Goal: Task Accomplishment & Management: Manage account settings

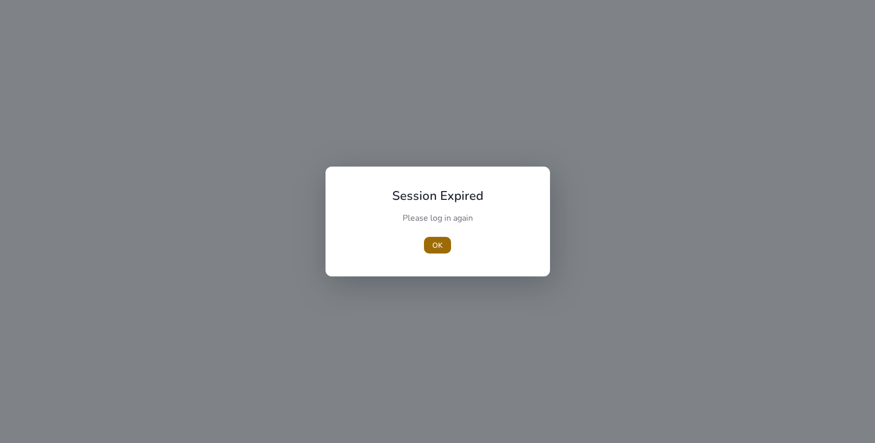
click at [441, 246] on span "OK" at bounding box center [437, 245] width 10 height 11
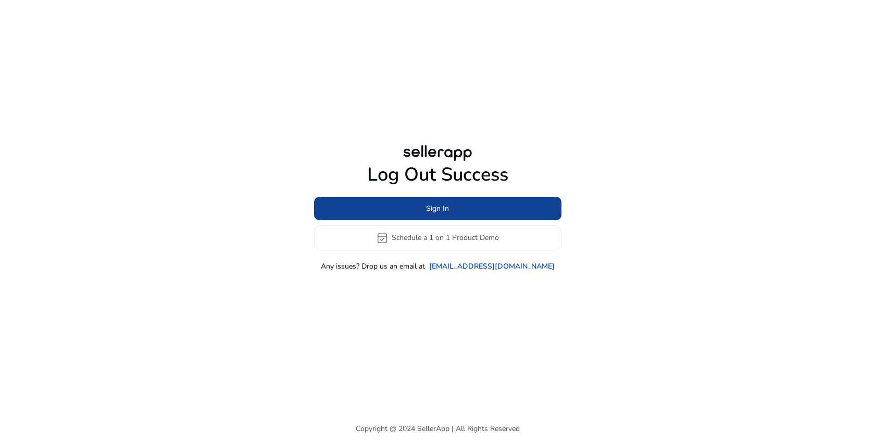
click at [452, 208] on span at bounding box center [437, 208] width 247 height 25
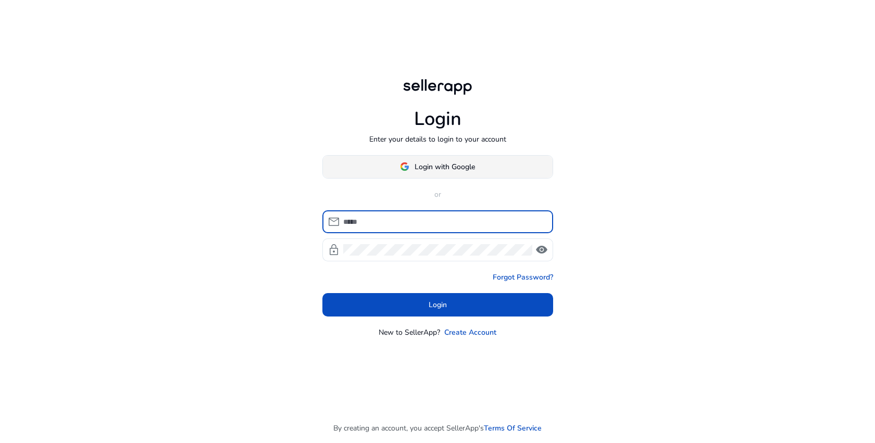
click at [444, 157] on span at bounding box center [438, 166] width 230 height 25
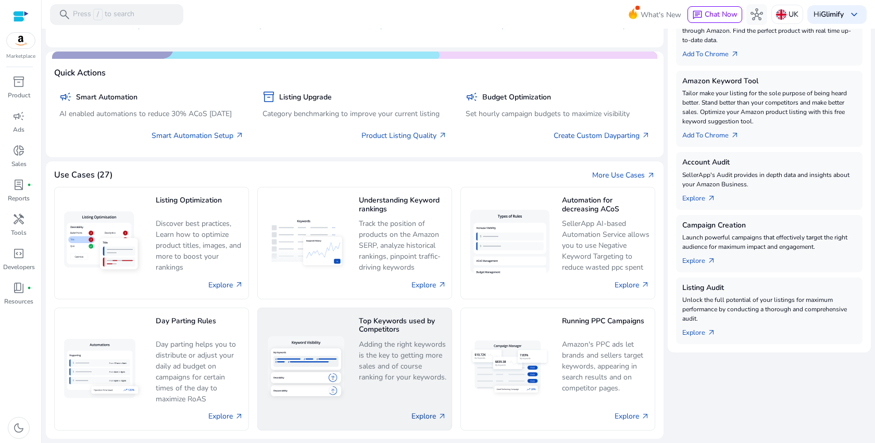
click at [416, 421] on link "Explore arrow_outward" at bounding box center [429, 416] width 35 height 11
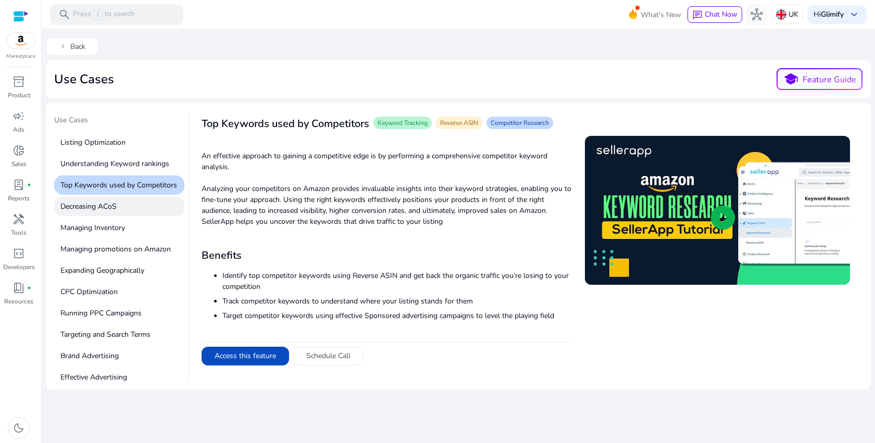
click at [120, 213] on p "Decreasing ACoS" at bounding box center [119, 206] width 130 height 19
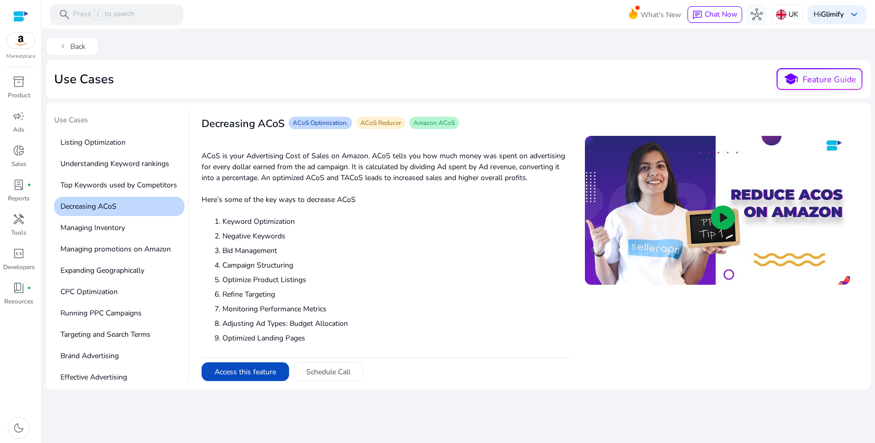
click at [117, 195] on div "Listing Optimization Understanding Keyword rankings Top Keywords used by Compet…" at bounding box center [119, 420] width 130 height 575
click at [119, 189] on p "Top Keywords used by Competitors" at bounding box center [119, 185] width 130 height 19
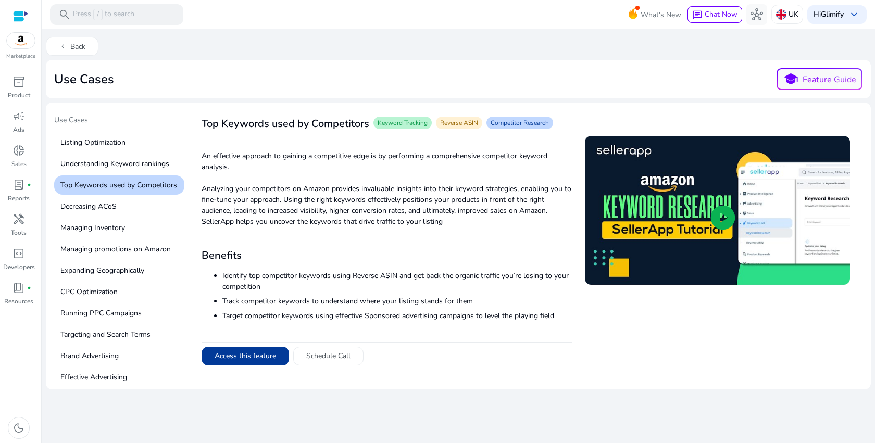
click at [253, 353] on button "Access this feature" at bounding box center [246, 356] width 88 height 19
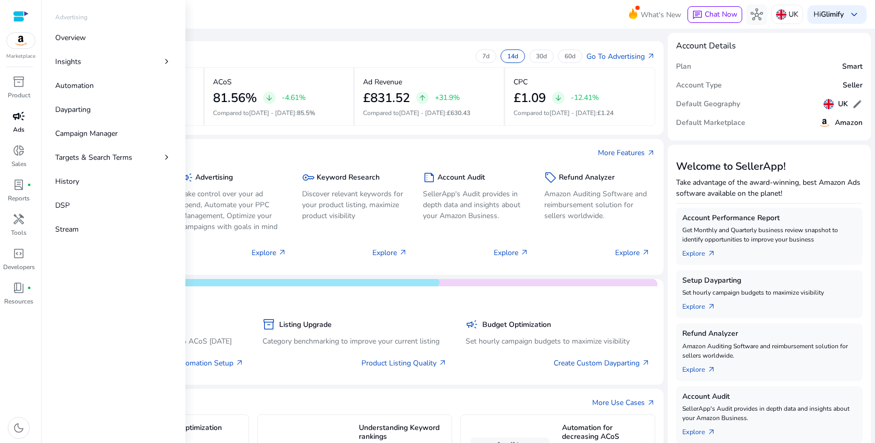
click at [19, 122] on span "campaign" at bounding box center [19, 116] width 13 height 13
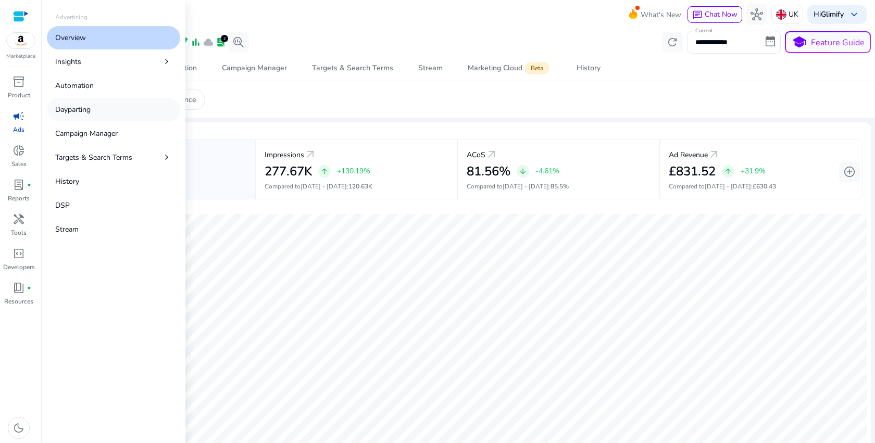
click at [91, 109] on p "Dayparting" at bounding box center [72, 109] width 35 height 11
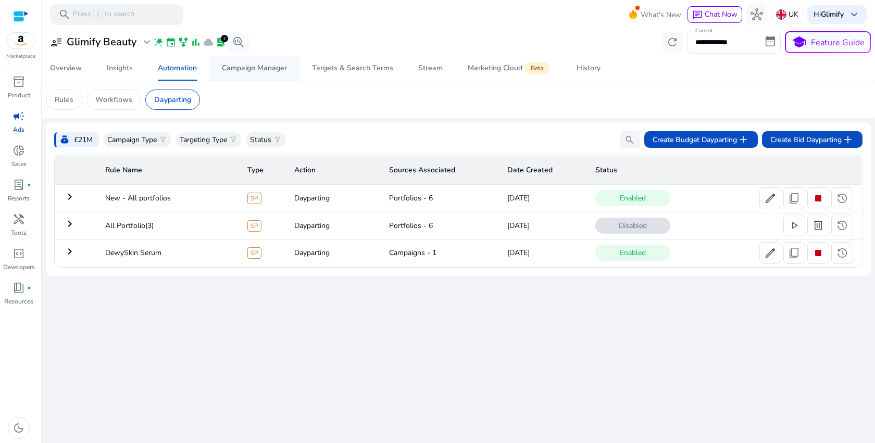
click at [263, 58] on span "Campaign Manager" at bounding box center [254, 68] width 65 height 25
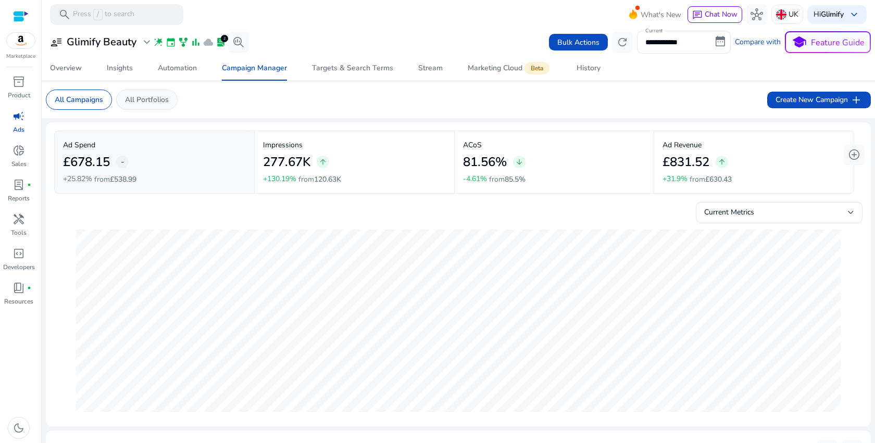
click at [146, 94] on div "All Portfolios" at bounding box center [146, 100] width 61 height 20
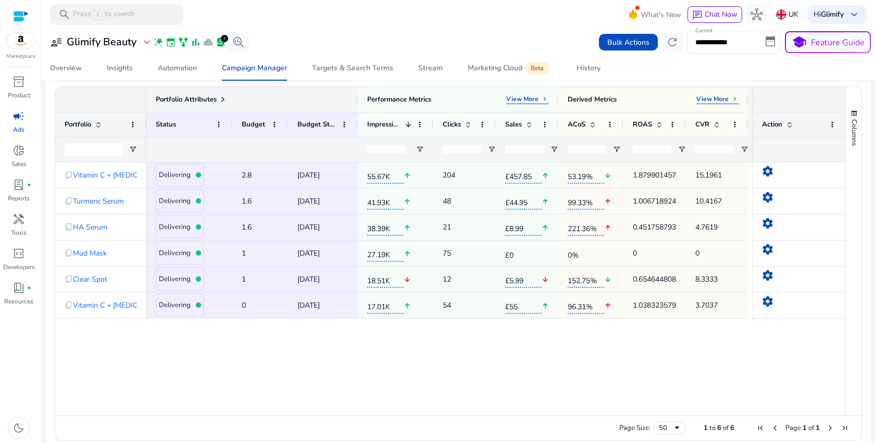
scroll to position [353, 0]
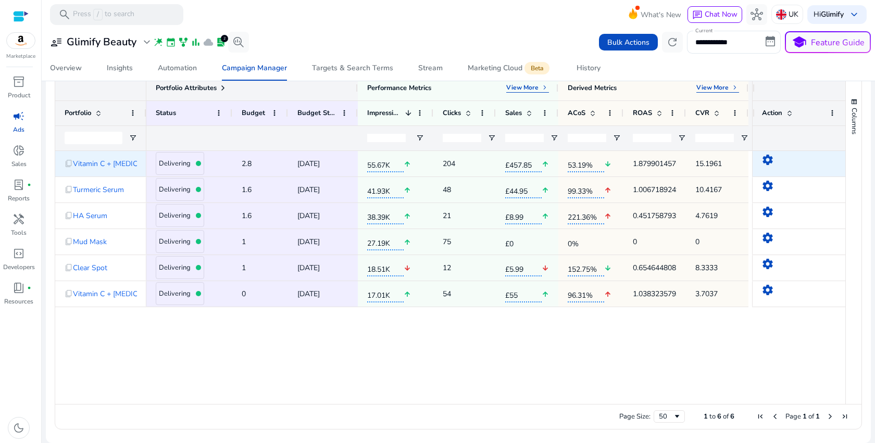
click at [766, 156] on mat-icon "settings" at bounding box center [768, 160] width 13 height 13
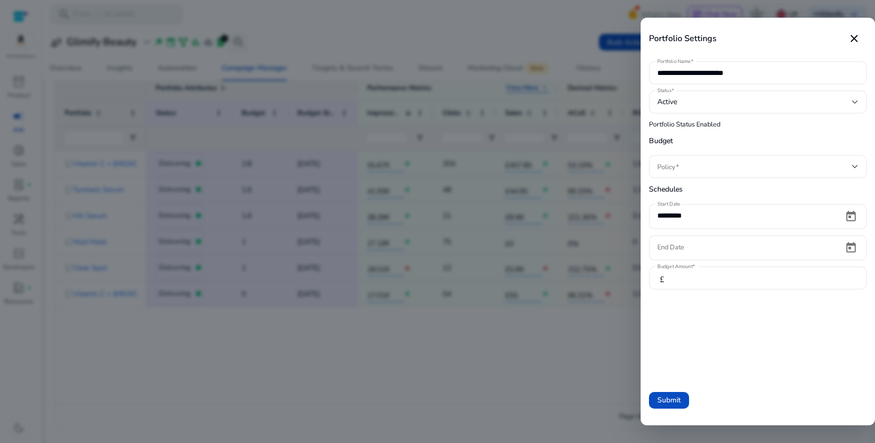
click at [526, 314] on div at bounding box center [437, 221] width 875 height 443
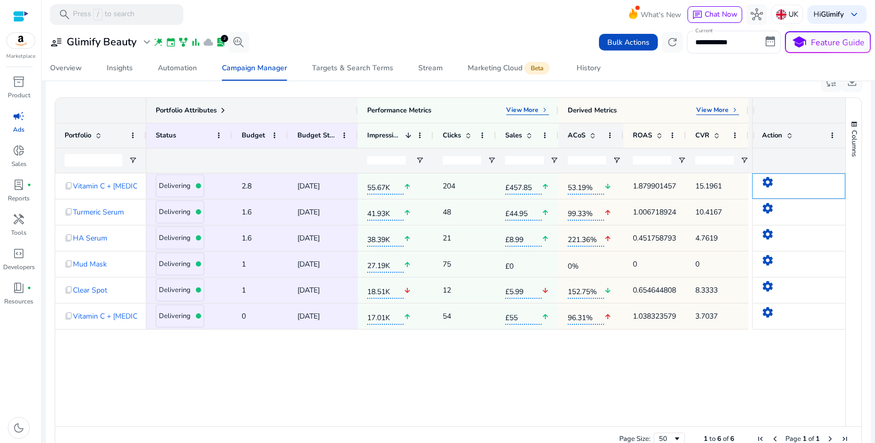
scroll to position [326, 0]
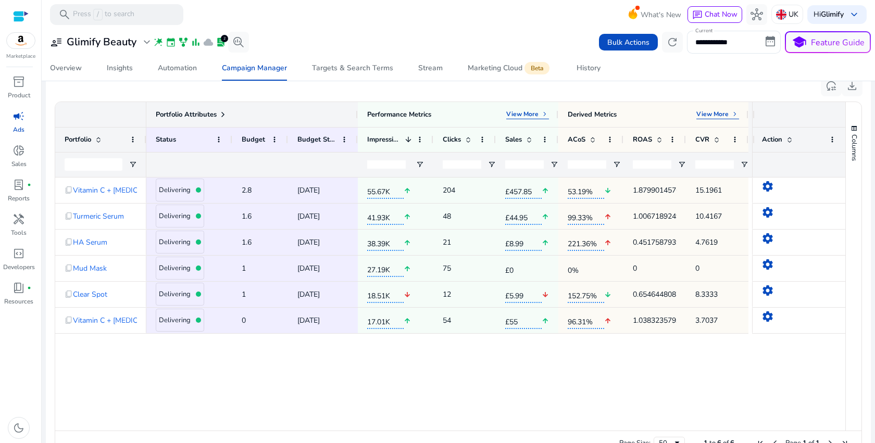
click at [141, 114] on div "Portfolio Attributes" at bounding box center [100, 114] width 91 height 25
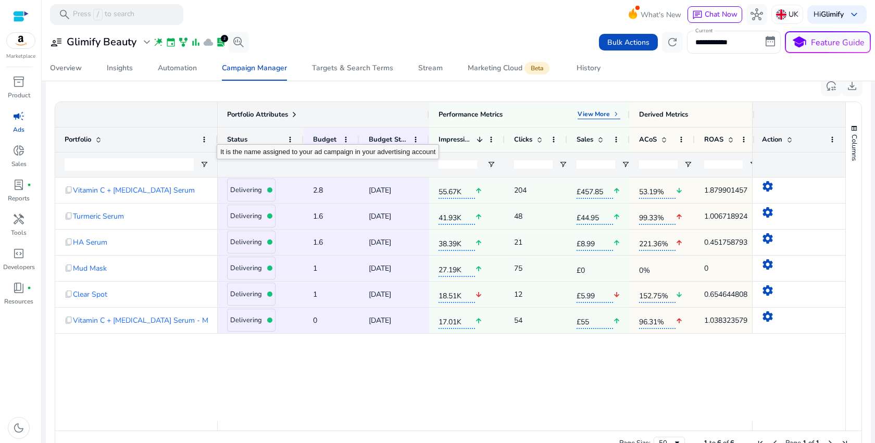
drag, startPoint x: 145, startPoint y: 135, endPoint x: 217, endPoint y: 135, distance: 71.4
click at [217, 135] on div at bounding box center [217, 140] width 4 height 24
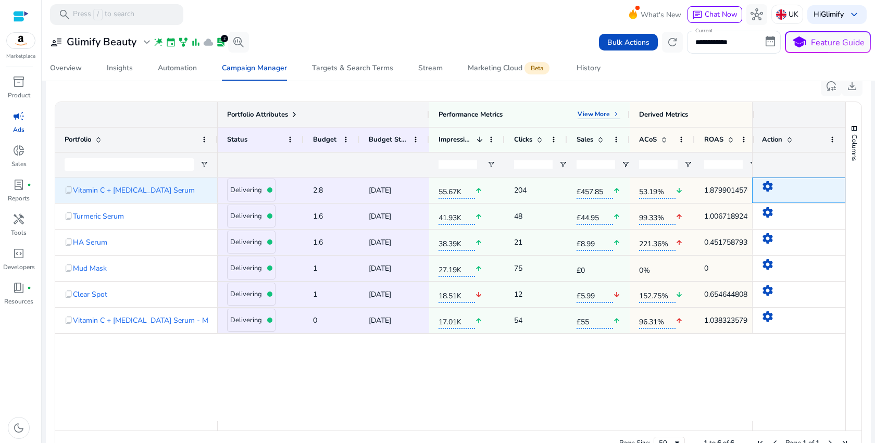
click at [766, 187] on mat-icon "settings" at bounding box center [768, 186] width 13 height 13
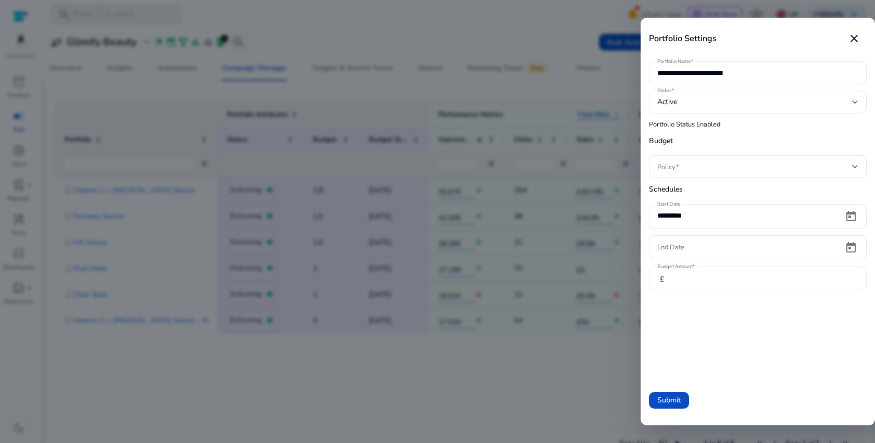
click at [693, 280] on input "***" at bounding box center [768, 277] width 179 height 11
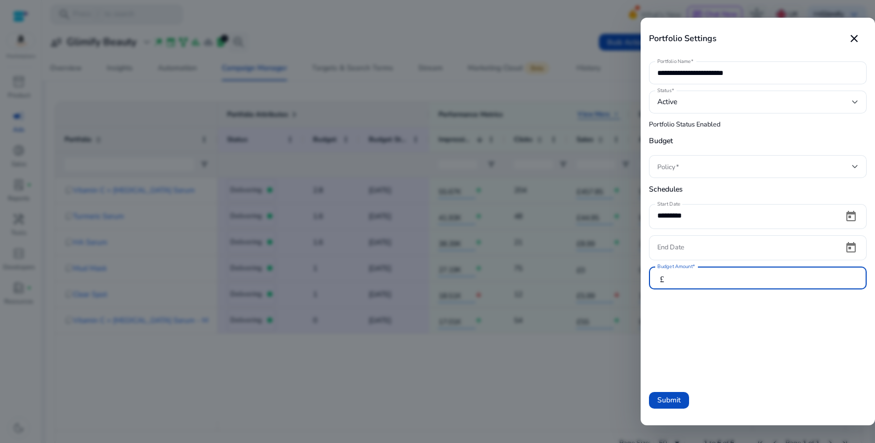
click at [693, 280] on input "***" at bounding box center [768, 277] width 179 height 11
type input "**"
click at [677, 402] on span "Submit" at bounding box center [668, 400] width 23 height 11
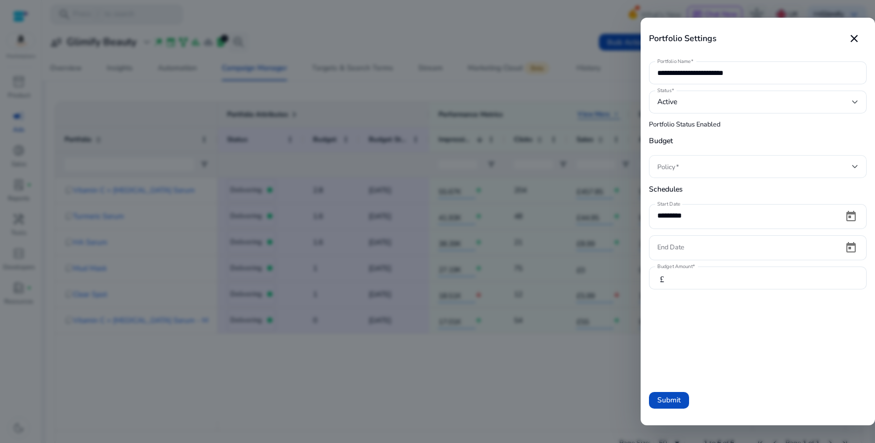
click at [704, 174] on div at bounding box center [757, 166] width 201 height 23
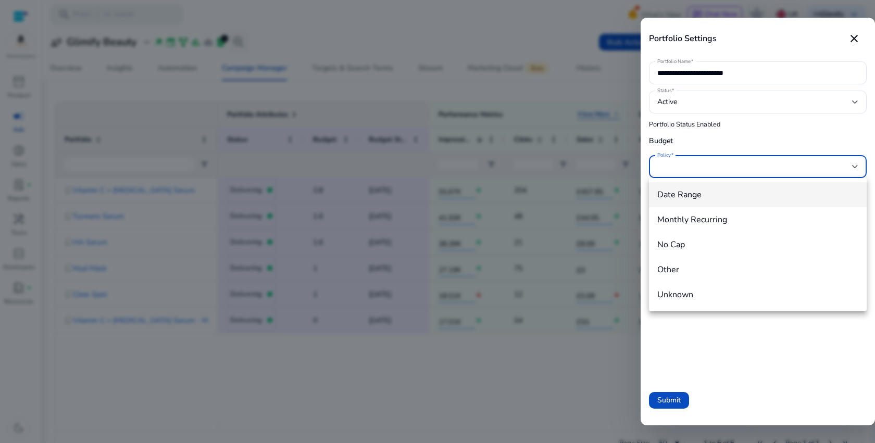
click at [703, 193] on span "Date Range" at bounding box center [757, 194] width 201 height 11
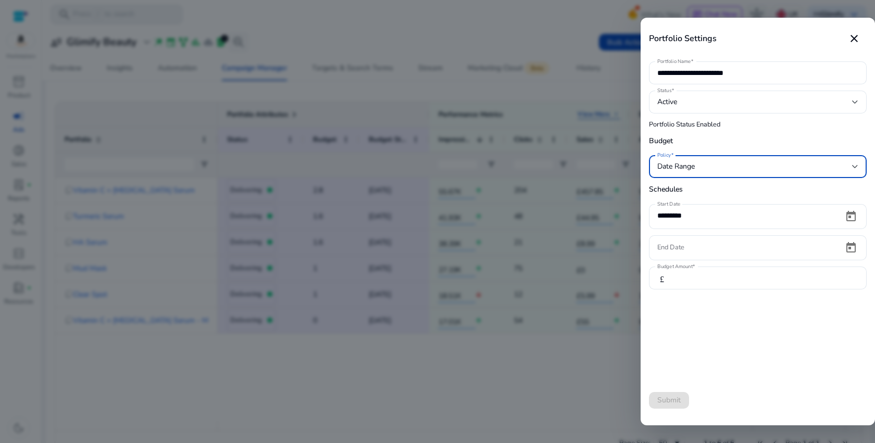
click at [685, 359] on form "**********" at bounding box center [758, 217] width 218 height 316
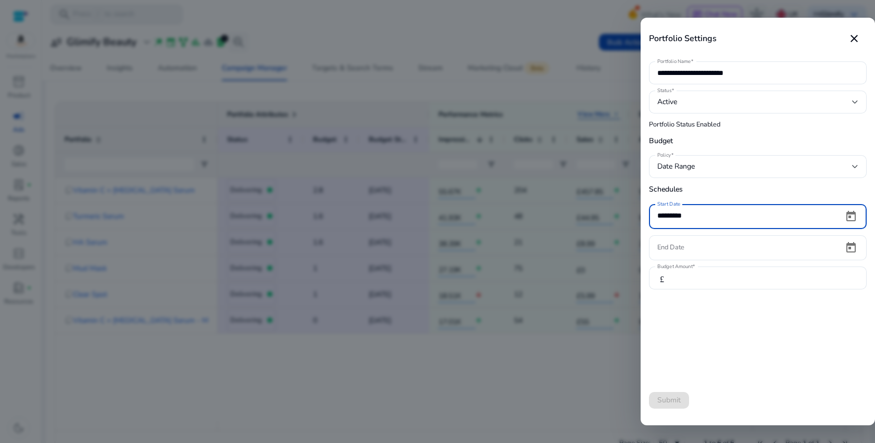
click at [752, 216] on input "*********" at bounding box center [746, 215] width 178 height 11
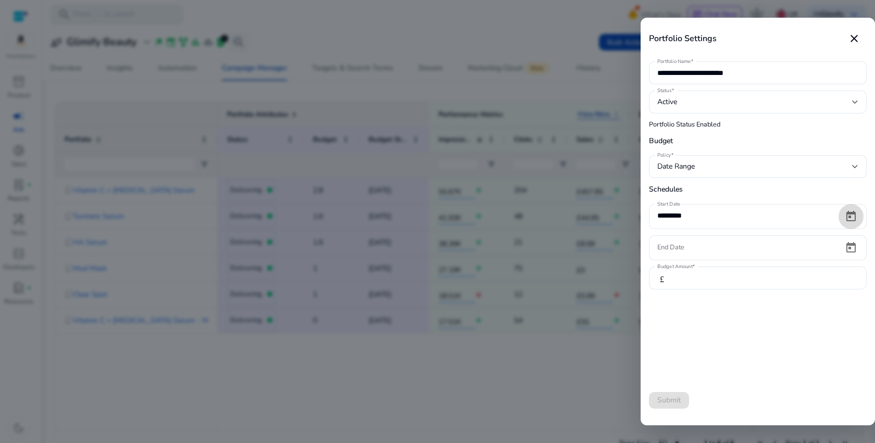
click at [843, 214] on span "Open calendar" at bounding box center [851, 216] width 25 height 25
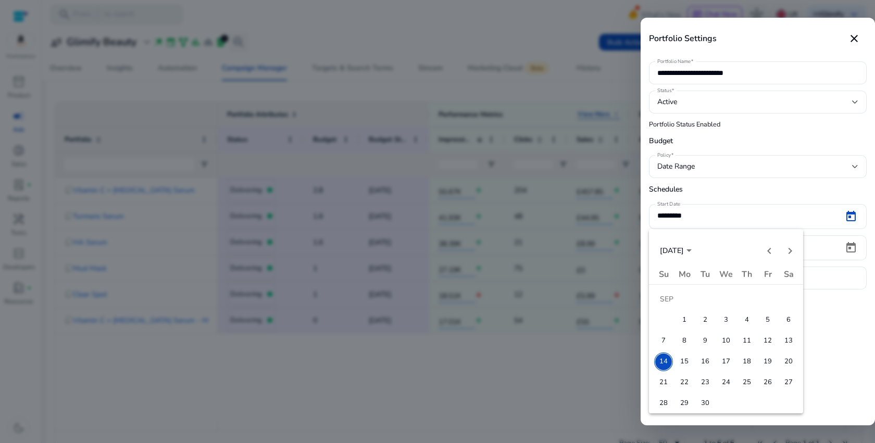
click at [661, 360] on span "14" at bounding box center [663, 362] width 19 height 19
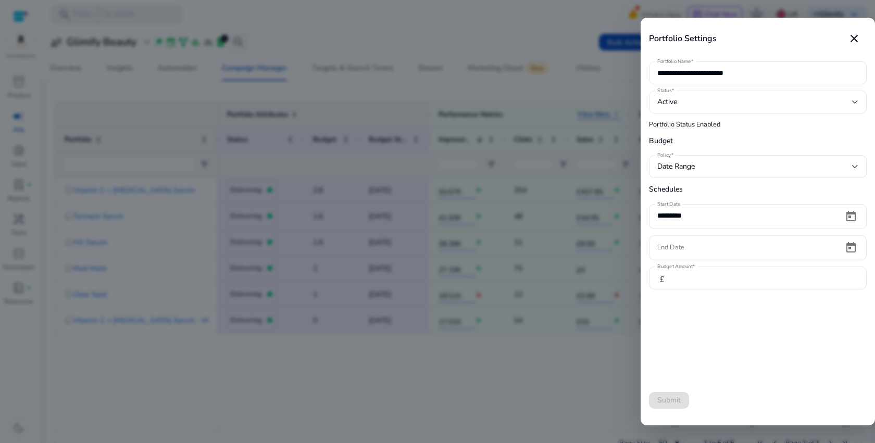
click at [691, 344] on form "**********" at bounding box center [758, 217] width 218 height 316
click at [712, 154] on form "**********" at bounding box center [758, 217] width 218 height 316
click at [712, 162] on div "Date Range" at bounding box center [754, 166] width 195 height 11
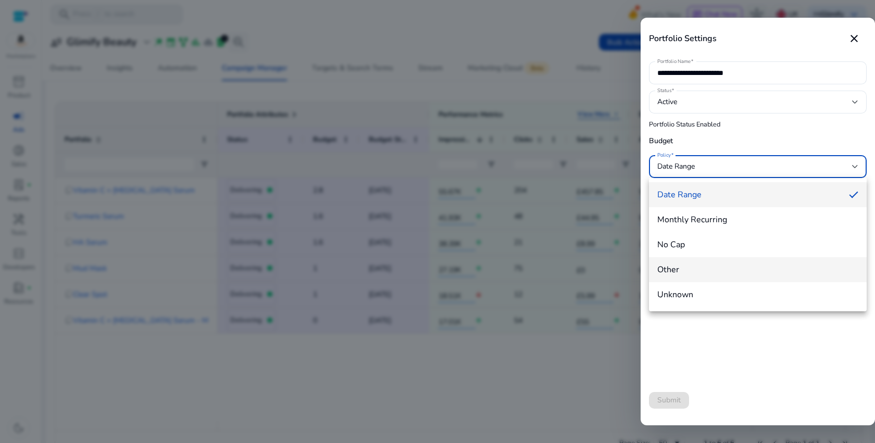
click at [689, 278] on mat-option "Other" at bounding box center [758, 269] width 218 height 25
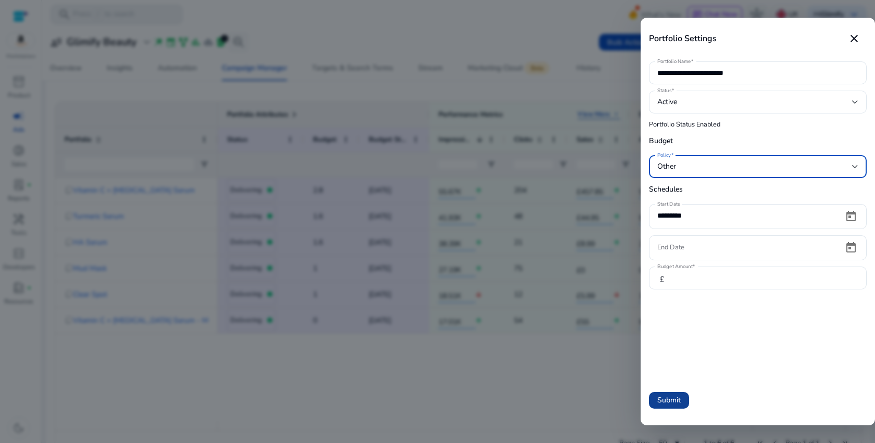
click at [663, 404] on span "Submit" at bounding box center [668, 400] width 23 height 11
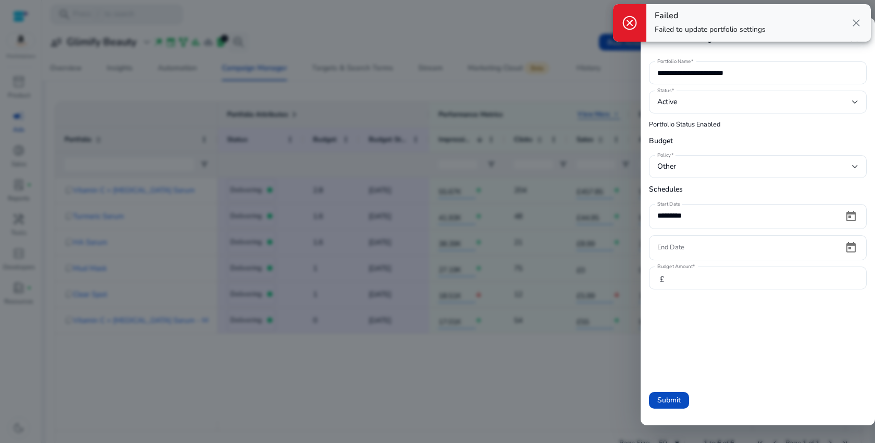
click at [569, 336] on div at bounding box center [437, 221] width 875 height 443
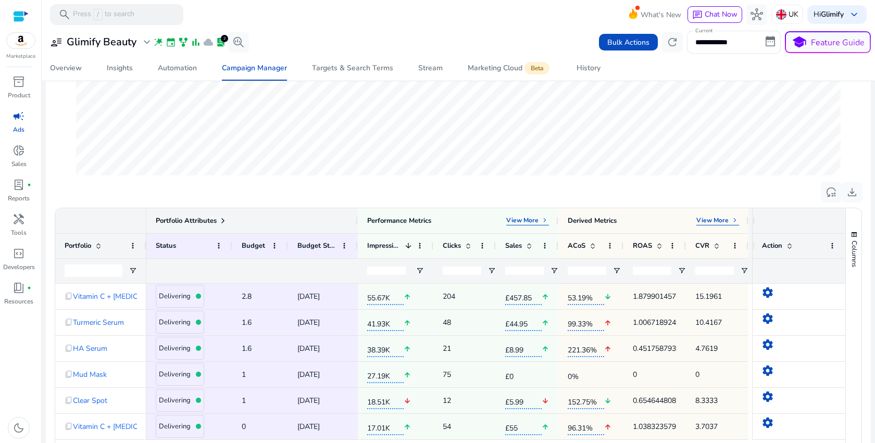
scroll to position [337, 0]
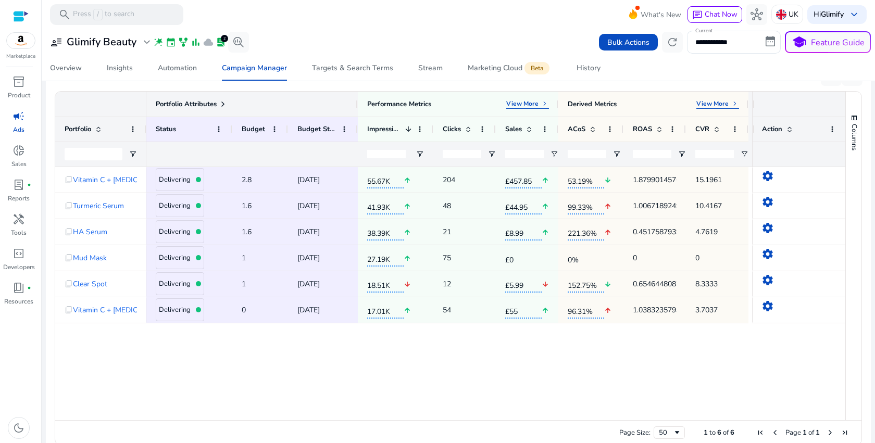
click at [145, 105] on div "Portfolio Attributes" at bounding box center [100, 104] width 91 height 25
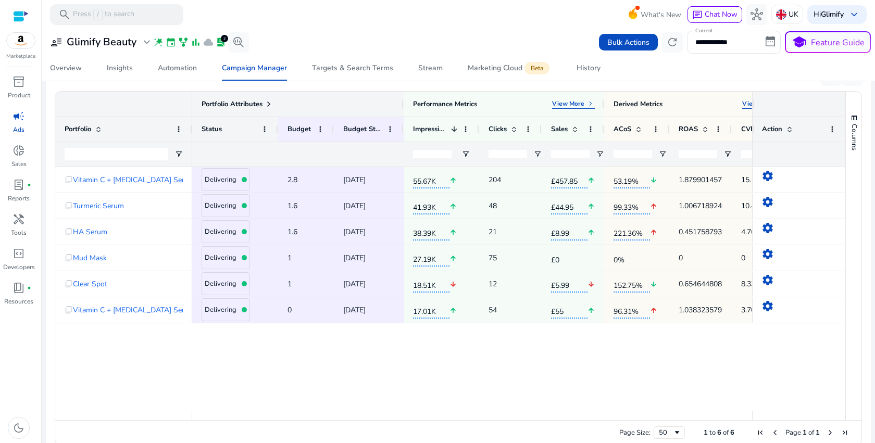
drag, startPoint x: 144, startPoint y: 121, endPoint x: 190, endPoint y: 121, distance: 45.8
click at [190, 121] on div at bounding box center [192, 129] width 4 height 24
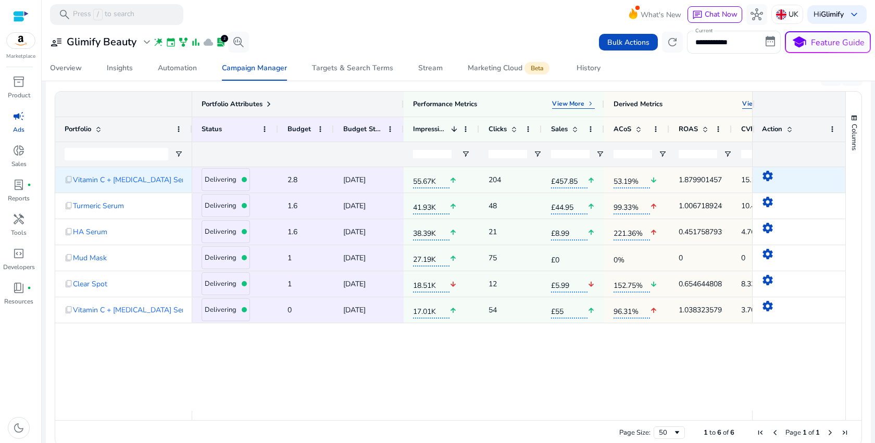
click at [763, 175] on mat-icon "settings" at bounding box center [768, 176] width 13 height 13
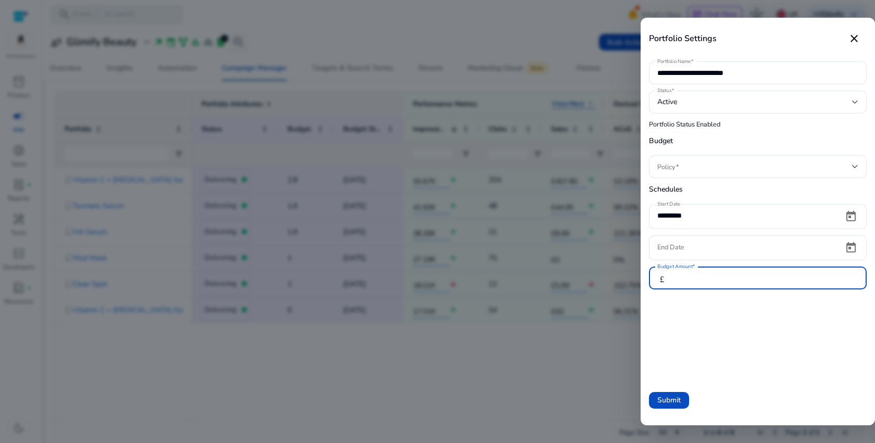
click at [697, 274] on input "***" at bounding box center [768, 277] width 179 height 11
type input "**"
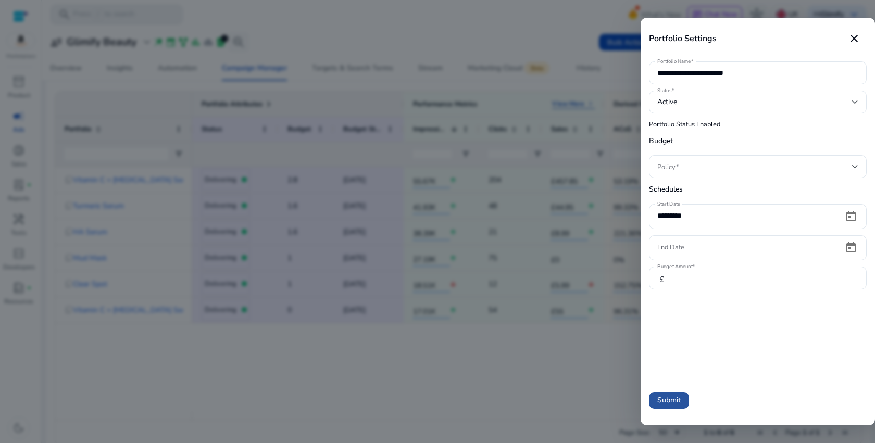
click at [664, 403] on span "Submit" at bounding box center [668, 400] width 23 height 11
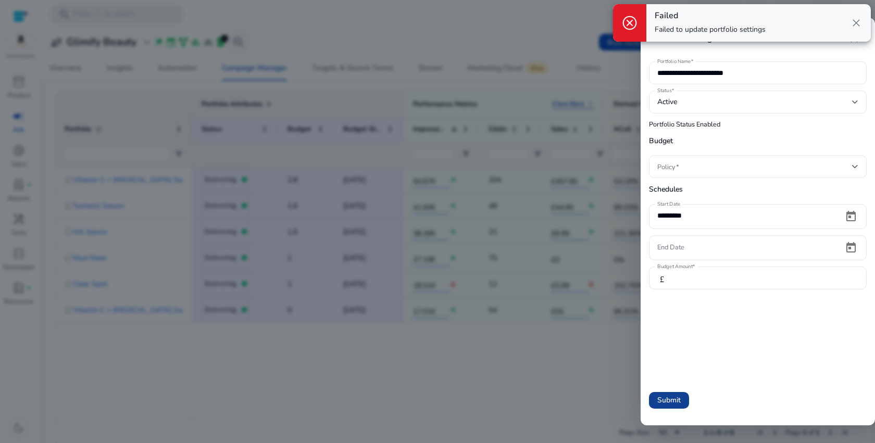
scroll to position [0, 0]
click at [856, 23] on span "close" at bounding box center [856, 23] width 13 height 13
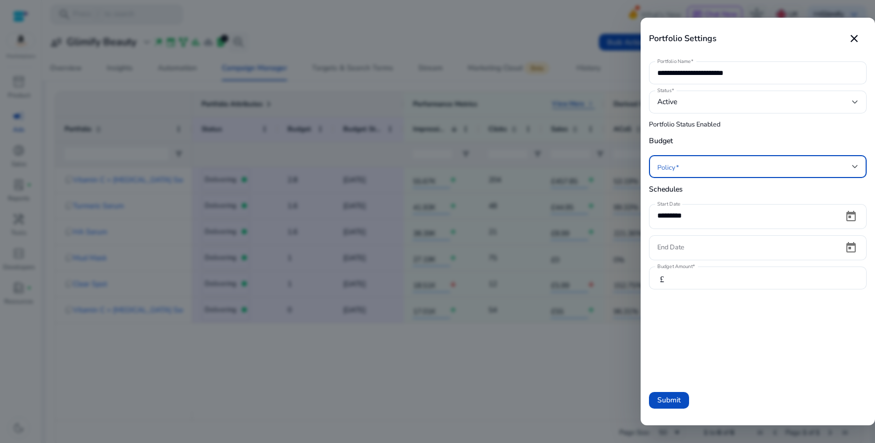
click at [673, 170] on span at bounding box center [754, 166] width 195 height 11
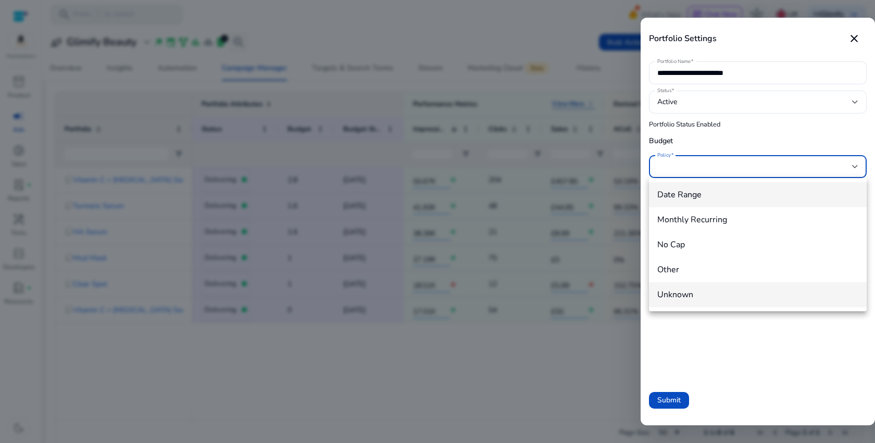
click at [668, 303] on mat-option "Unknown" at bounding box center [758, 294] width 218 height 25
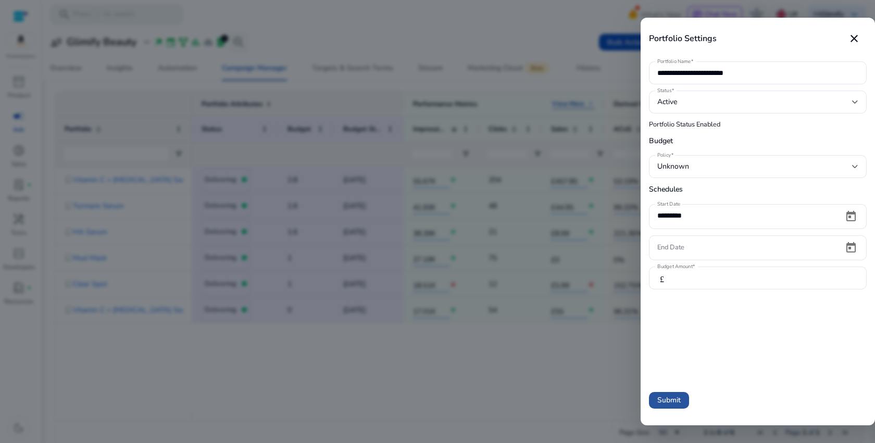
click at [679, 399] on span "Submit" at bounding box center [668, 400] width 23 height 11
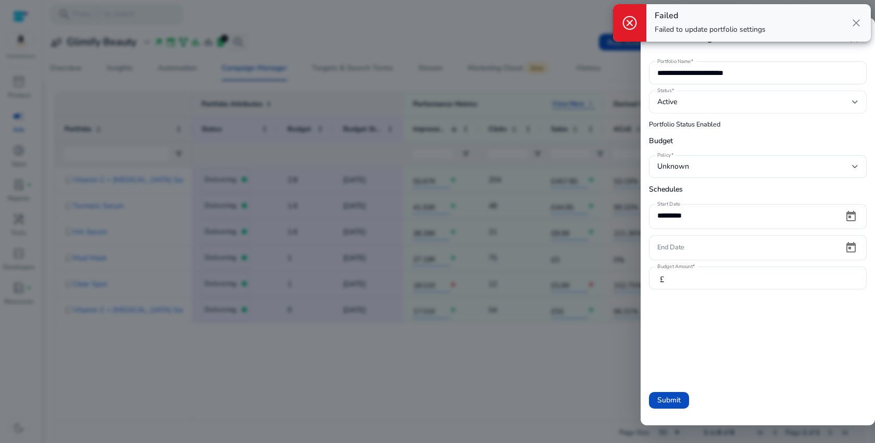
click at [734, 102] on div "Active" at bounding box center [754, 101] width 195 height 11
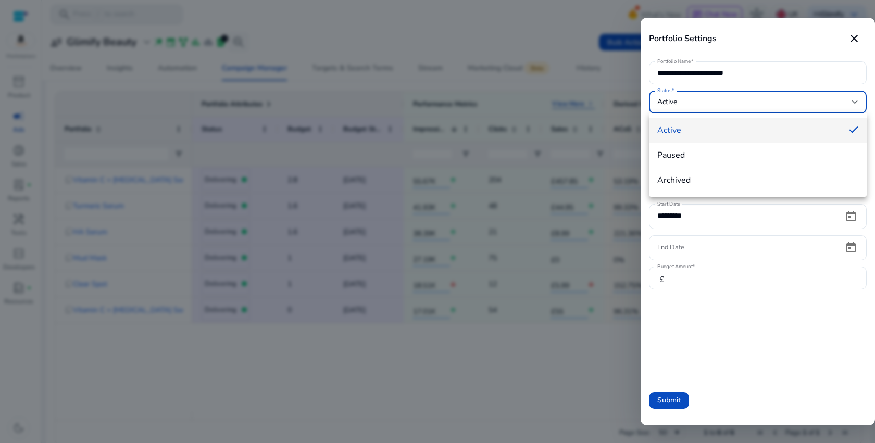
click at [734, 103] on div at bounding box center [437, 221] width 875 height 443
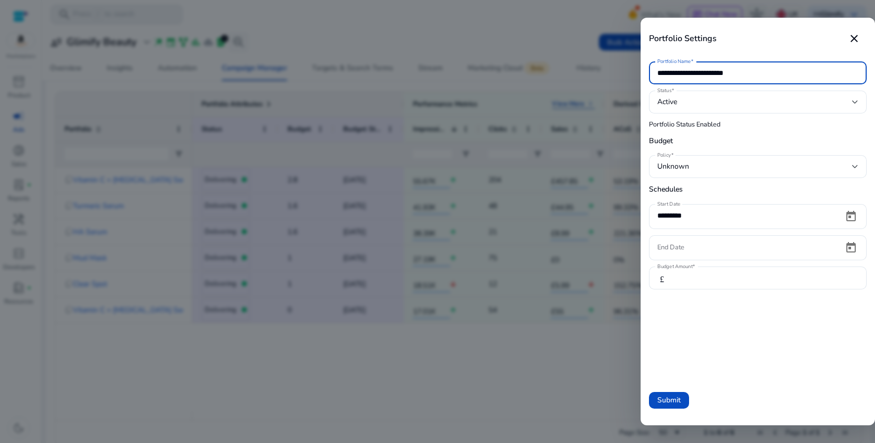
click at [795, 69] on input "**********" at bounding box center [757, 72] width 201 height 11
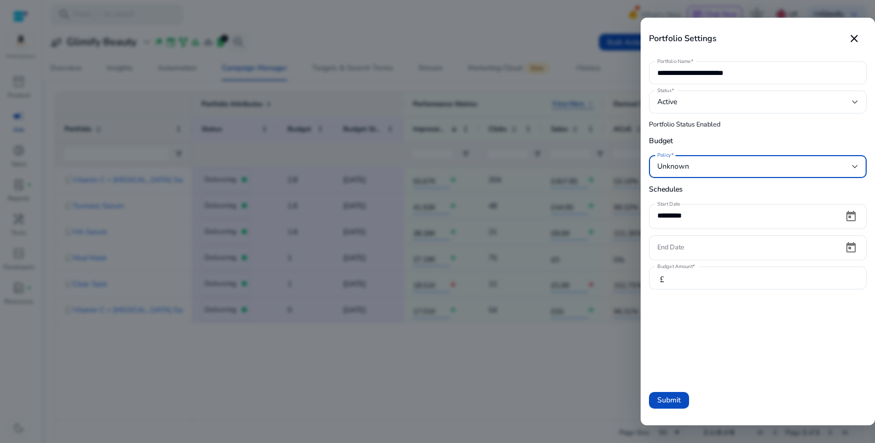
click at [727, 165] on div "Unknown" at bounding box center [754, 166] width 195 height 11
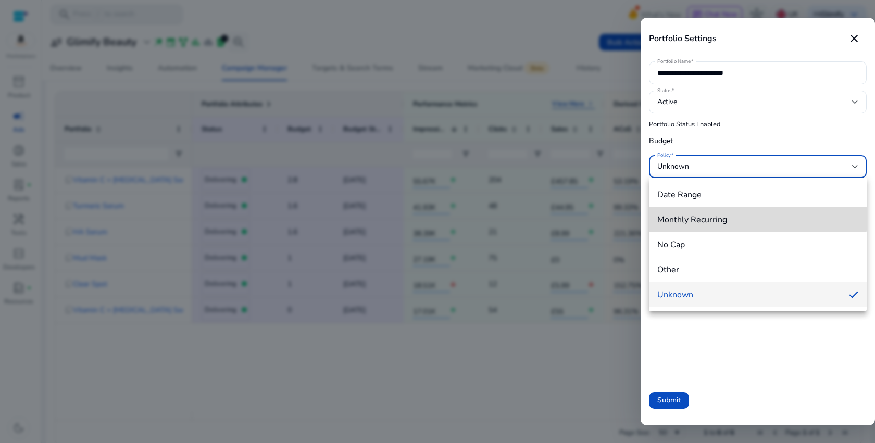
click at [719, 213] on mat-option "Monthly Recurring" at bounding box center [758, 219] width 218 height 25
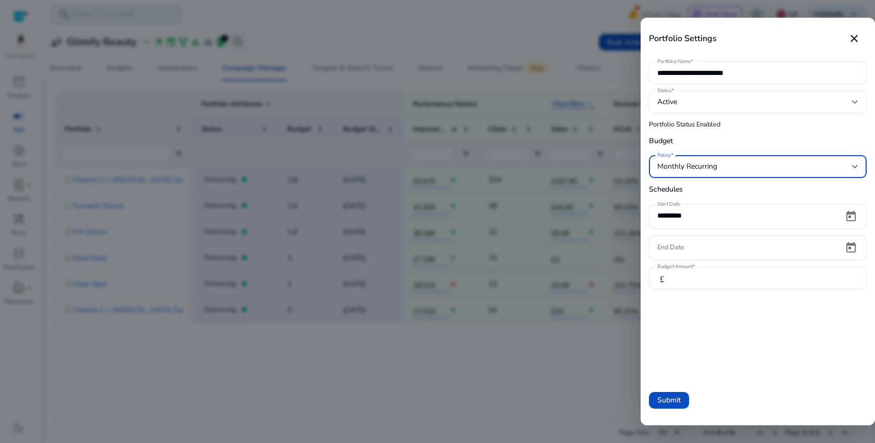
click at [748, 169] on div "Monthly Recurring" at bounding box center [754, 166] width 195 height 11
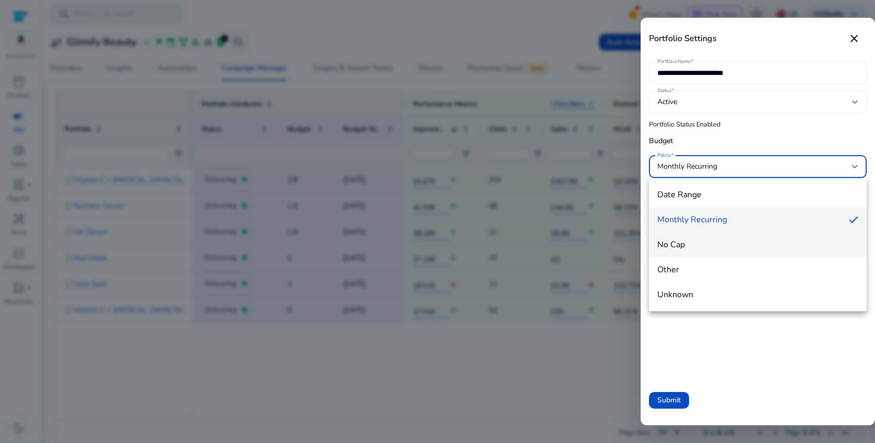
click at [699, 238] on mat-option "No Cap" at bounding box center [758, 244] width 218 height 25
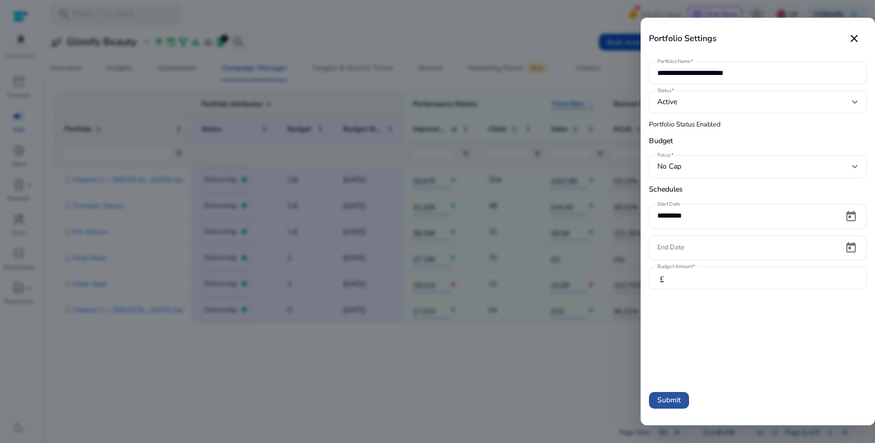
click at [660, 403] on span "Submit" at bounding box center [668, 400] width 23 height 11
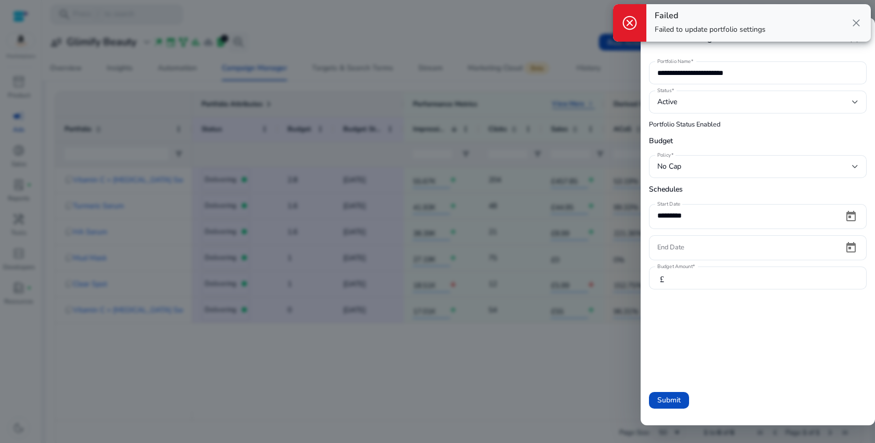
click at [856, 24] on span "close" at bounding box center [856, 23] width 13 height 13
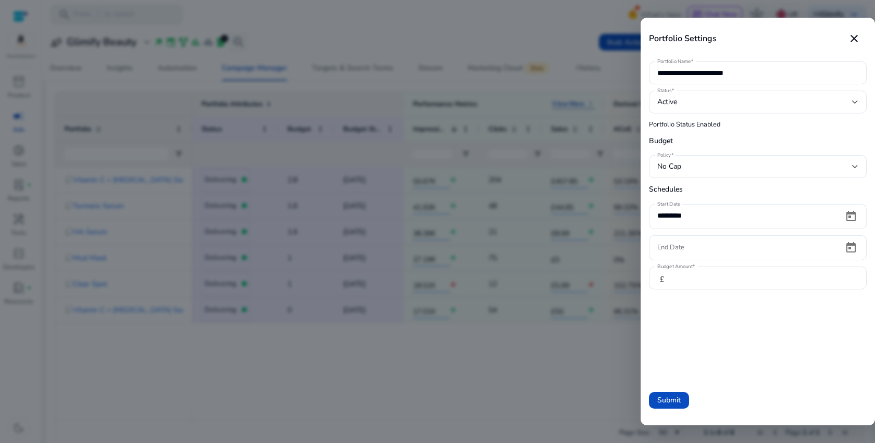
click at [721, 215] on input "*********" at bounding box center [746, 215] width 178 height 11
click at [698, 177] on div "No Cap" at bounding box center [757, 166] width 201 height 23
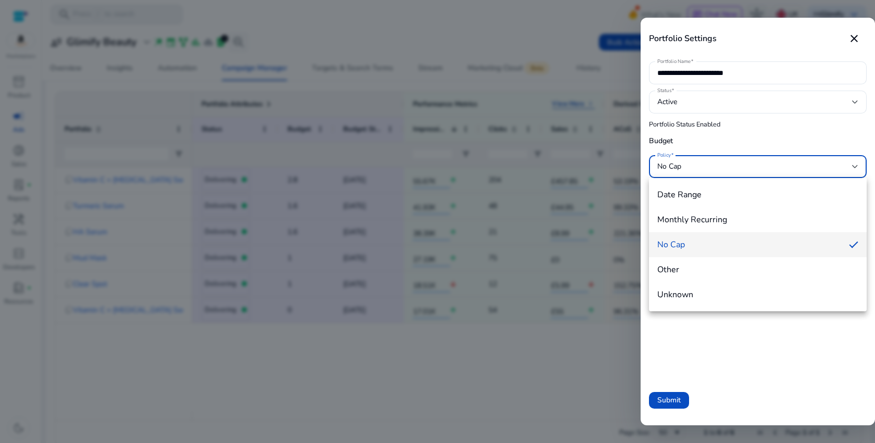
click at [699, 171] on div at bounding box center [437, 221] width 875 height 443
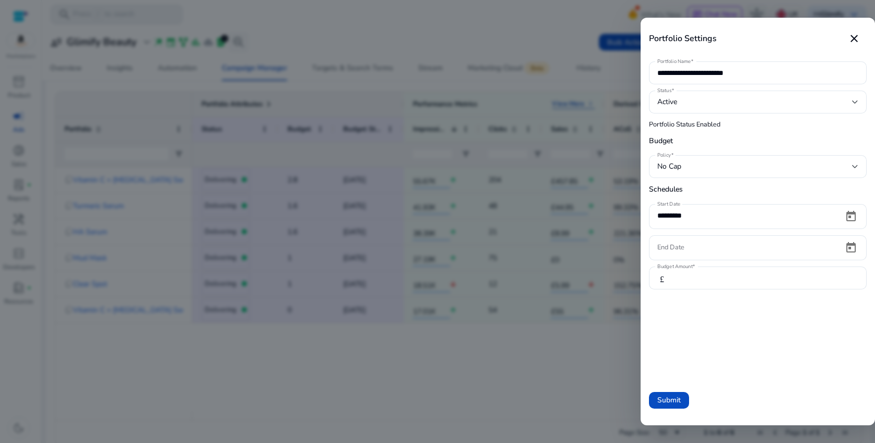
click at [699, 171] on div "No Cap" at bounding box center [754, 166] width 195 height 11
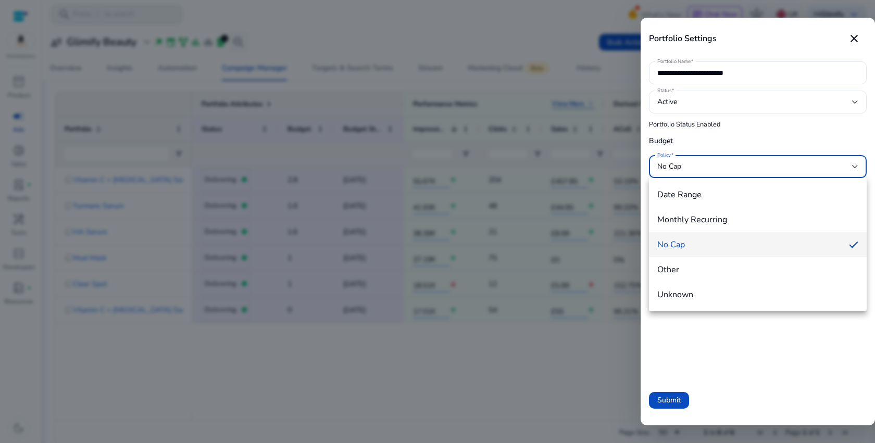
click at [538, 415] on div at bounding box center [437, 221] width 875 height 443
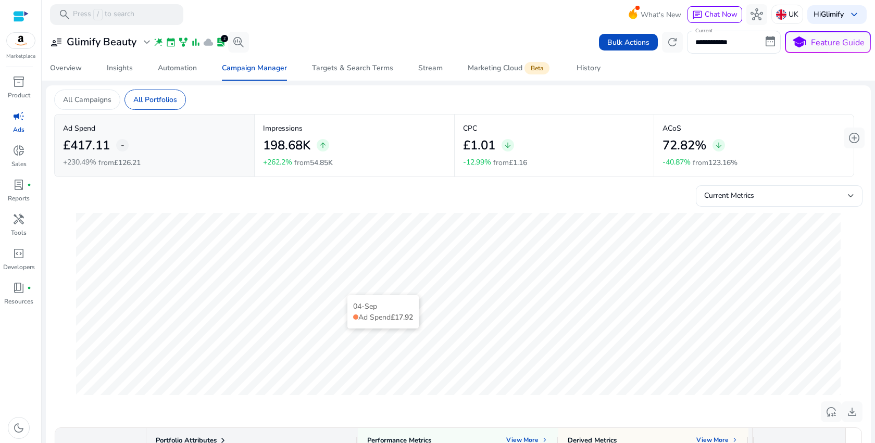
scroll to position [269, 0]
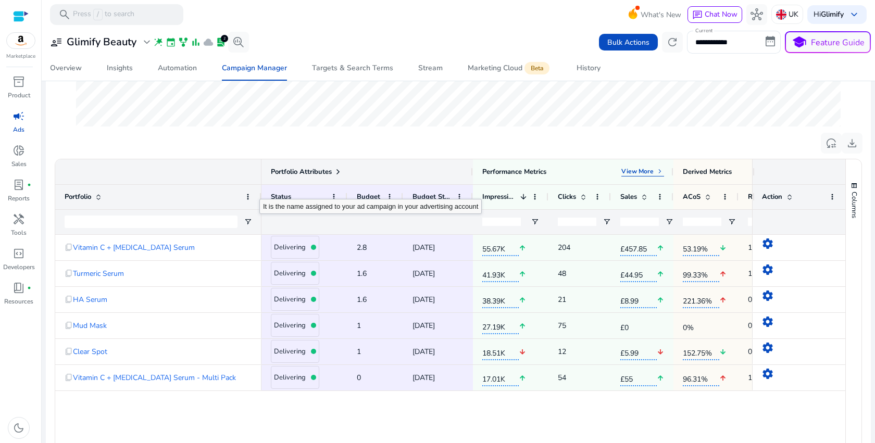
drag, startPoint x: 144, startPoint y: 190, endPoint x: 259, endPoint y: 190, distance: 114.6
click at [259, 190] on div at bounding box center [261, 197] width 4 height 24
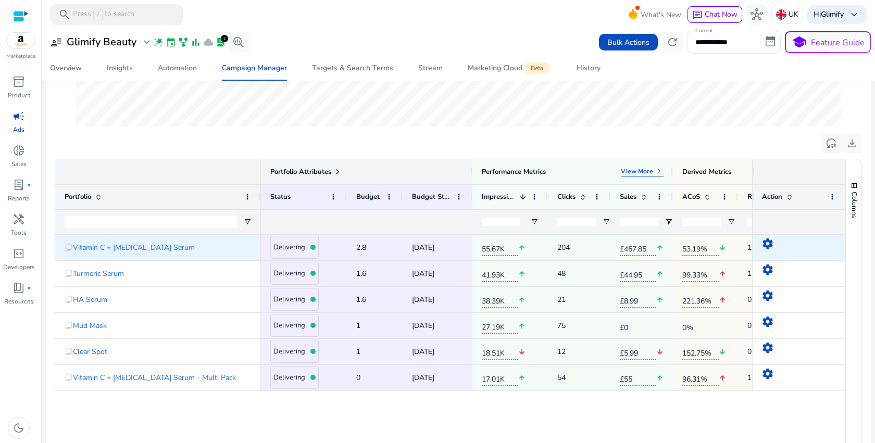
click at [766, 242] on mat-icon "settings" at bounding box center [768, 244] width 13 height 13
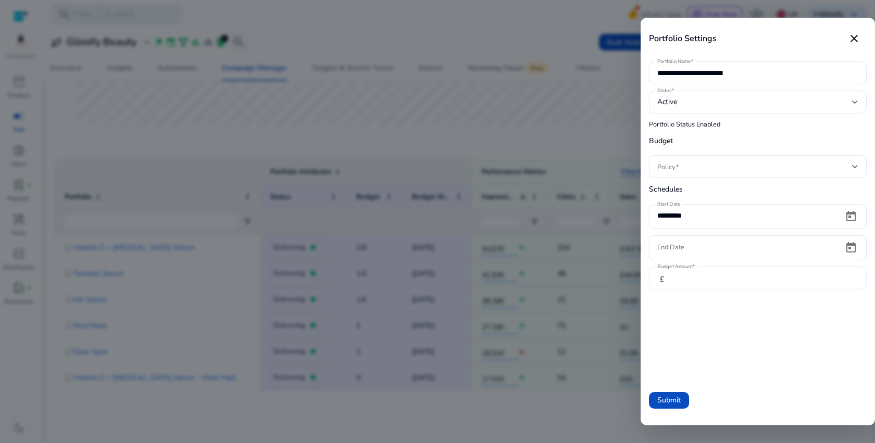
click at [684, 278] on input "***" at bounding box center [768, 277] width 179 height 11
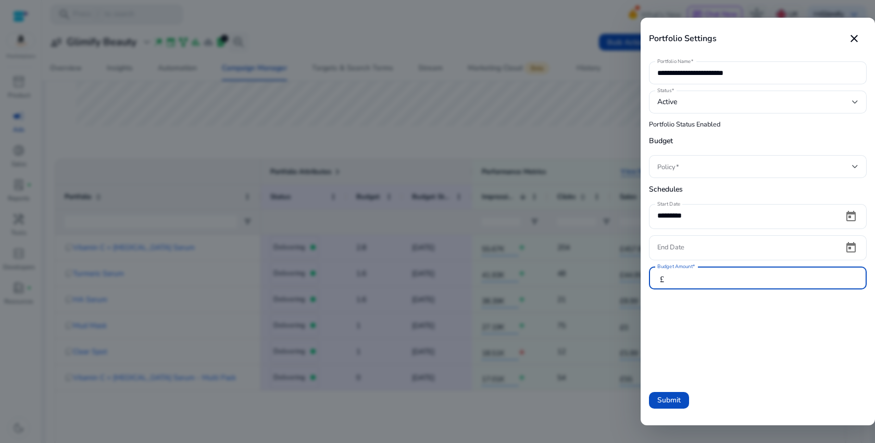
click at [684, 278] on input "***" at bounding box center [768, 277] width 179 height 11
click at [852, 276] on input "*" at bounding box center [768, 277] width 179 height 11
type input "**"
click at [676, 390] on span at bounding box center [669, 400] width 40 height 25
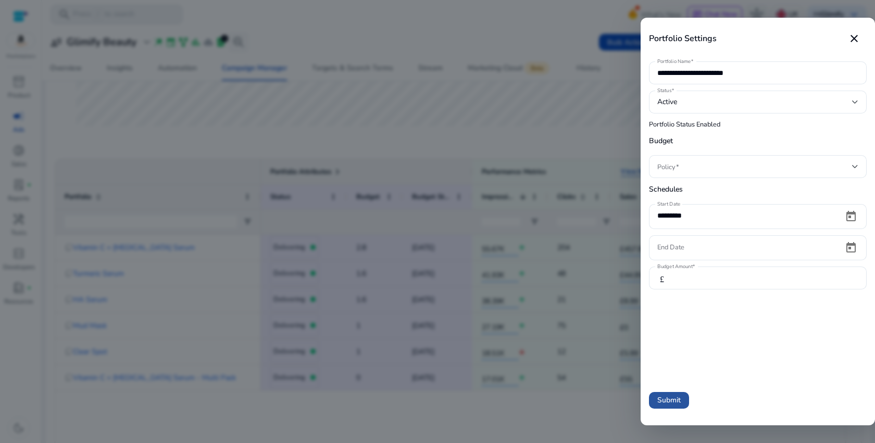
click at [676, 395] on span "Submit" at bounding box center [668, 400] width 23 height 11
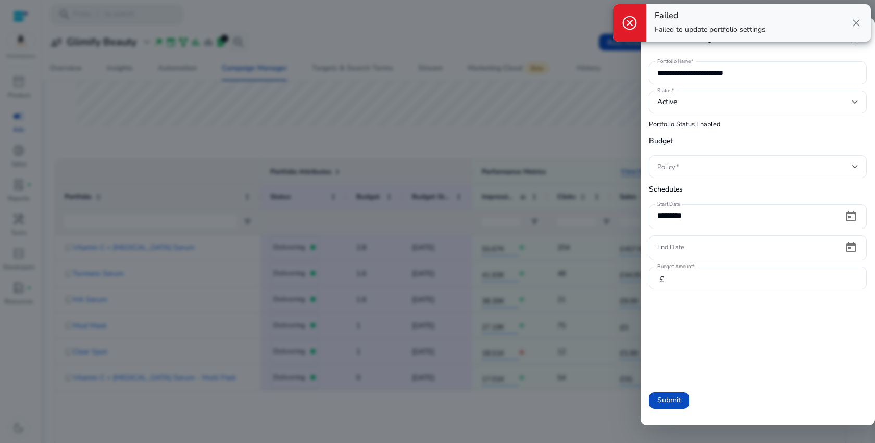
click at [860, 24] on span "close" at bounding box center [856, 23] width 13 height 13
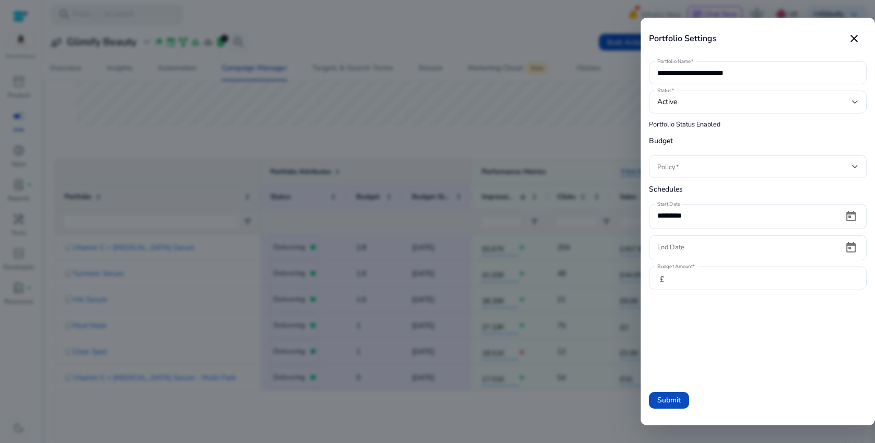
click at [699, 159] on div at bounding box center [757, 166] width 201 height 23
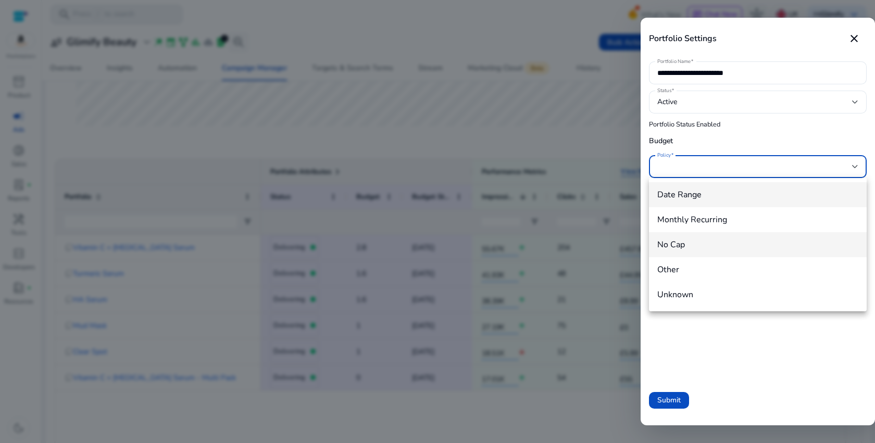
scroll to position [0, 0]
click at [730, 240] on span "No Cap" at bounding box center [757, 244] width 201 height 11
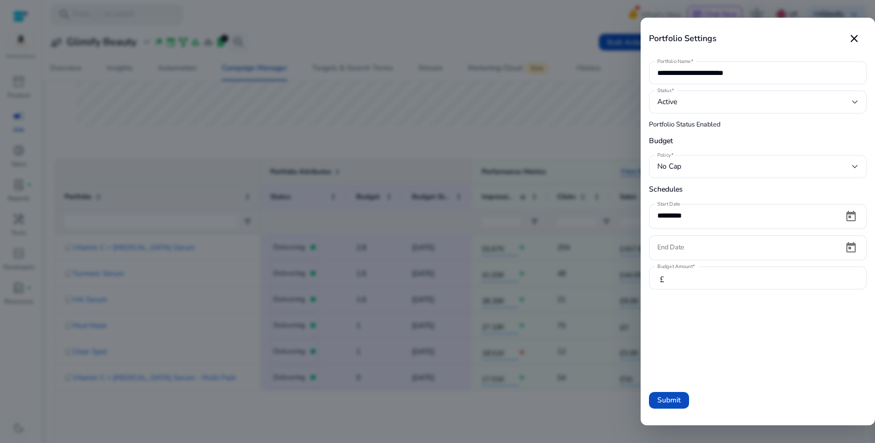
click at [729, 156] on div "No Cap" at bounding box center [757, 166] width 201 height 23
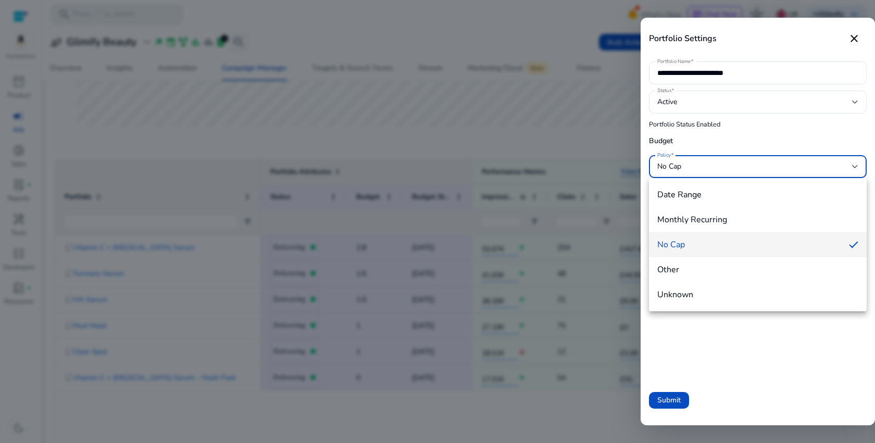
click at [729, 162] on div at bounding box center [437, 221] width 875 height 443
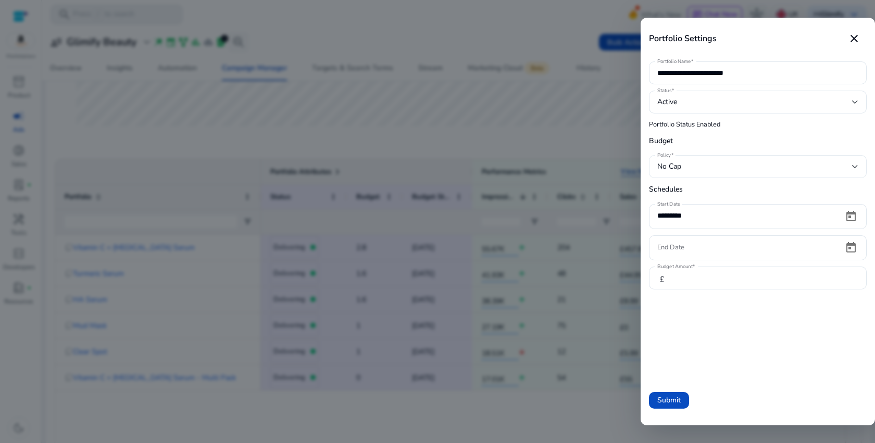
click at [729, 162] on div "No Cap" at bounding box center [754, 166] width 195 height 11
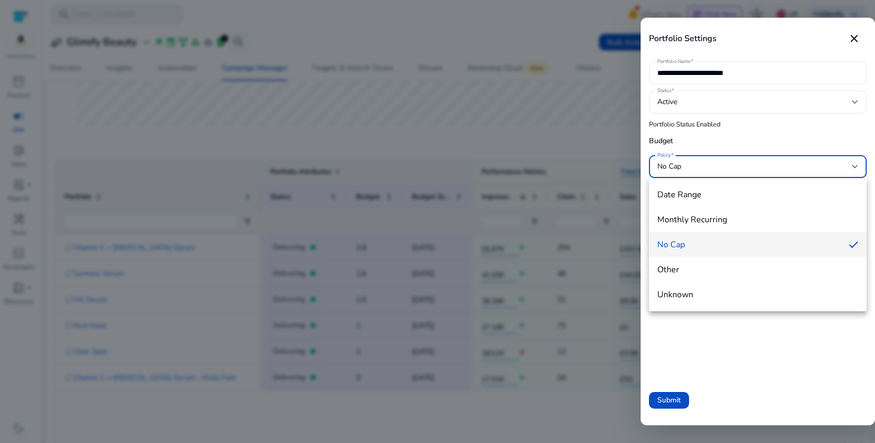
click at [729, 162] on div "**********" at bounding box center [437, 221] width 875 height 443
click at [714, 194] on span "Date Range" at bounding box center [757, 194] width 201 height 11
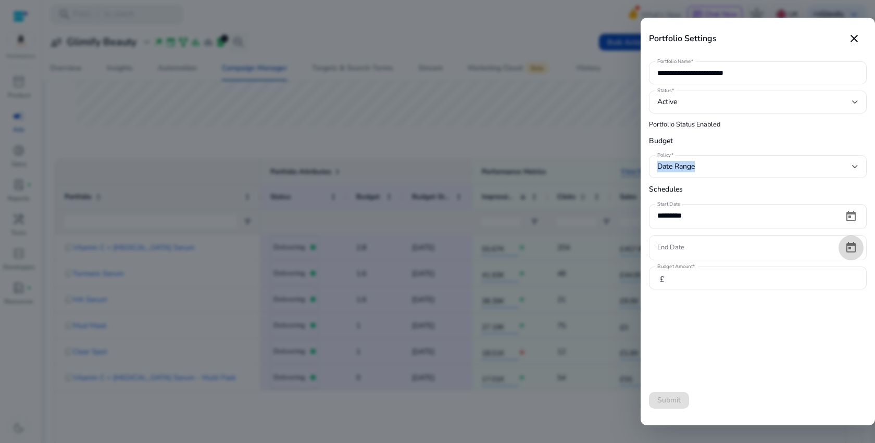
click at [854, 254] on span "Open calendar" at bounding box center [851, 247] width 25 height 25
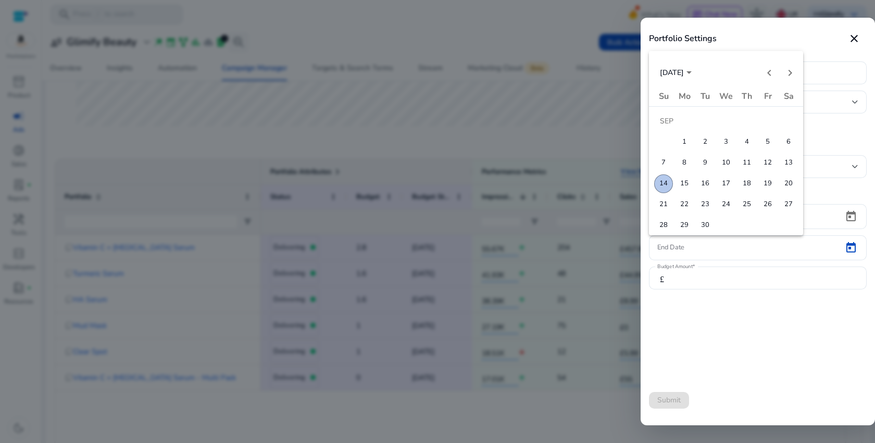
click at [709, 225] on span "30" at bounding box center [705, 225] width 19 height 19
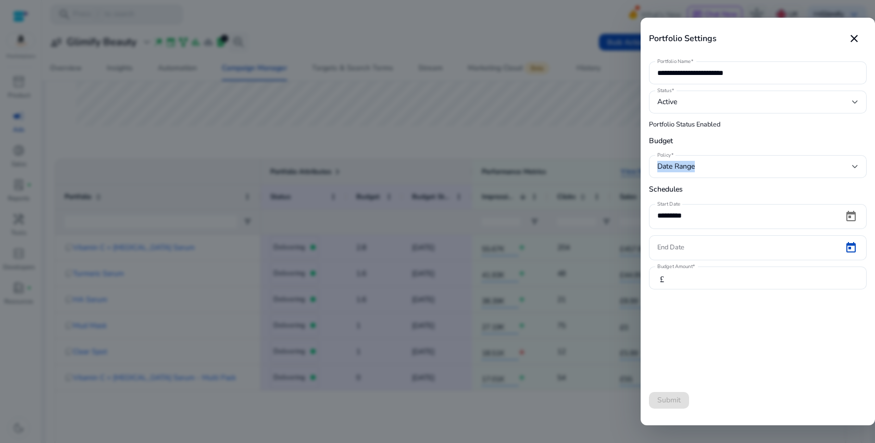
type input "*********"
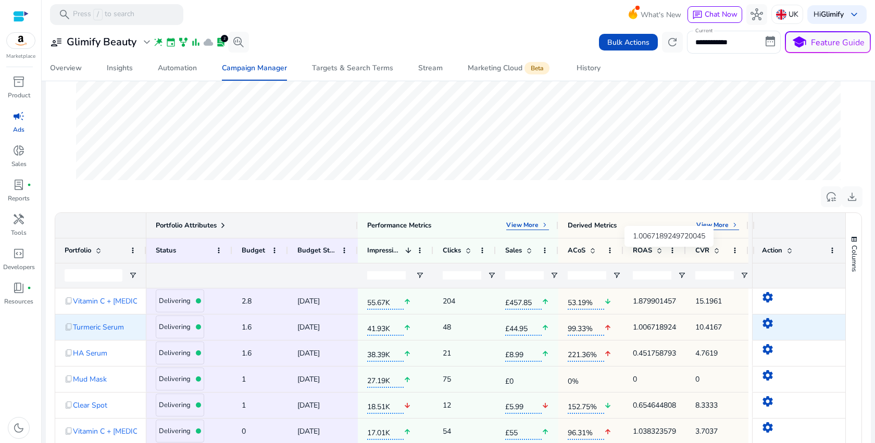
scroll to position [281, 0]
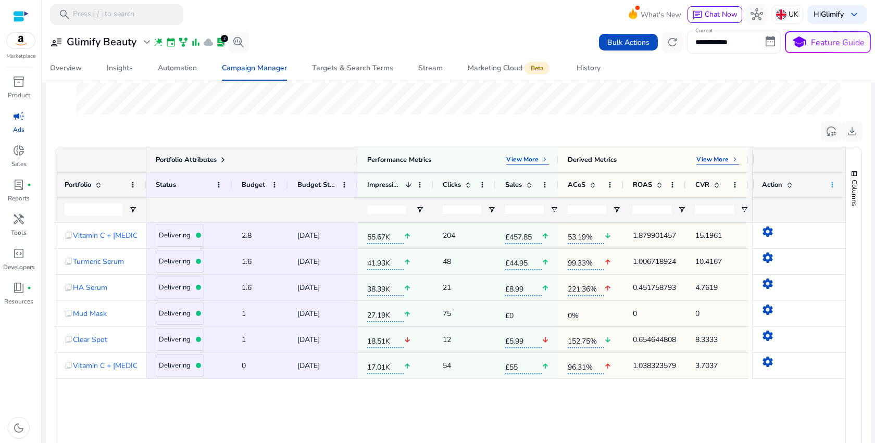
click at [828, 182] on span at bounding box center [832, 185] width 8 height 8
click at [784, 153] on div at bounding box center [799, 159] width 93 height 25
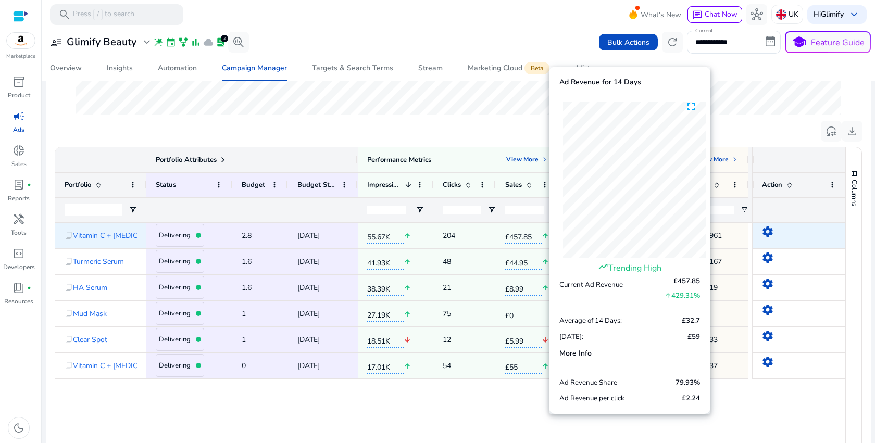
scroll to position [0, 0]
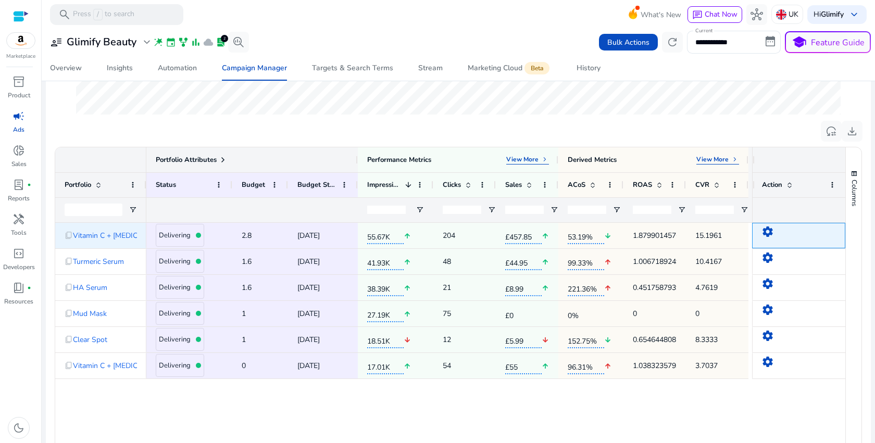
click at [764, 230] on mat-icon "settings" at bounding box center [768, 232] width 13 height 13
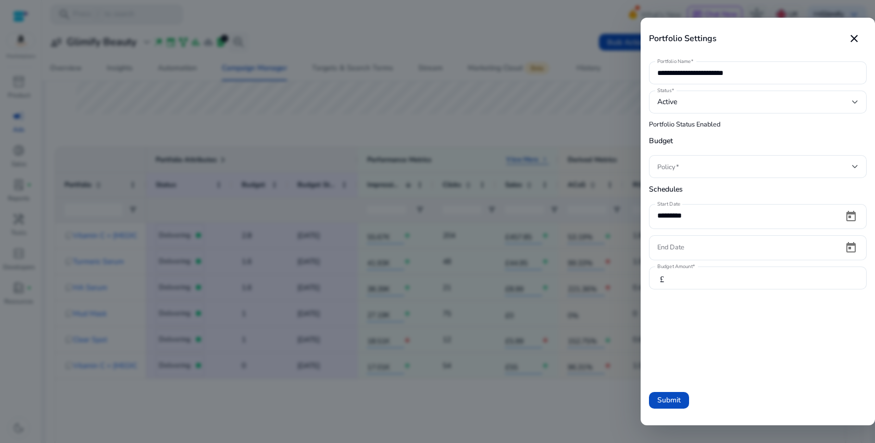
click at [465, 61] on div at bounding box center [437, 221] width 875 height 443
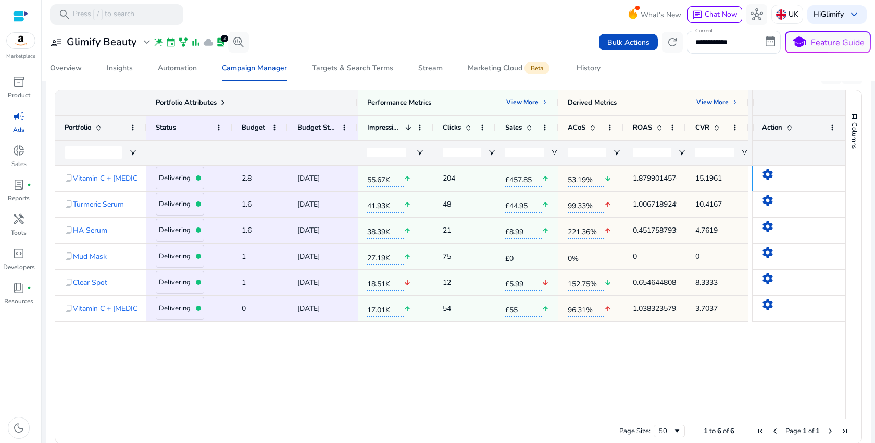
scroll to position [353, 0]
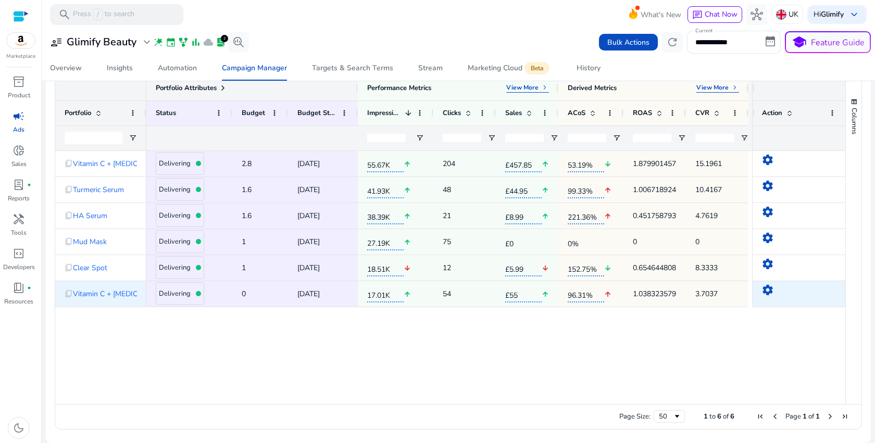
click at [769, 292] on mat-icon "settings" at bounding box center [768, 290] width 13 height 13
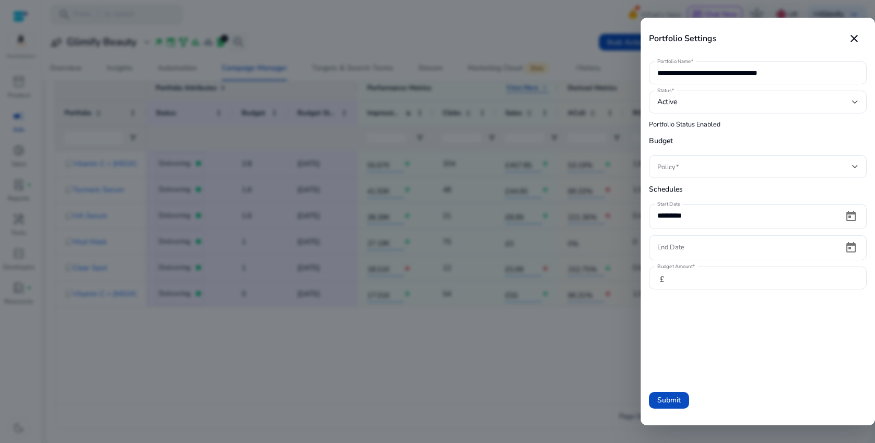
click at [529, 316] on div at bounding box center [437, 221] width 875 height 443
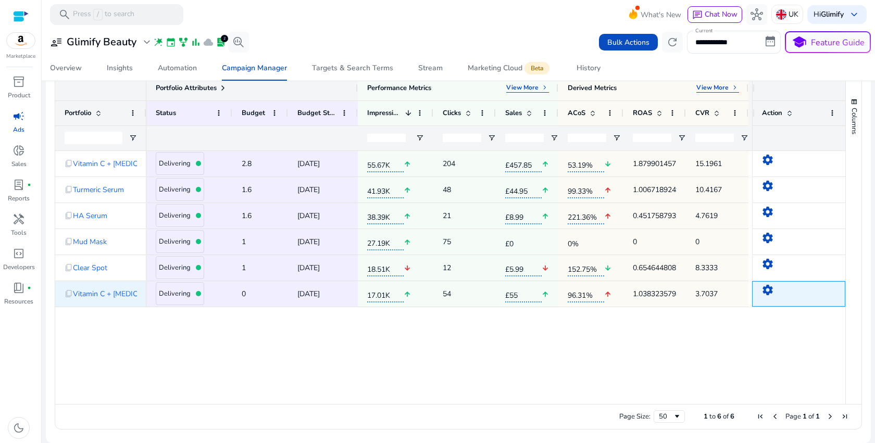
click at [765, 290] on mat-icon "settings" at bounding box center [768, 290] width 13 height 13
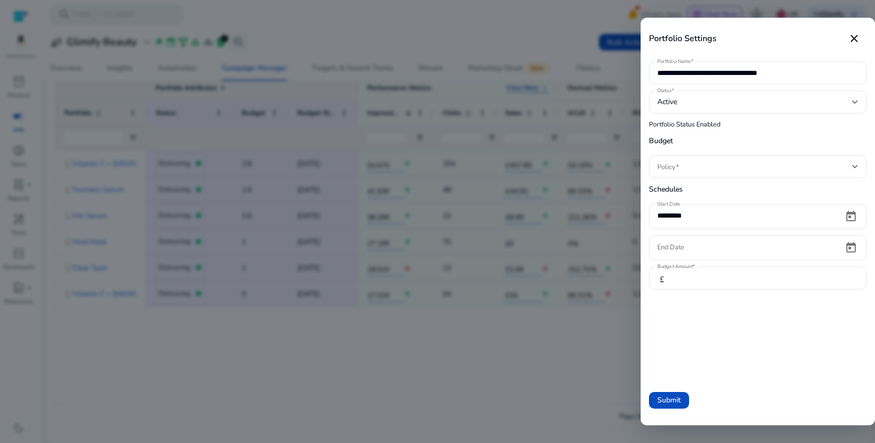
click at [480, 351] on div at bounding box center [437, 221] width 875 height 443
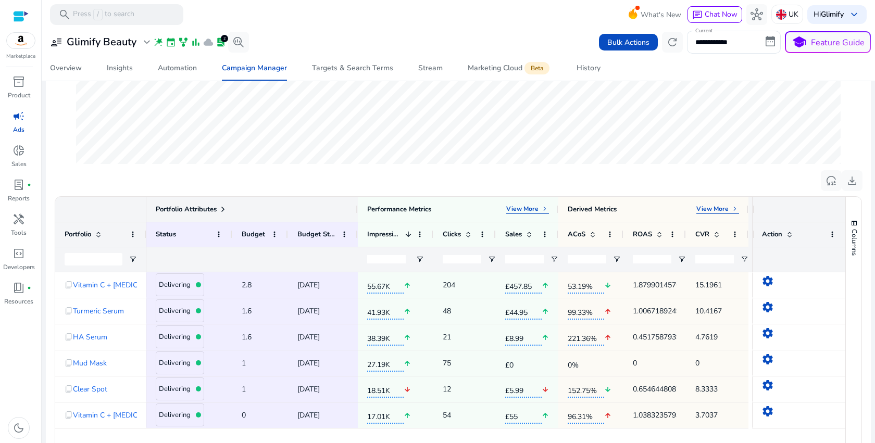
scroll to position [353, 0]
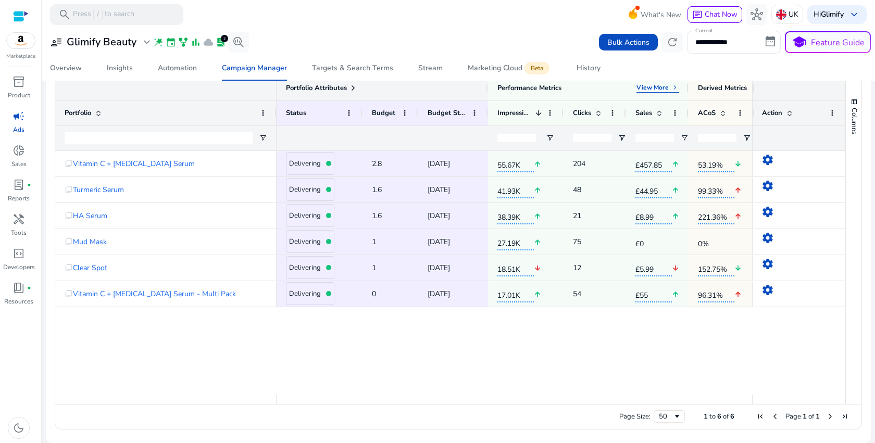
drag, startPoint x: 144, startPoint y: 111, endPoint x: 275, endPoint y: 111, distance: 130.2
click at [275, 111] on div at bounding box center [276, 113] width 4 height 24
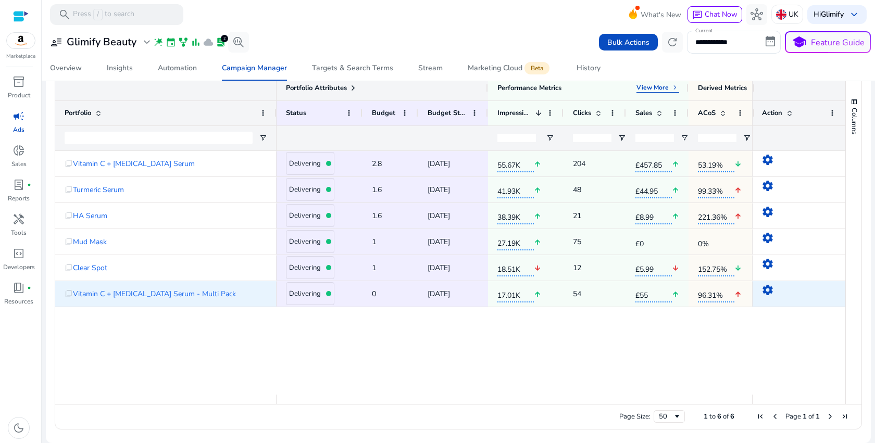
click at [765, 292] on mat-icon "settings" at bounding box center [768, 290] width 13 height 13
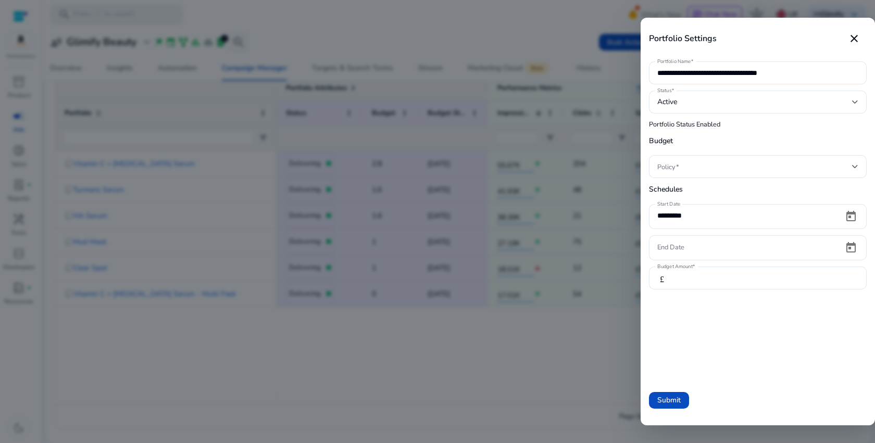
click at [599, 352] on div at bounding box center [437, 221] width 875 height 443
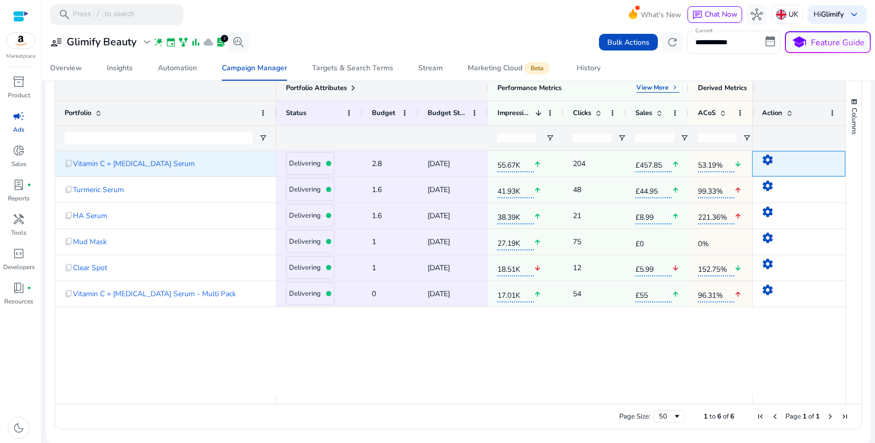
click at [762, 161] on mat-icon "settings" at bounding box center [768, 160] width 13 height 13
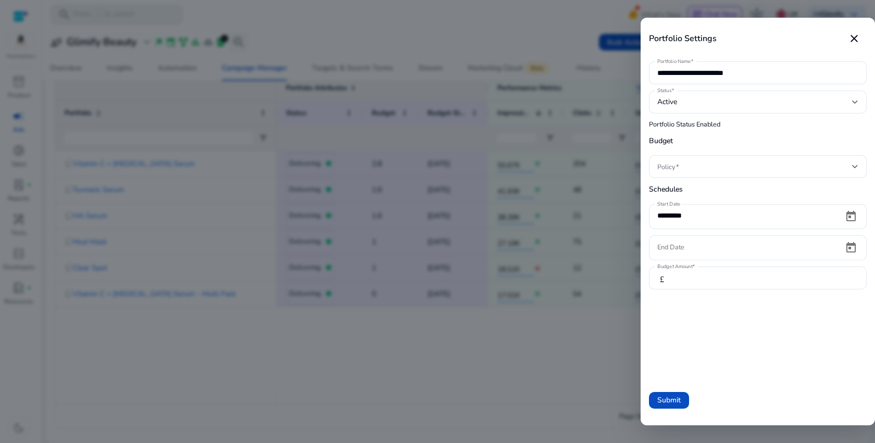
click at [548, 363] on div at bounding box center [437, 221] width 875 height 443
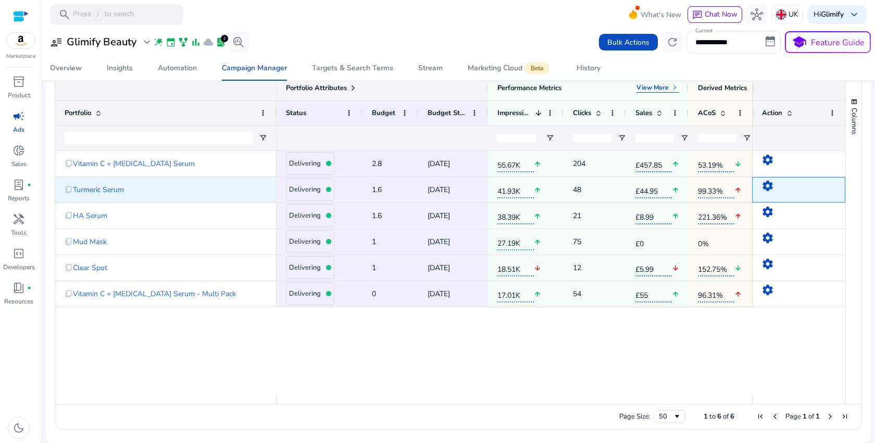
click at [769, 187] on mat-icon "settings" at bounding box center [768, 186] width 13 height 13
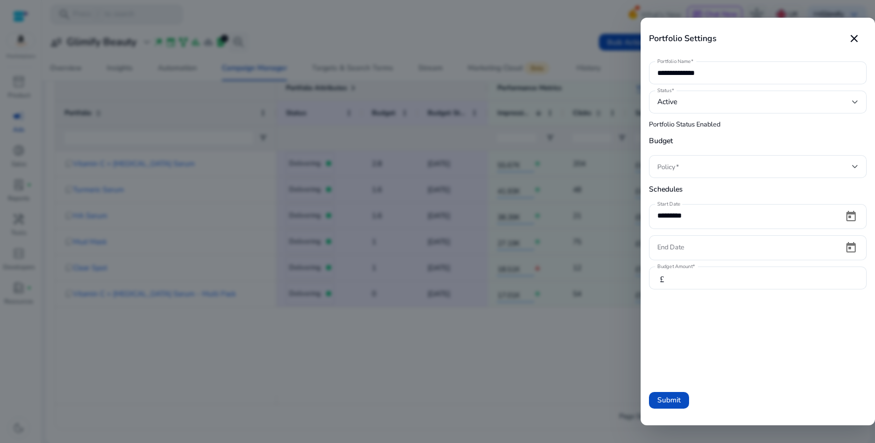
click at [516, 340] on div at bounding box center [437, 221] width 875 height 443
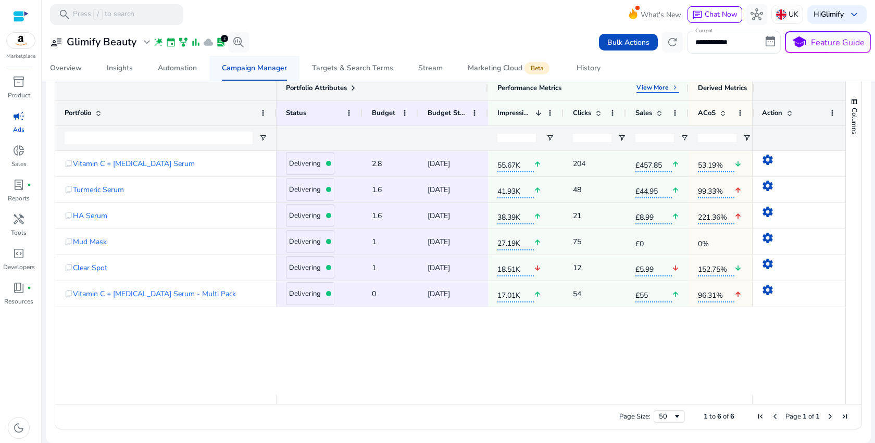
click at [258, 71] on div "Campaign Manager" at bounding box center [254, 68] width 65 height 7
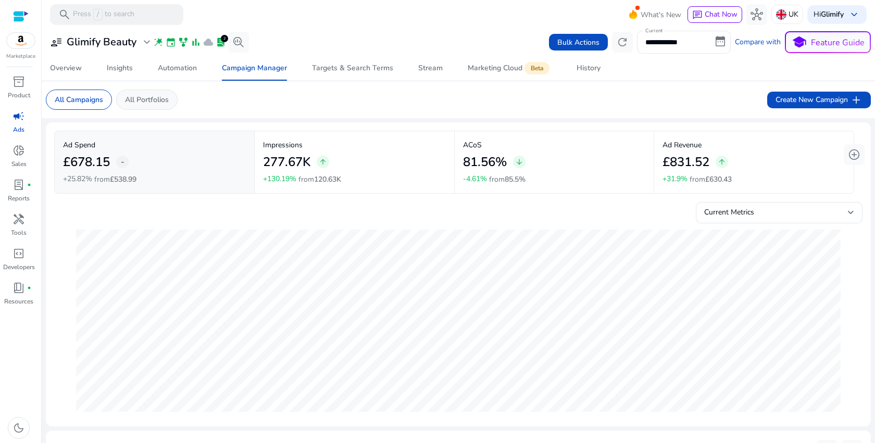
click at [146, 98] on p "All Portfolios" at bounding box center [147, 99] width 44 height 11
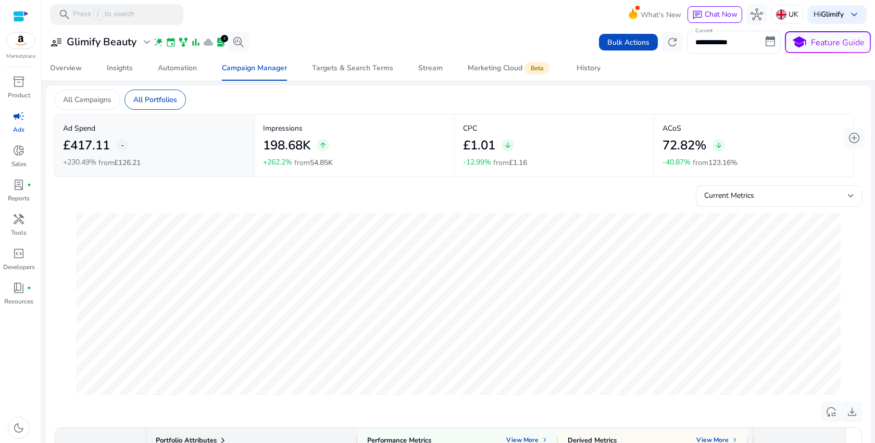
scroll to position [353, 0]
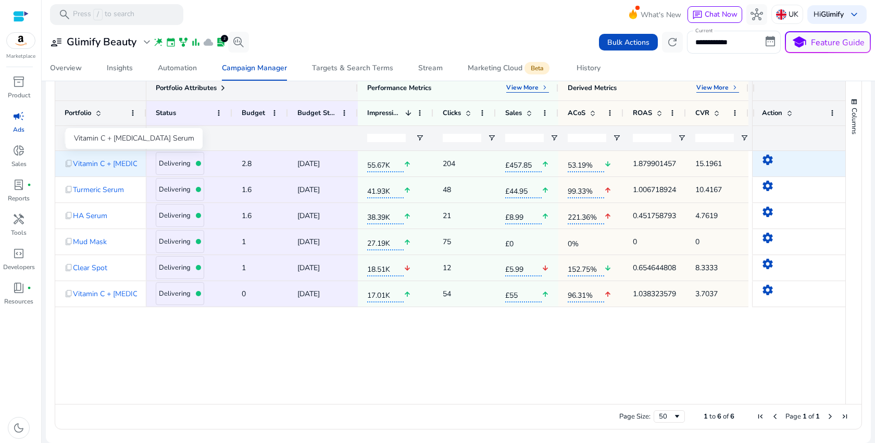
click at [103, 166] on span "Vitamin C + [MEDICAL_DATA] Serum" at bounding box center [134, 163] width 122 height 21
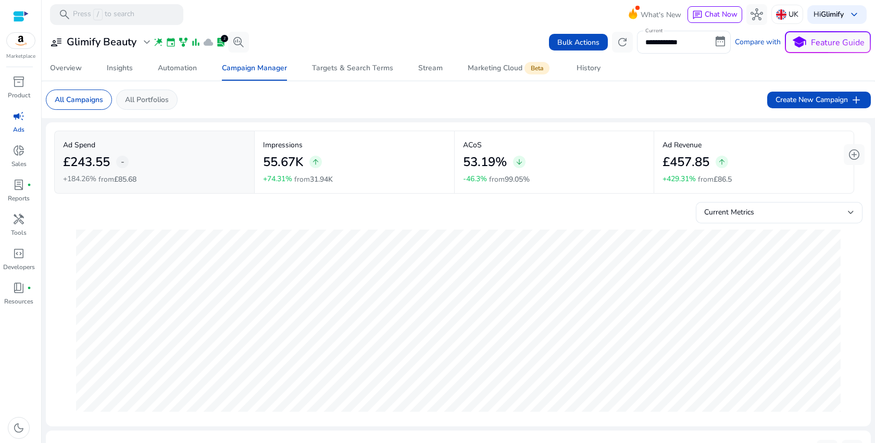
click at [163, 107] on div "All Portfolios" at bounding box center [146, 100] width 61 height 20
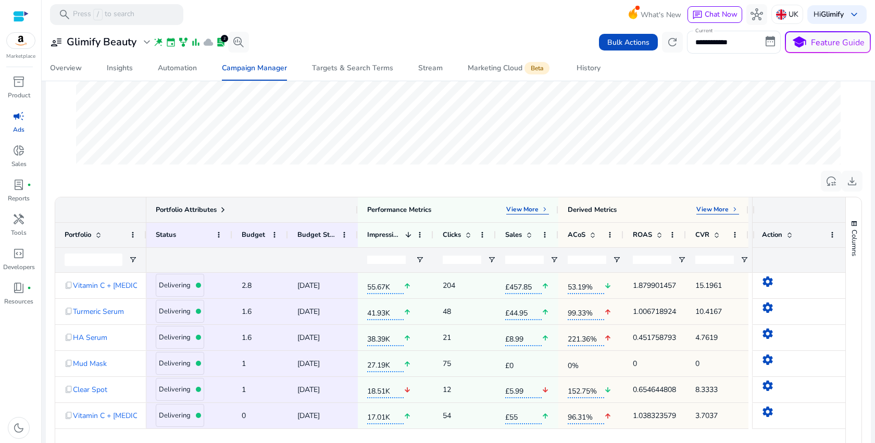
scroll to position [231, 0]
click at [247, 284] on span "2.8" at bounding box center [247, 285] width 10 height 10
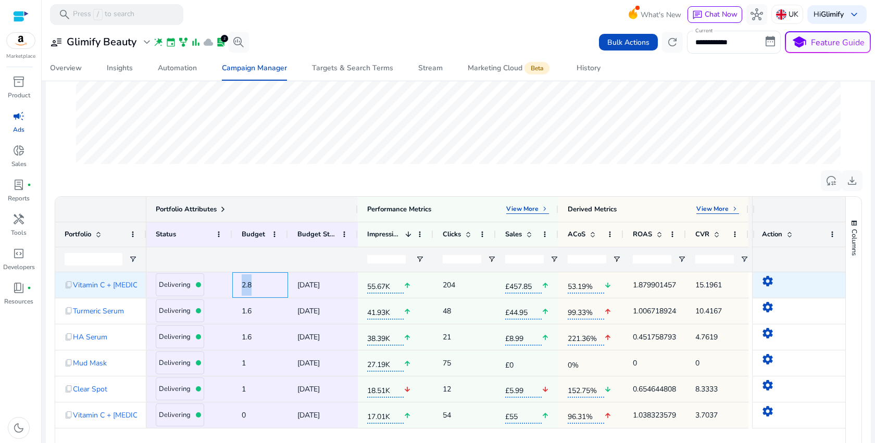
click at [247, 284] on span "2.8" at bounding box center [247, 285] width 10 height 10
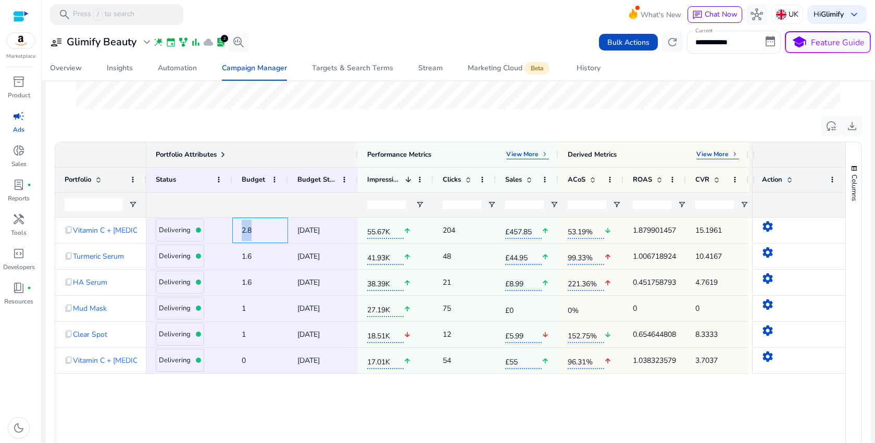
scroll to position [0, 0]
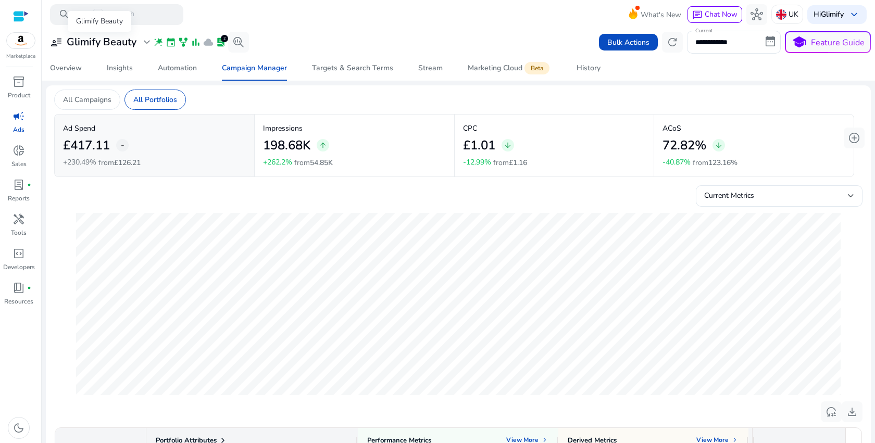
click at [145, 39] on span "expand_more" at bounding box center [147, 42] width 13 height 13
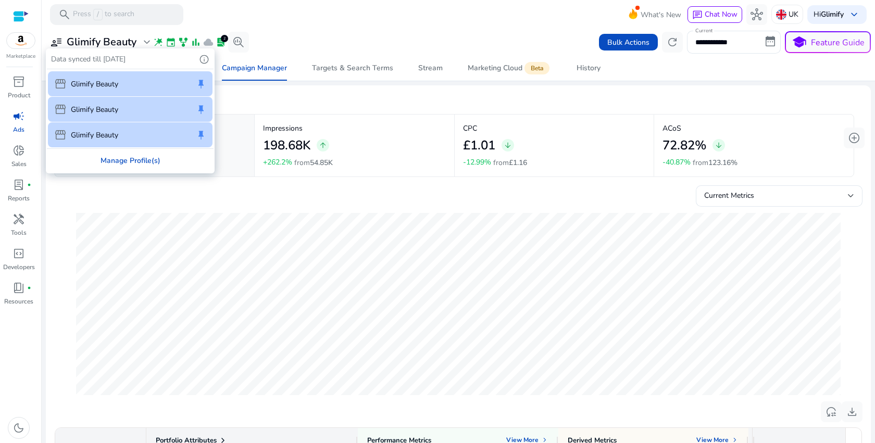
click at [83, 162] on div "Manage Profile(s)" at bounding box center [130, 160] width 167 height 23
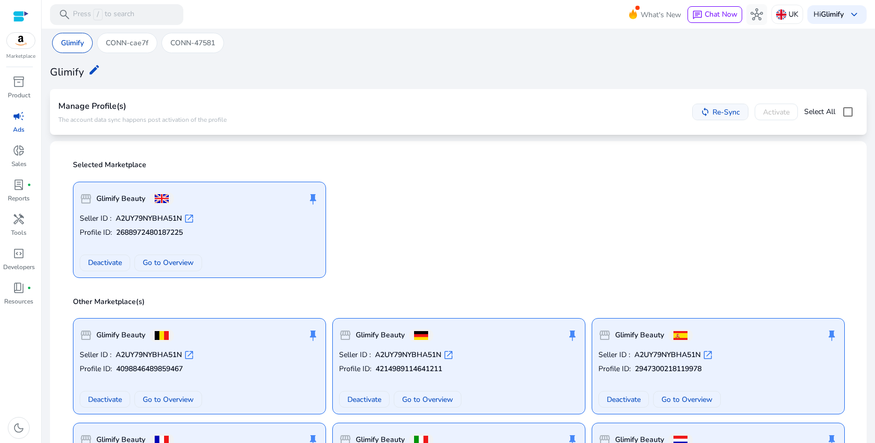
click at [717, 113] on span "Re-Sync" at bounding box center [727, 112] width 28 height 11
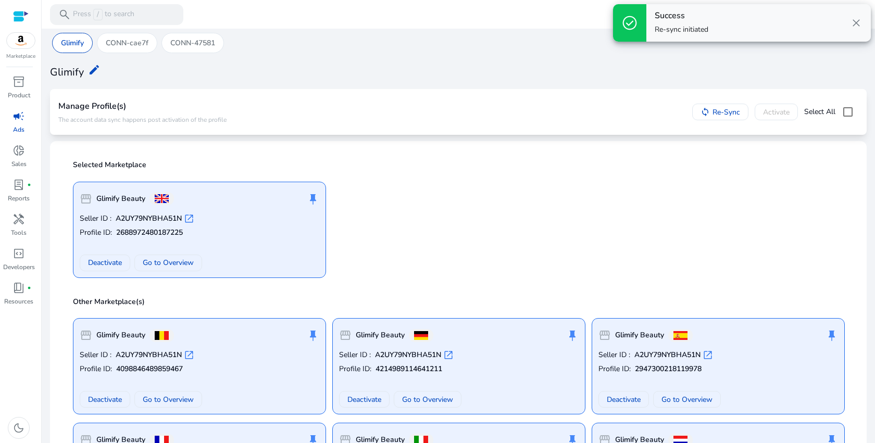
click at [133, 42] on p "CONN-cae7f" at bounding box center [127, 43] width 43 height 11
click at [713, 112] on span "Re-Sync" at bounding box center [727, 112] width 28 height 11
click at [202, 48] on div "CONN-47581" at bounding box center [193, 43] width 63 height 20
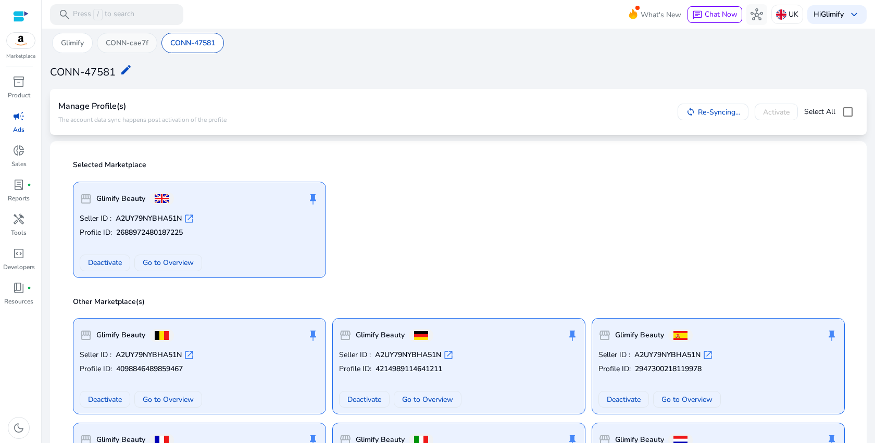
click at [129, 40] on p "CONN-cae7f" at bounding box center [127, 43] width 43 height 11
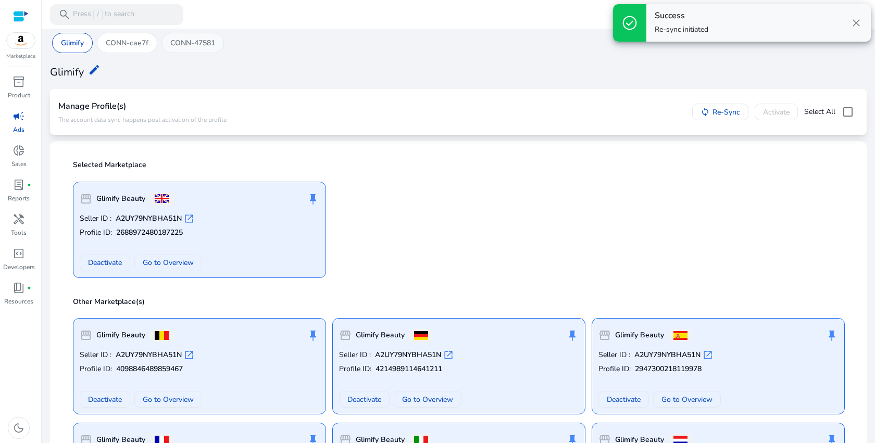
click at [202, 46] on p "CONN-47581" at bounding box center [192, 43] width 45 height 11
click at [713, 110] on span "Re-Sync" at bounding box center [727, 112] width 28 height 11
click at [139, 46] on p "CONN-cae7f" at bounding box center [127, 43] width 43 height 11
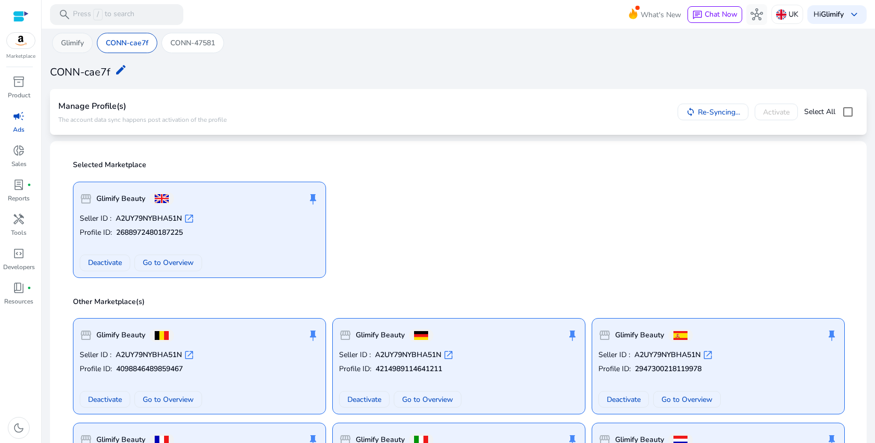
click at [76, 40] on p "Glimify" at bounding box center [72, 43] width 23 height 11
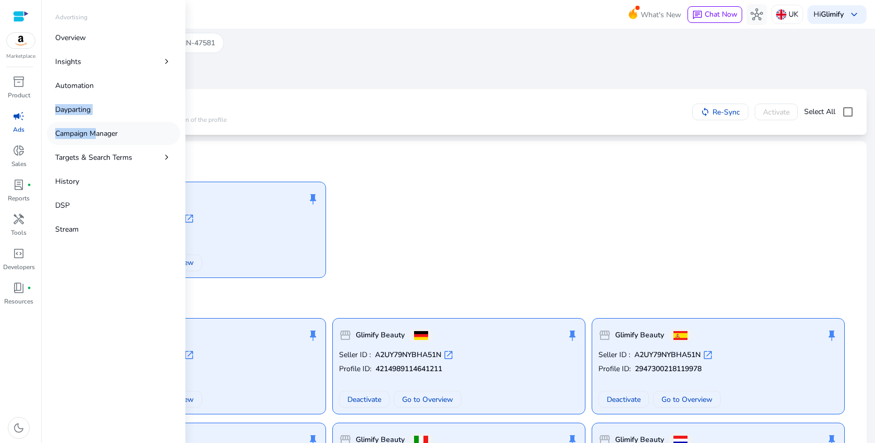
drag, startPoint x: 90, startPoint y: 82, endPoint x: 90, endPoint y: 137, distance: 55.2
click at [90, 137] on div "Overview Insights chevron_right Automation Dayparting Campaign Manager Targets …" at bounding box center [113, 133] width 133 height 215
click at [90, 137] on p "Campaign Manager" at bounding box center [86, 133] width 63 height 11
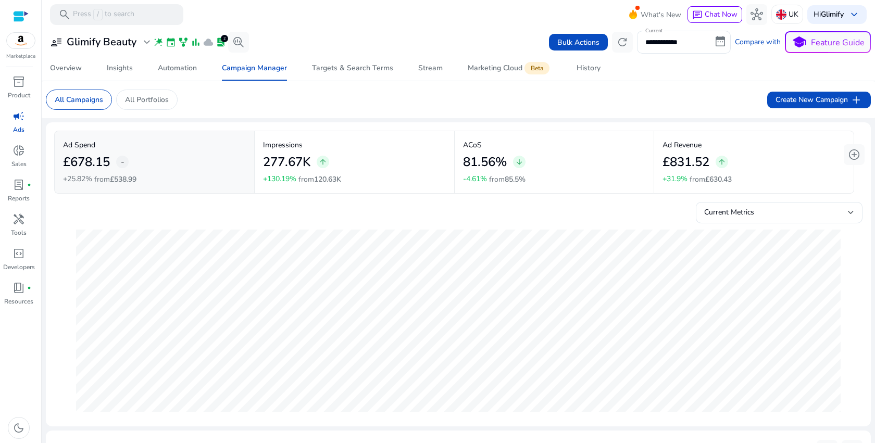
click at [426, 102] on mat-card "All Campaigns All Portfolios Create New Campaign add" at bounding box center [459, 99] width 842 height 37
click at [160, 96] on p "All Portfolios" at bounding box center [147, 99] width 44 height 11
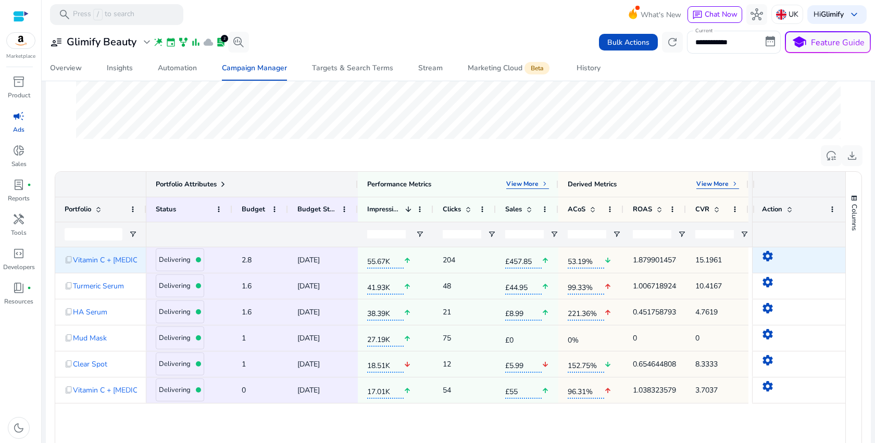
scroll to position [353, 0]
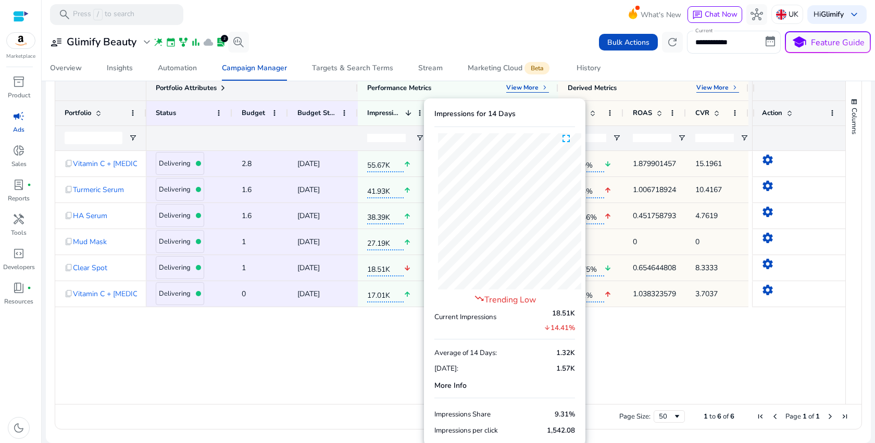
click at [234, 419] on div "Page Size: 50 1 to 6 of 6 Page 1 of 1" at bounding box center [458, 416] width 806 height 25
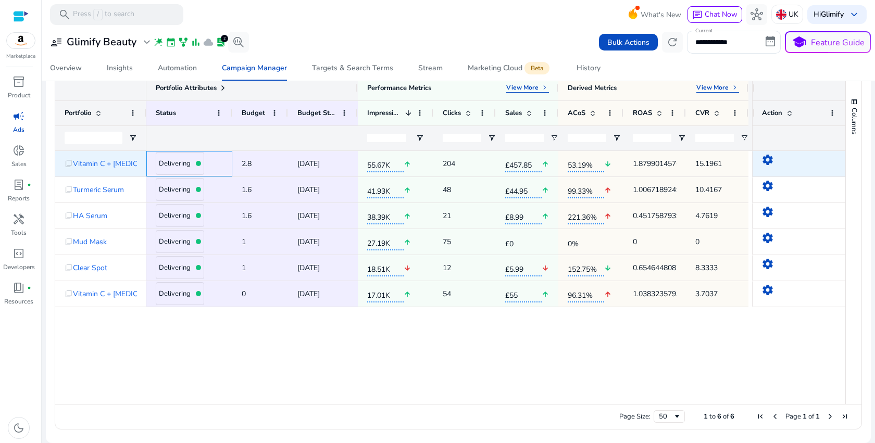
click at [184, 164] on h4 "Delivering" at bounding box center [175, 164] width 32 height 8
click at [769, 158] on mat-icon "settings" at bounding box center [768, 160] width 13 height 13
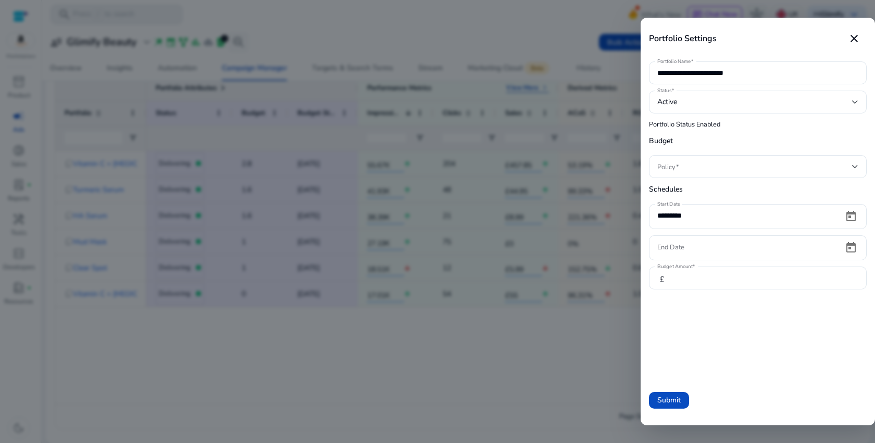
click at [527, 323] on div at bounding box center [437, 221] width 875 height 443
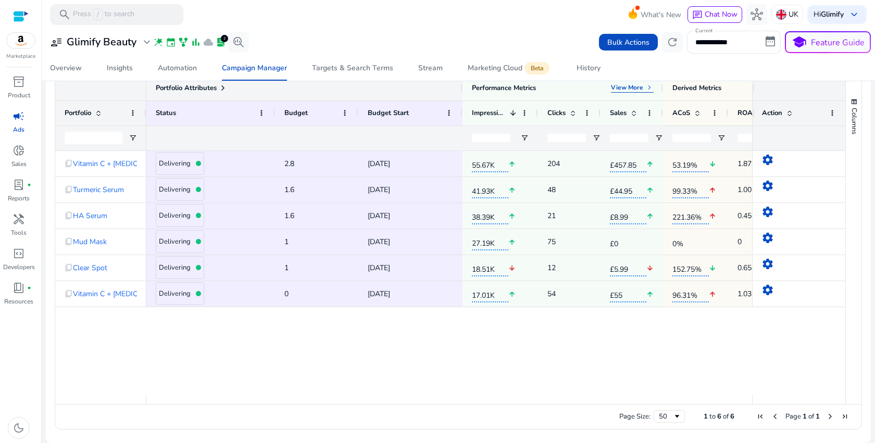
drag, startPoint x: 358, startPoint y: 86, endPoint x: 464, endPoint y: 85, distance: 105.8
click at [463, 86] on div at bounding box center [462, 88] width 4 height 25
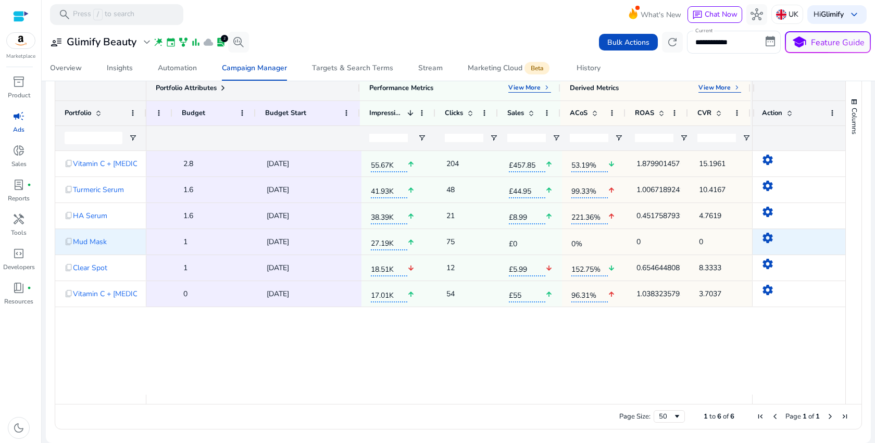
scroll to position [0, 0]
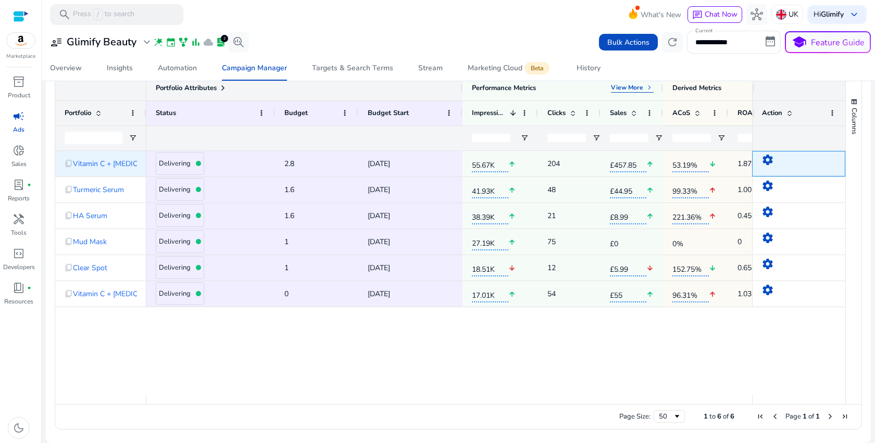
click at [763, 162] on mat-icon "settings" at bounding box center [768, 160] width 13 height 13
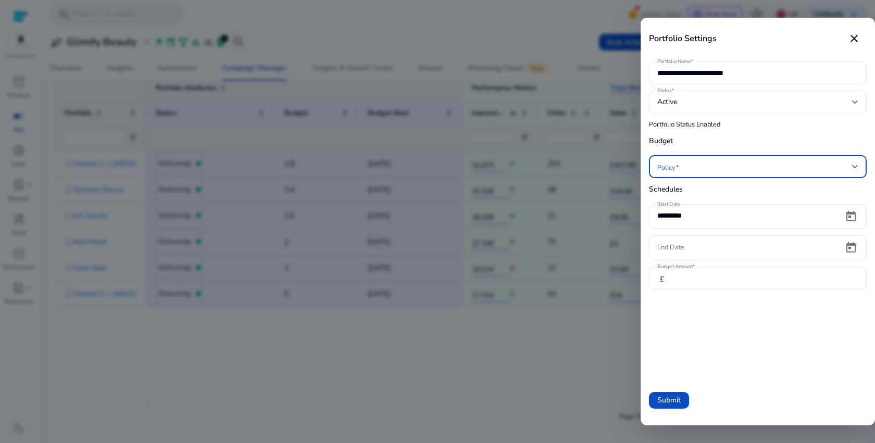
click at [739, 167] on span at bounding box center [754, 166] width 195 height 11
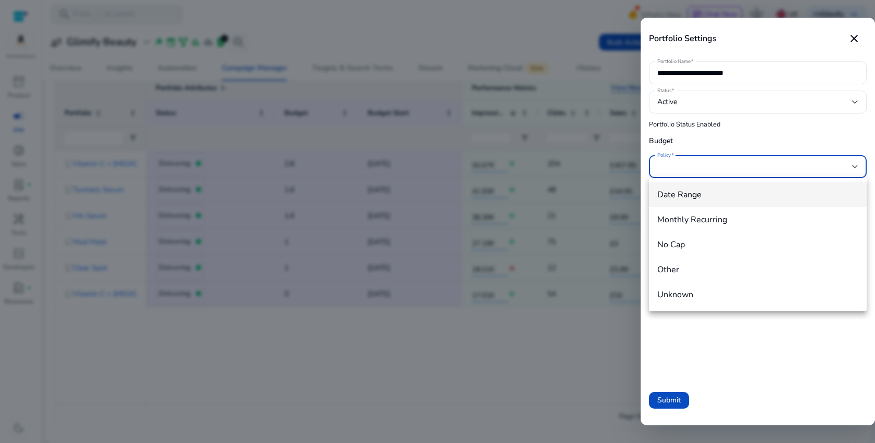
click at [739, 167] on div at bounding box center [437, 221] width 875 height 443
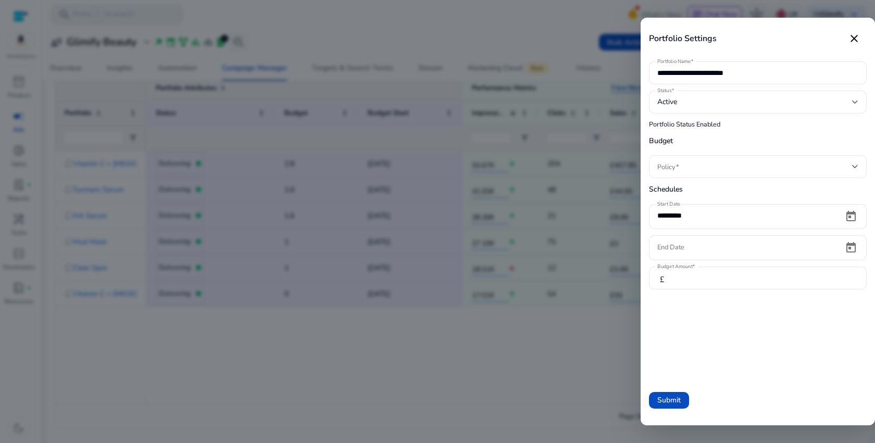
click at [739, 167] on span at bounding box center [754, 166] width 195 height 11
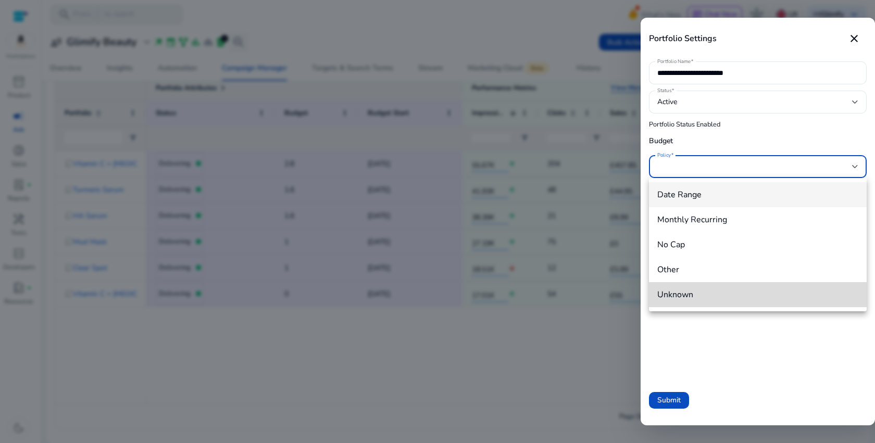
click at [700, 302] on mat-option "Unknown" at bounding box center [758, 294] width 218 height 25
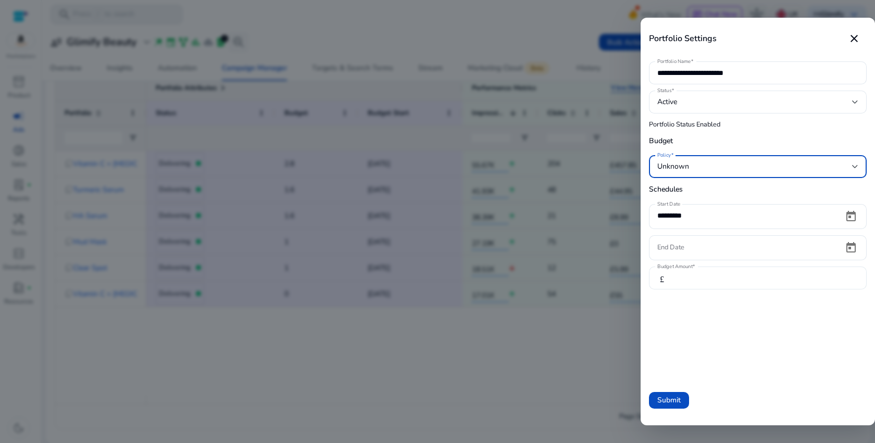
click at [688, 282] on input "***" at bounding box center [768, 277] width 179 height 11
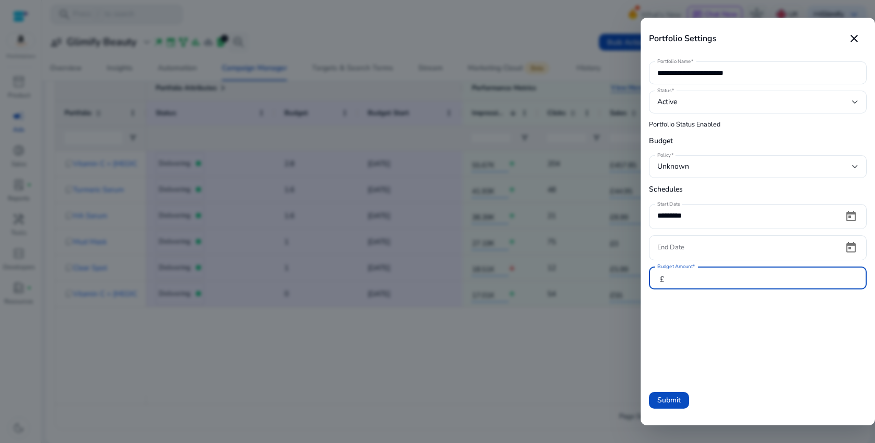
click at [688, 282] on input "***" at bounding box center [768, 277] width 179 height 11
type input "*"
type input "**"
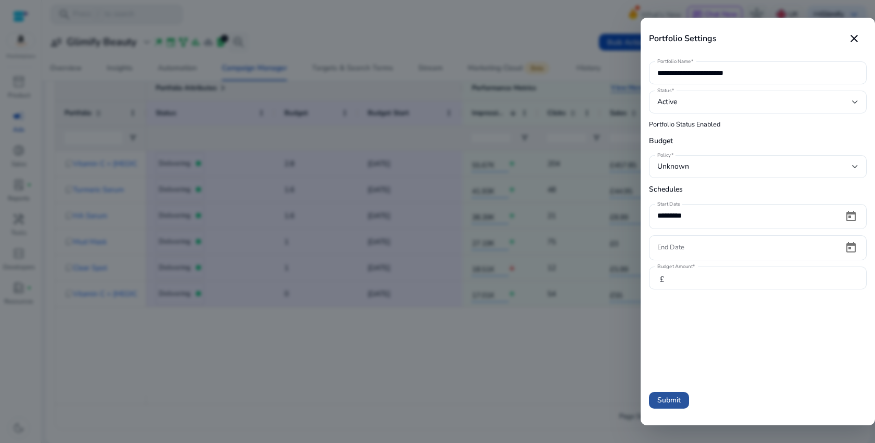
click at [667, 401] on span "Submit" at bounding box center [668, 400] width 23 height 11
click at [733, 164] on div "Unknown" at bounding box center [754, 166] width 195 height 11
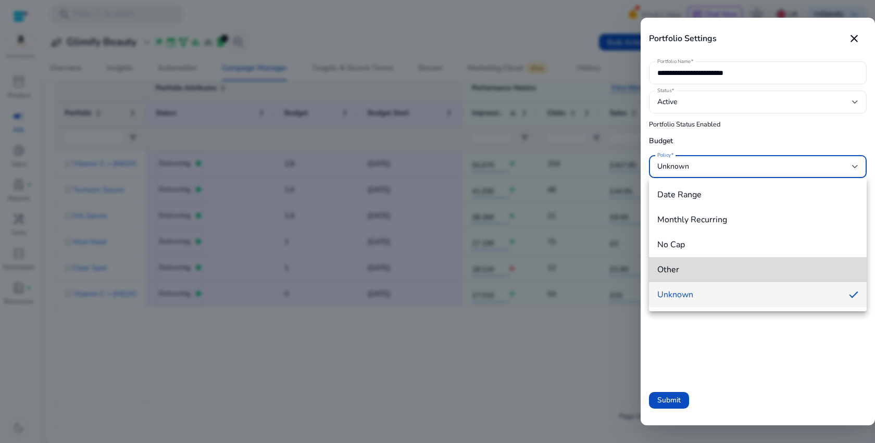
click at [688, 270] on span "Other" at bounding box center [757, 269] width 201 height 11
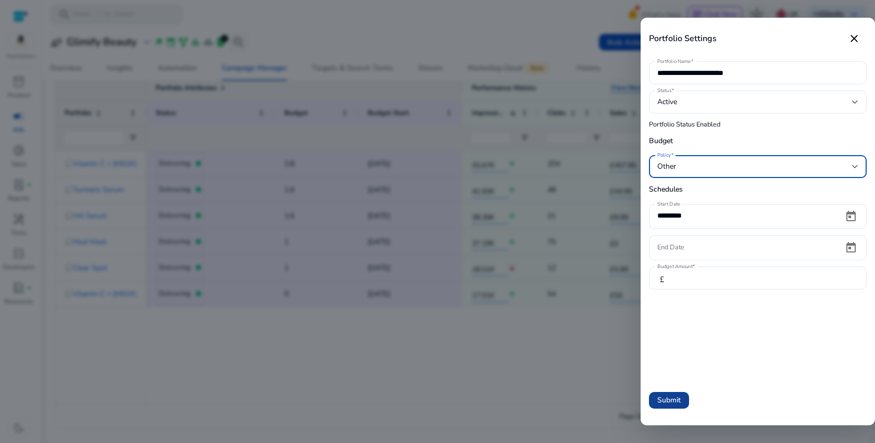
click at [664, 395] on span "Submit" at bounding box center [668, 400] width 23 height 11
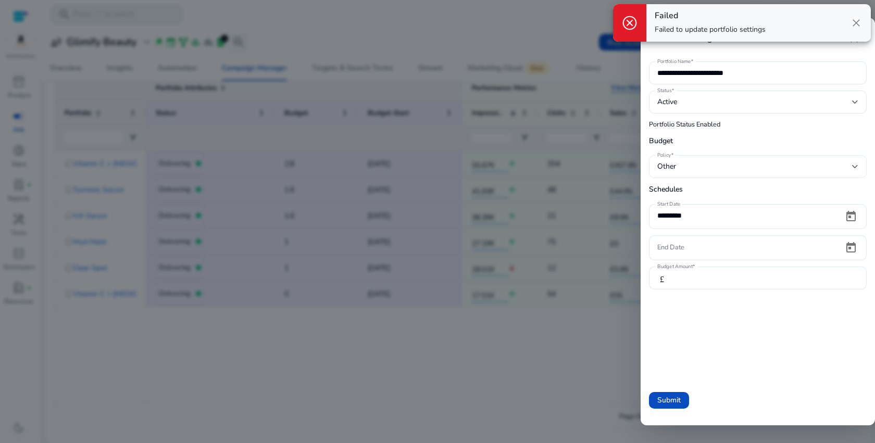
click at [706, 169] on div "Other" at bounding box center [754, 166] width 195 height 11
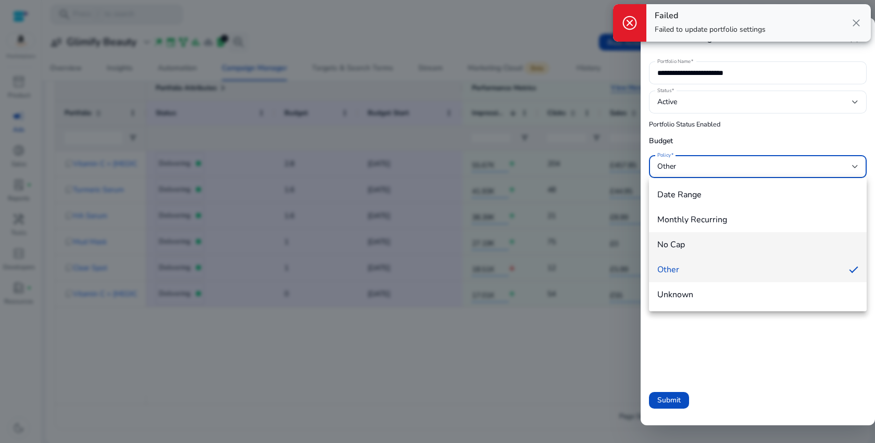
click at [697, 244] on span "No Cap" at bounding box center [757, 244] width 201 height 11
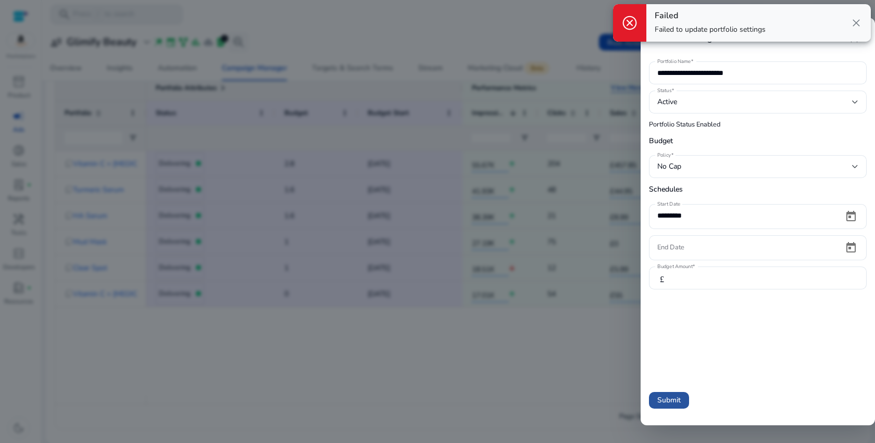
click at [668, 400] on span "Submit" at bounding box center [668, 400] width 23 height 11
click at [730, 170] on div "No Cap" at bounding box center [754, 166] width 195 height 11
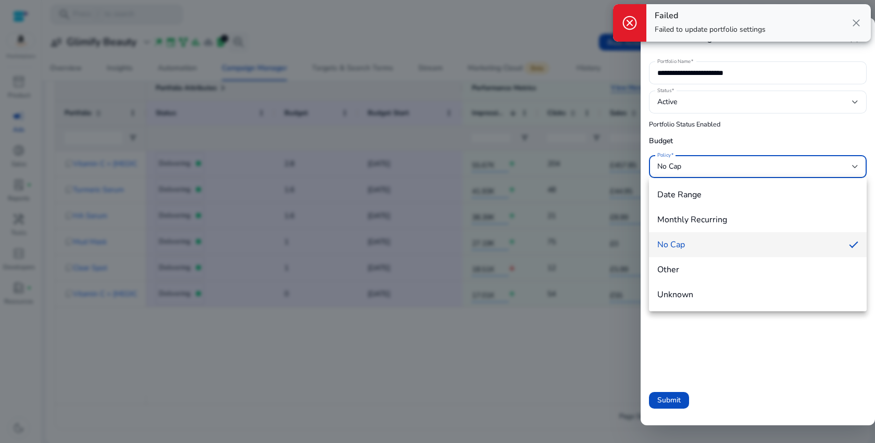
click at [708, 228] on mat-option "Monthly Recurring" at bounding box center [758, 219] width 218 height 25
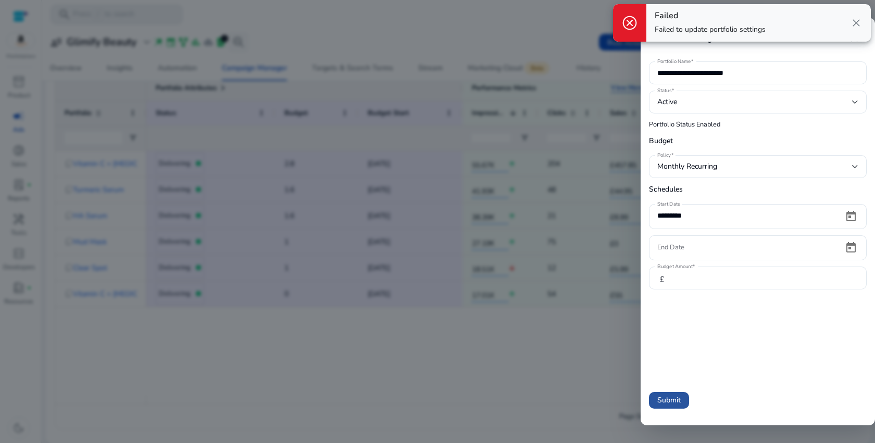
click at [668, 402] on span "Submit" at bounding box center [668, 400] width 23 height 11
click at [745, 167] on div "Monthly Recurring" at bounding box center [754, 166] width 195 height 11
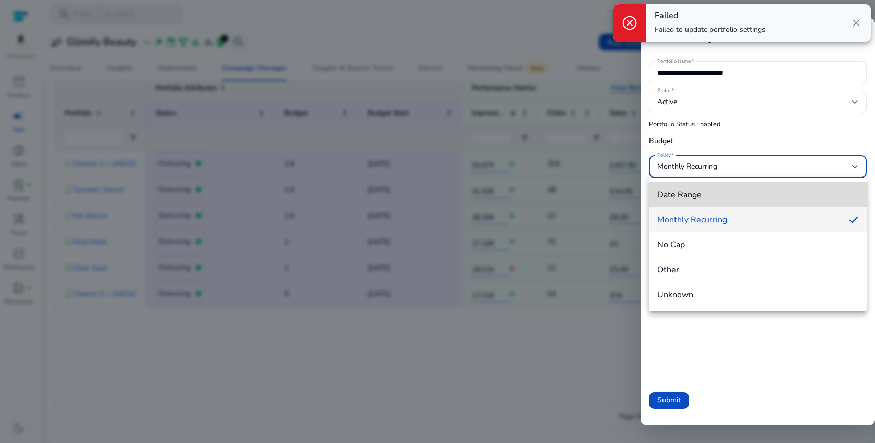
click at [709, 205] on mat-option "Date Range" at bounding box center [758, 194] width 218 height 25
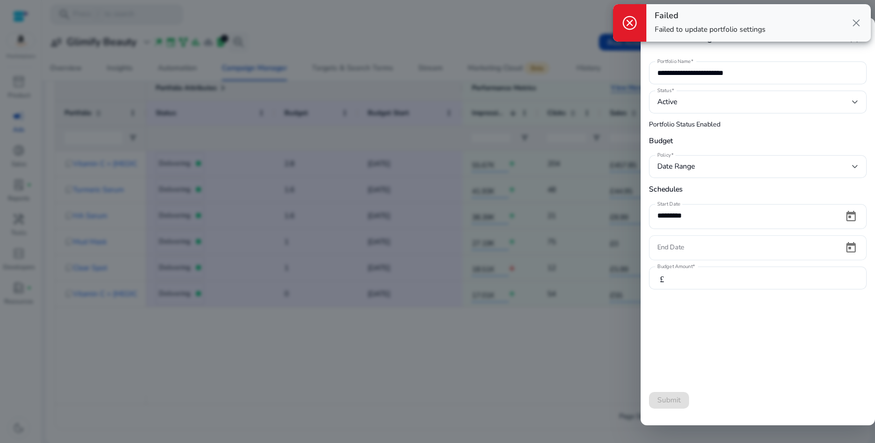
click at [705, 252] on div at bounding box center [746, 246] width 178 height 23
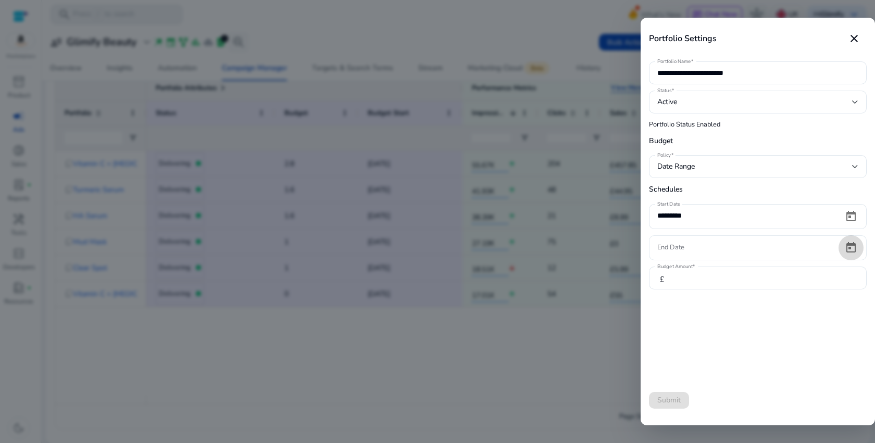
click at [854, 250] on span "Open calendar" at bounding box center [851, 247] width 25 height 25
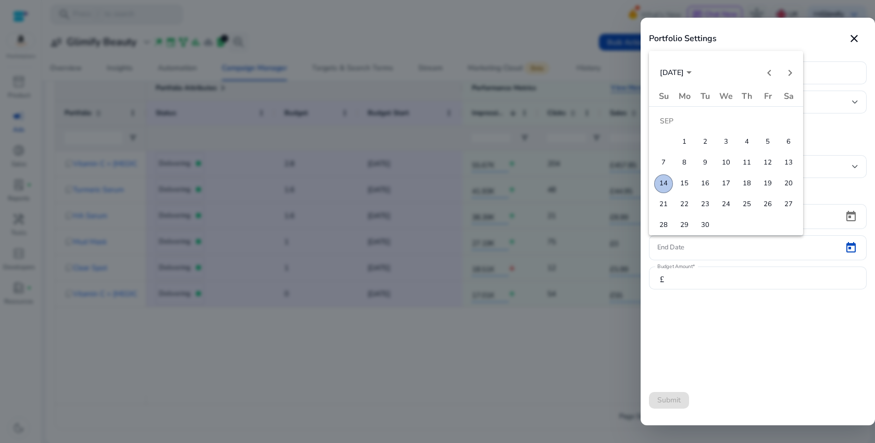
click at [706, 227] on span "30" at bounding box center [705, 225] width 19 height 19
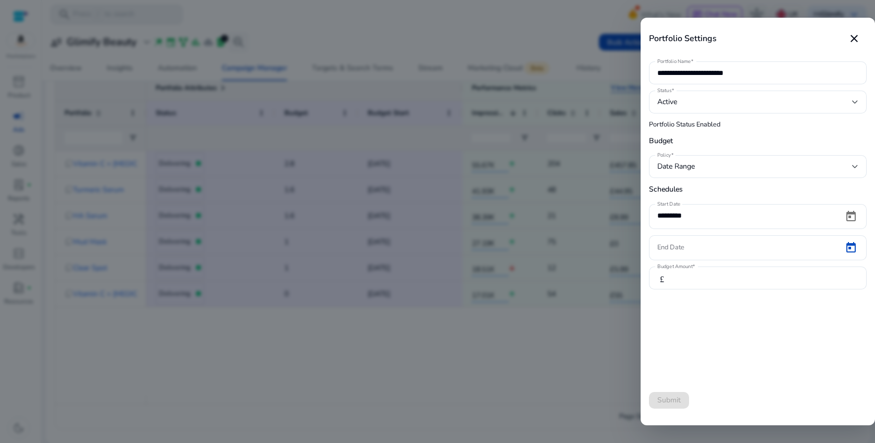
type input "*********"
click at [671, 400] on span "Submit" at bounding box center [668, 400] width 23 height 11
click at [854, 36] on mat-icon "close" at bounding box center [854, 38] width 13 height 13
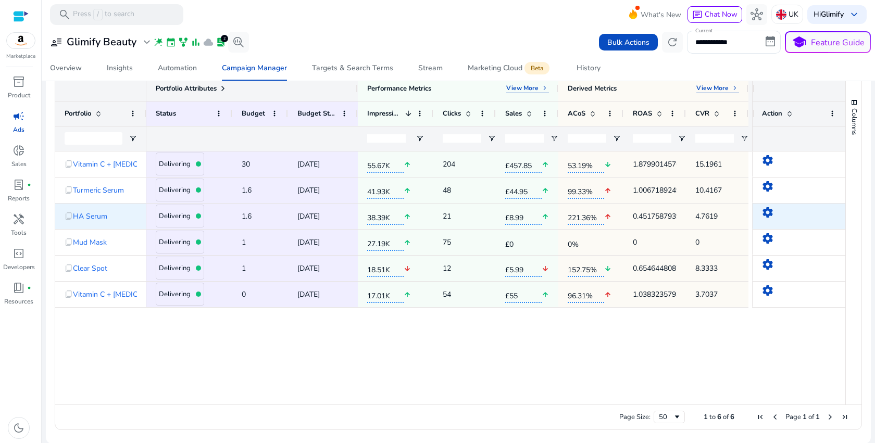
scroll to position [353, 0]
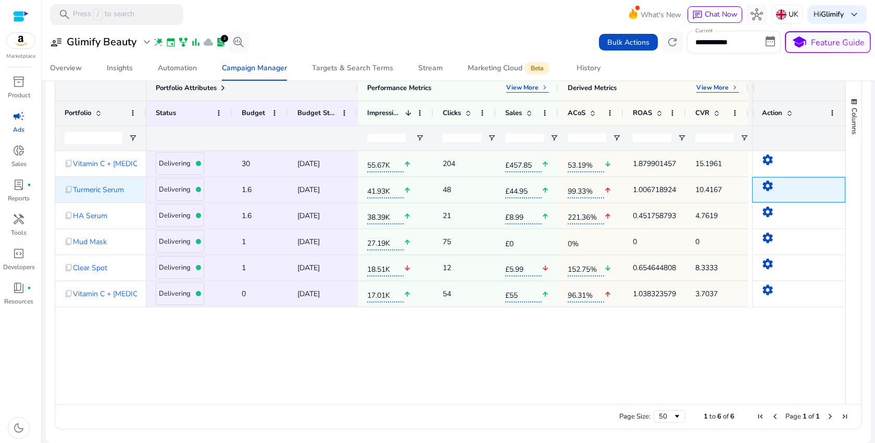
click at [766, 184] on mat-icon "settings" at bounding box center [768, 186] width 13 height 13
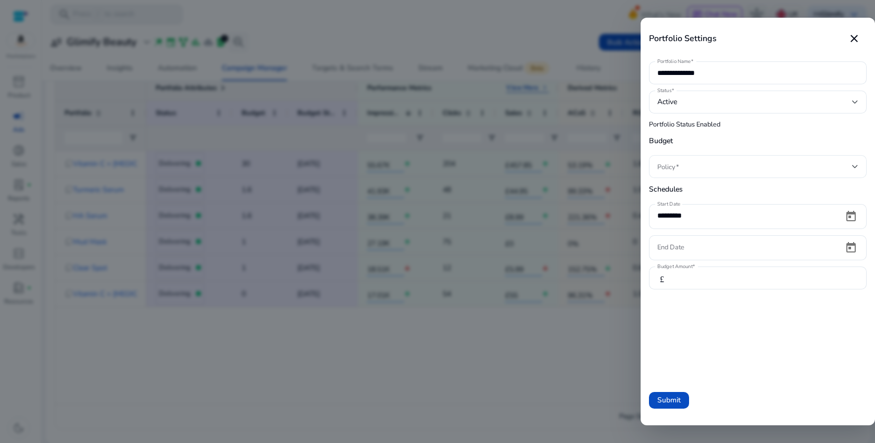
click at [715, 172] on span at bounding box center [754, 166] width 195 height 11
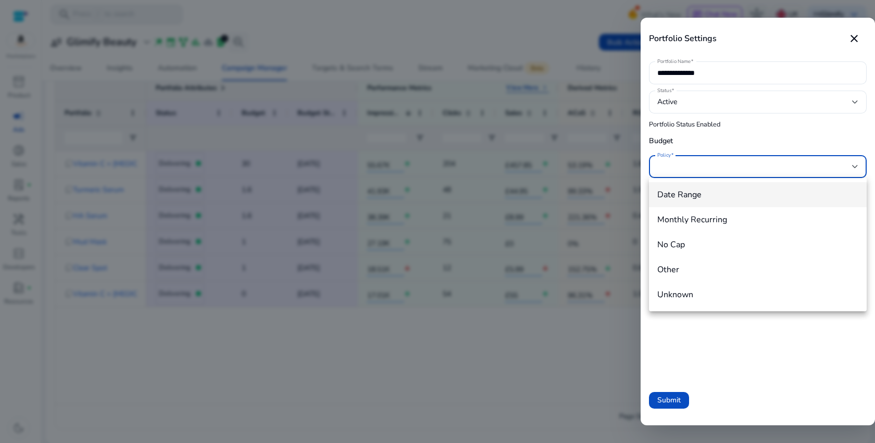
click at [722, 200] on span "Date Range" at bounding box center [757, 194] width 201 height 11
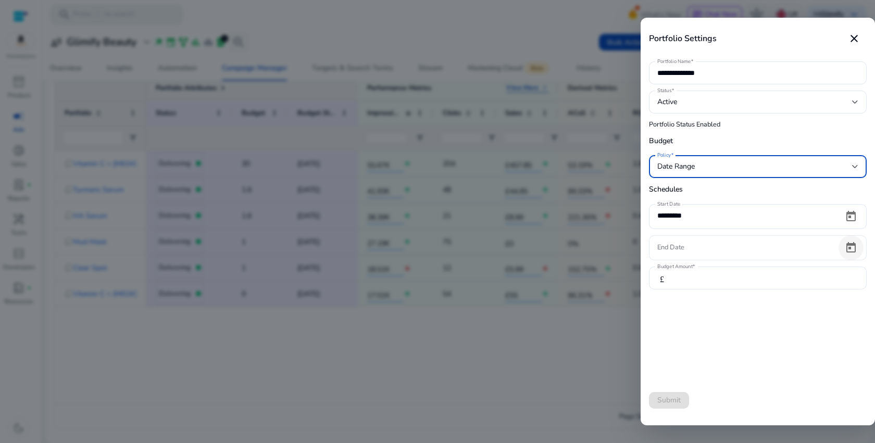
click at [856, 253] on span "Open calendar" at bounding box center [851, 247] width 25 height 25
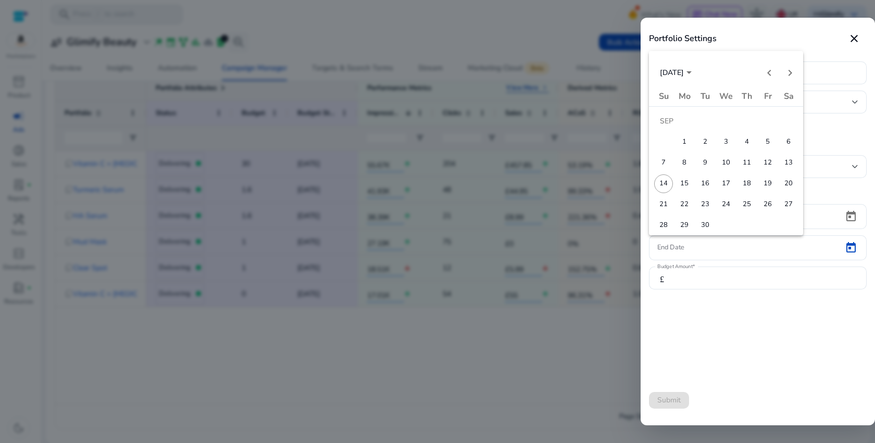
click at [707, 226] on span "30" at bounding box center [705, 225] width 19 height 19
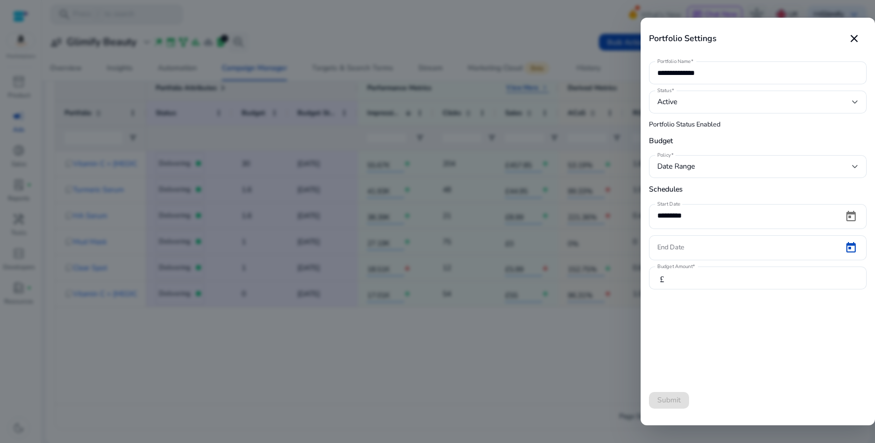
type input "*********"
click at [700, 275] on input "***" at bounding box center [768, 277] width 179 height 11
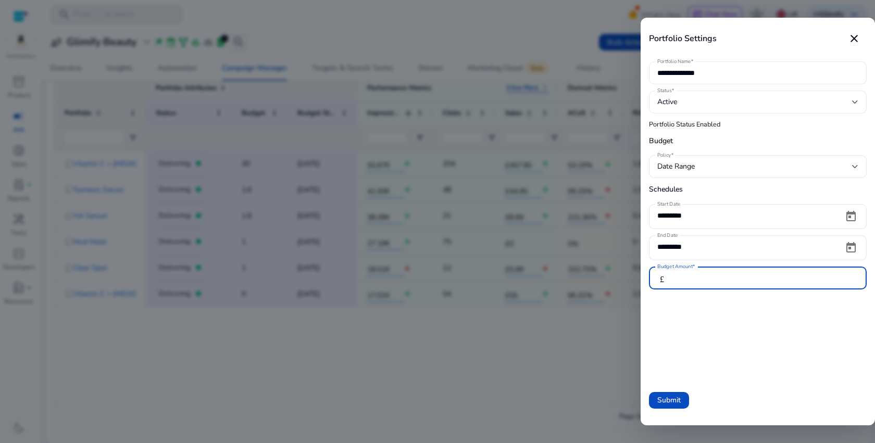
click at [699, 275] on input "***" at bounding box center [768, 277] width 179 height 11
type input "*"
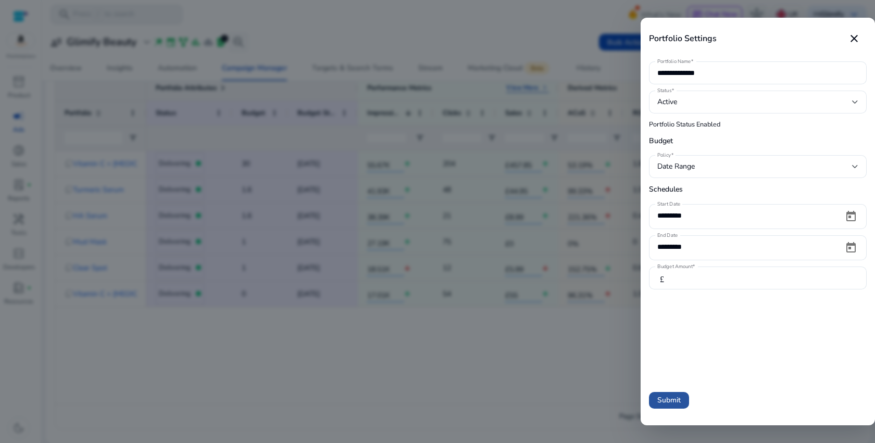
click at [670, 405] on span "Submit" at bounding box center [668, 400] width 23 height 11
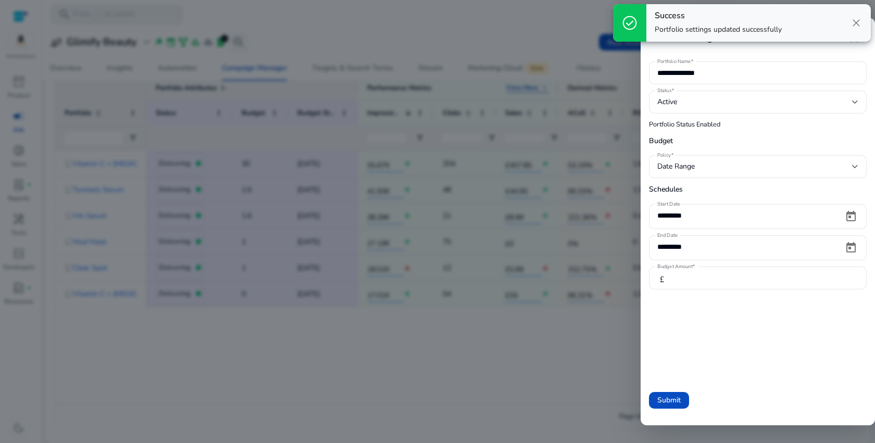
click at [556, 366] on div at bounding box center [437, 221] width 875 height 443
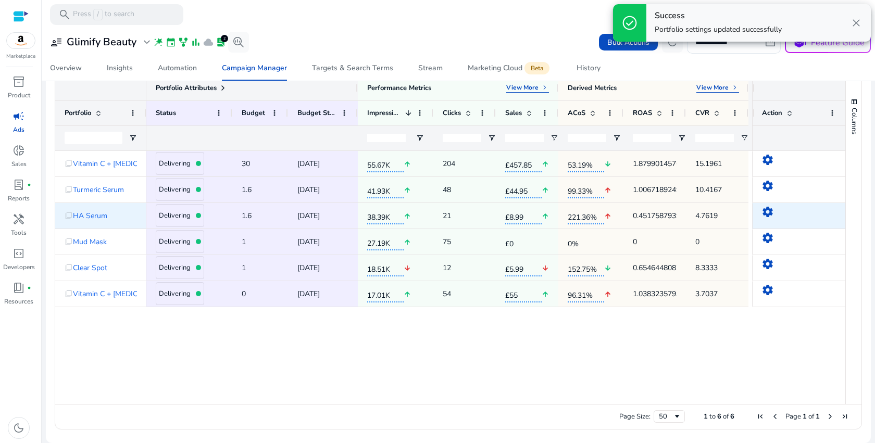
click at [764, 209] on mat-icon "settings" at bounding box center [768, 212] width 13 height 13
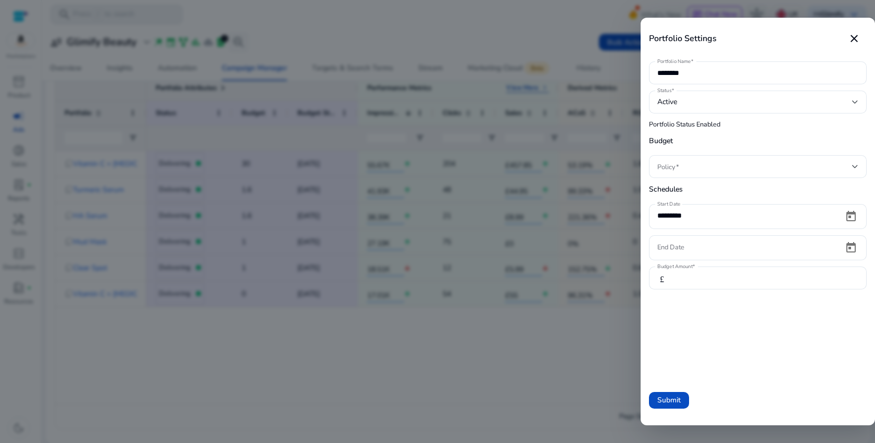
scroll to position [0, 0]
click at [850, 252] on span "Open calendar" at bounding box center [851, 247] width 25 height 25
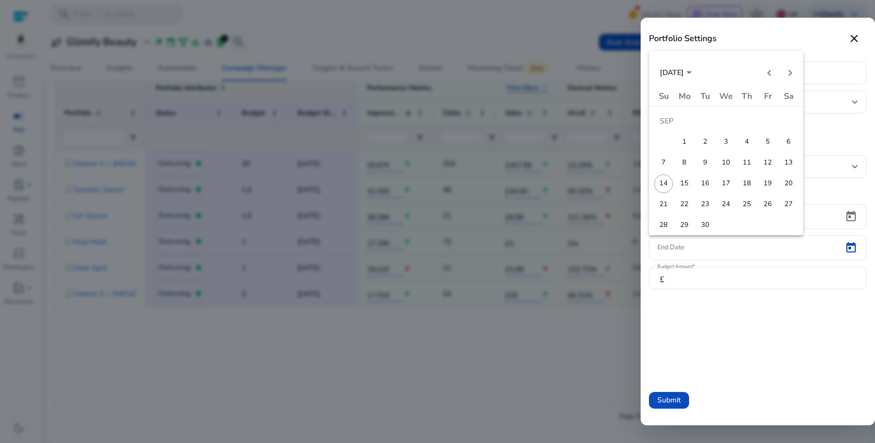
click at [715, 221] on button "30" at bounding box center [705, 225] width 21 height 21
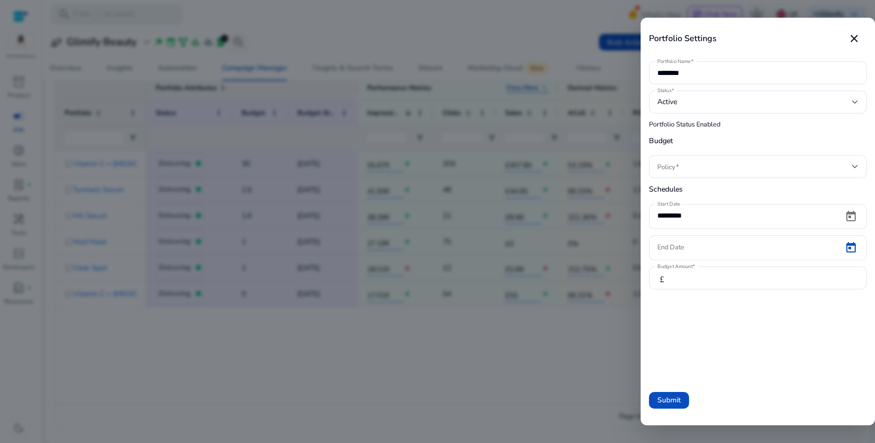
type input "*********"
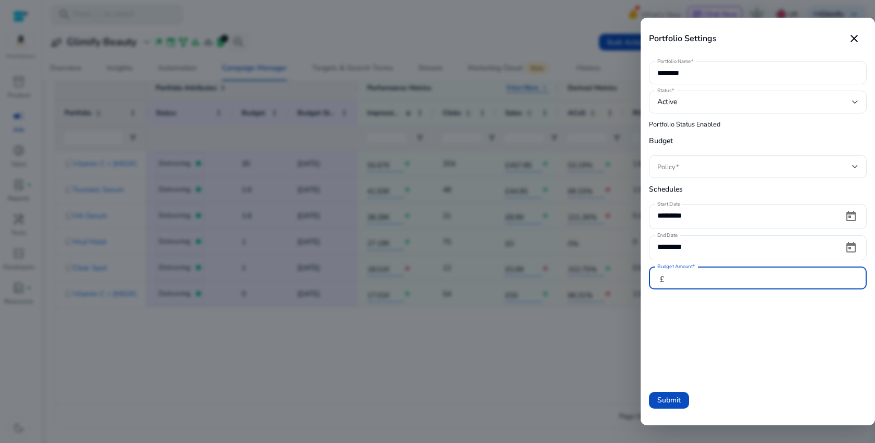
click at [696, 279] on input "***" at bounding box center [768, 277] width 179 height 11
type input "*"
click at [658, 399] on span "Submit" at bounding box center [668, 400] width 23 height 11
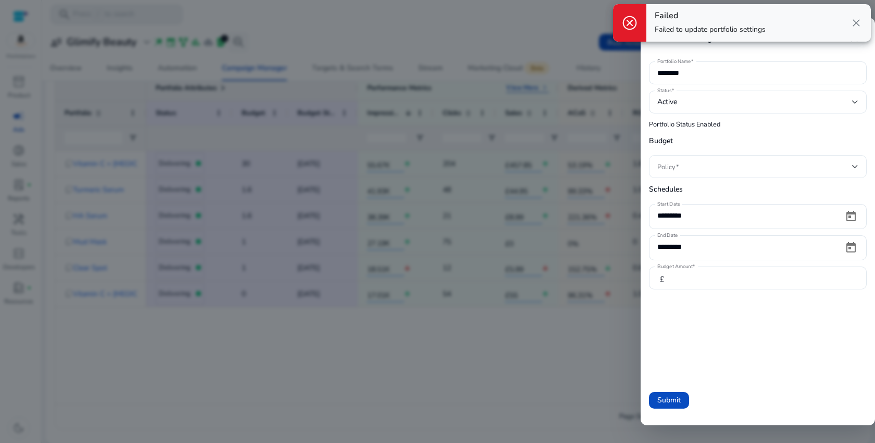
click at [705, 159] on div at bounding box center [757, 166] width 201 height 23
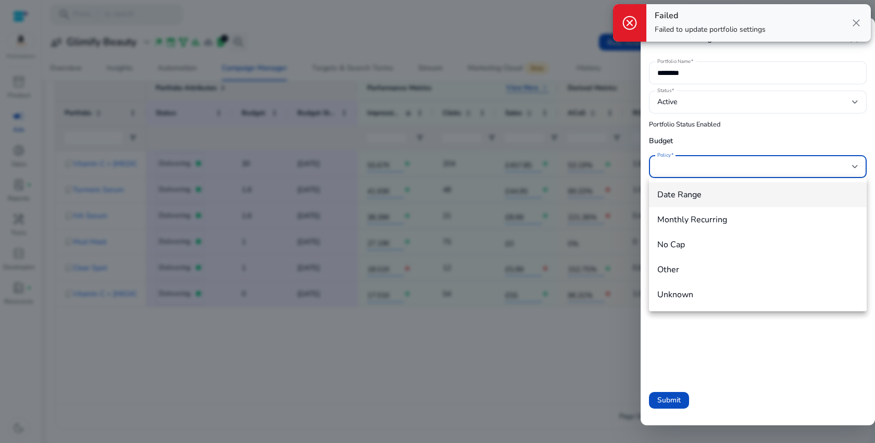
click at [674, 197] on span "Date Range" at bounding box center [757, 194] width 201 height 11
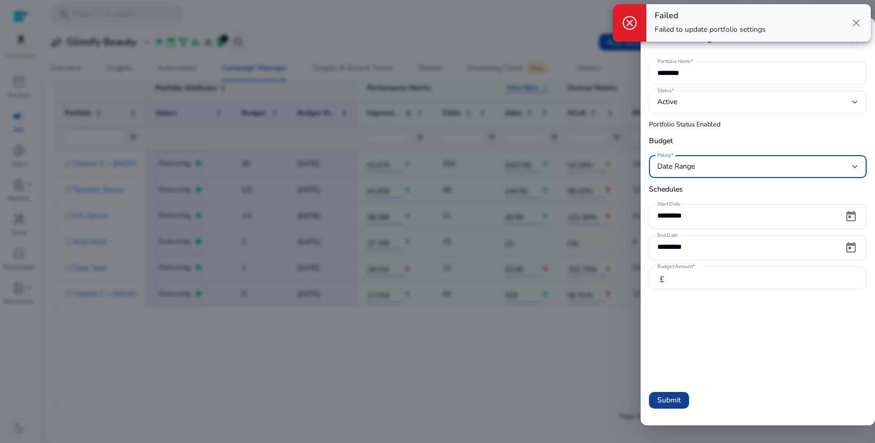
click at [670, 405] on span "Submit" at bounding box center [668, 400] width 23 height 11
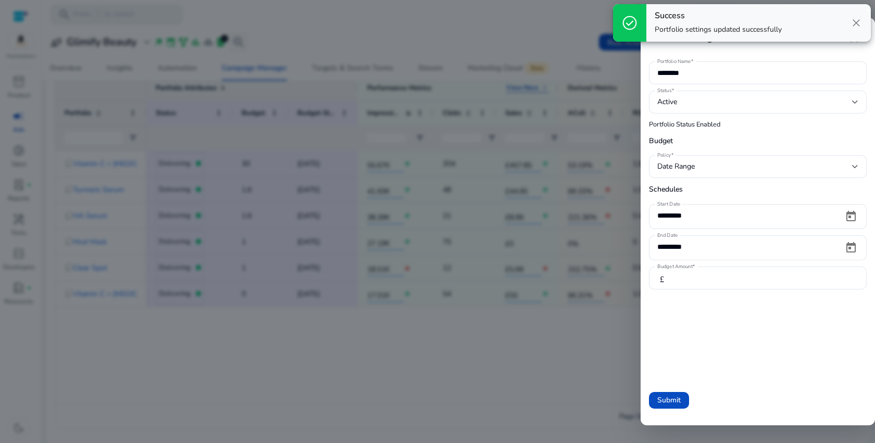
click at [486, 353] on div at bounding box center [437, 221] width 875 height 443
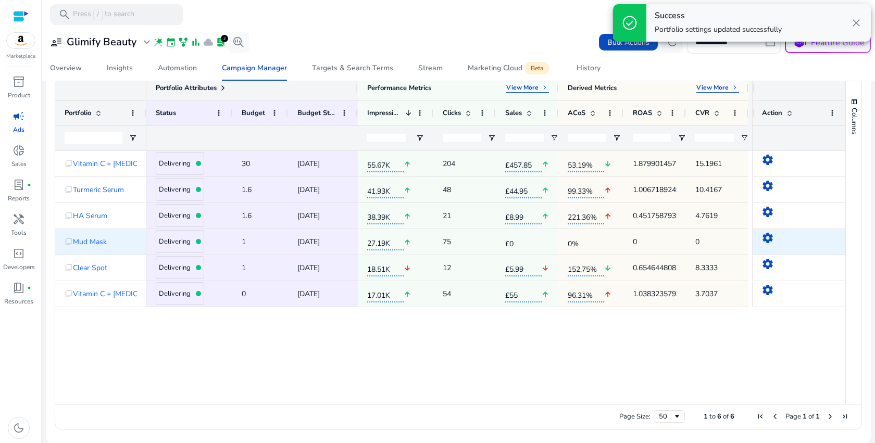
click at [762, 238] on mat-icon "settings" at bounding box center [768, 238] width 13 height 13
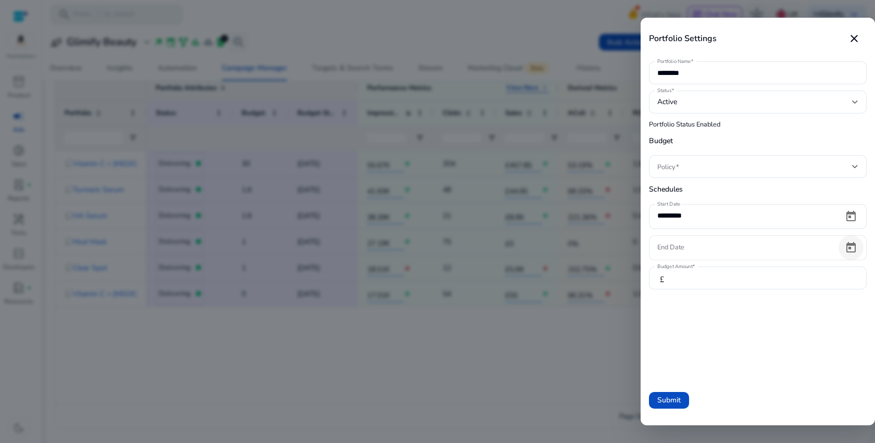
click at [853, 244] on span "Open calendar" at bounding box center [851, 247] width 25 height 25
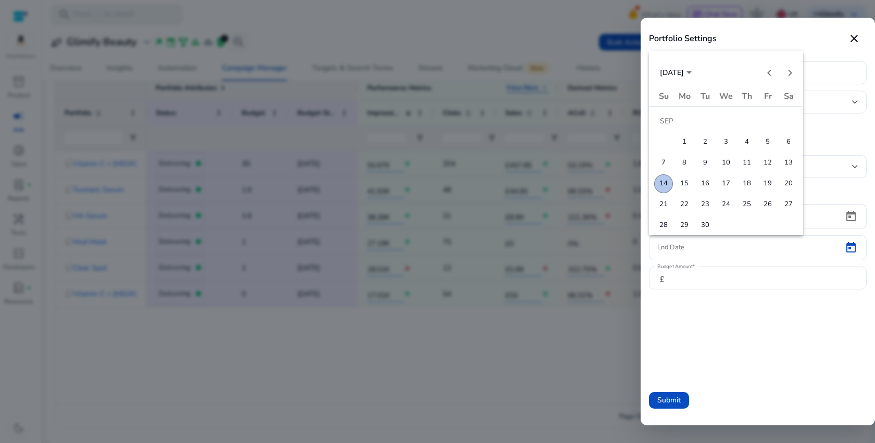
click at [703, 228] on span "30" at bounding box center [705, 225] width 19 height 19
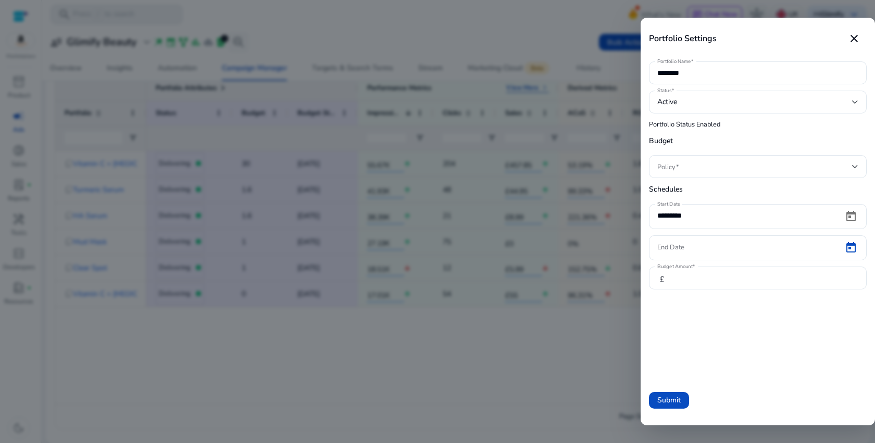
type input "*********"
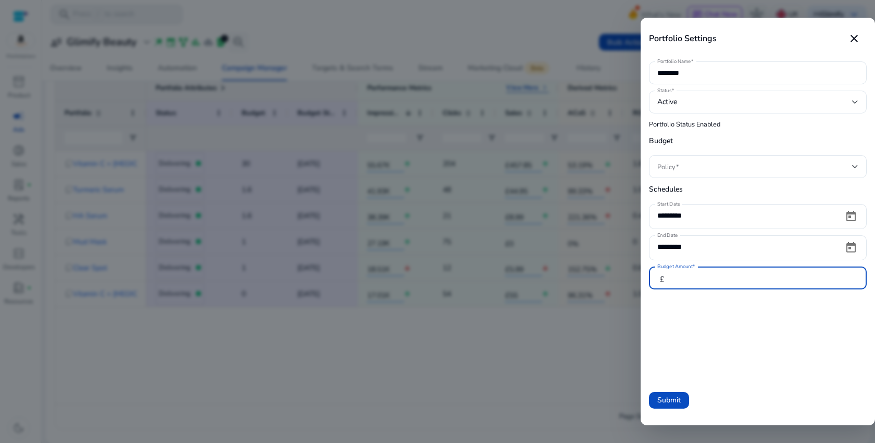
click at [691, 275] on input "*" at bounding box center [768, 277] width 179 height 11
click at [691, 276] on input "*" at bounding box center [768, 277] width 179 height 11
type input "*"
click at [669, 156] on div at bounding box center [757, 166] width 201 height 23
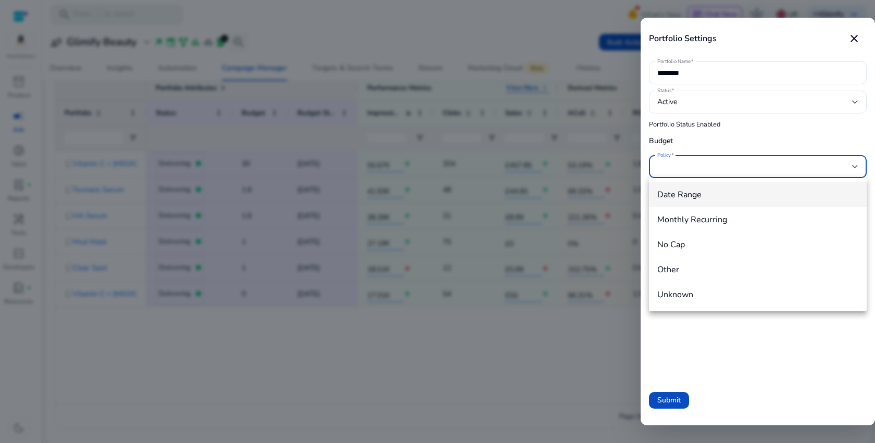
click at [684, 191] on span "Date Range" at bounding box center [757, 194] width 201 height 11
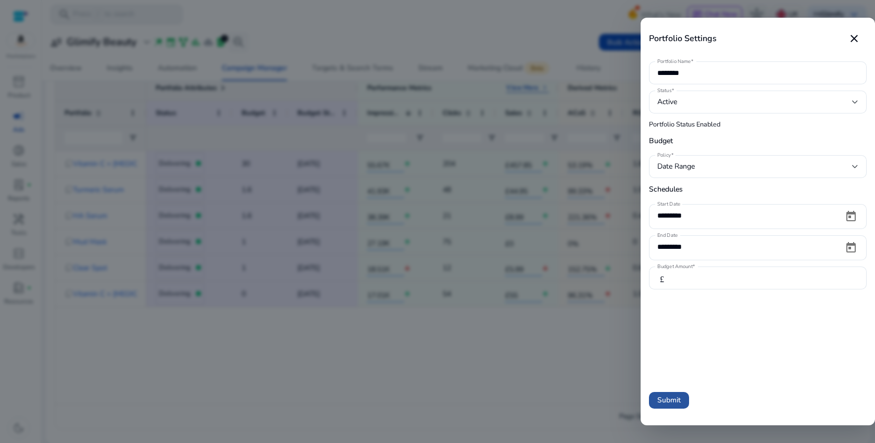
click at [675, 399] on span "Submit" at bounding box center [668, 400] width 23 height 11
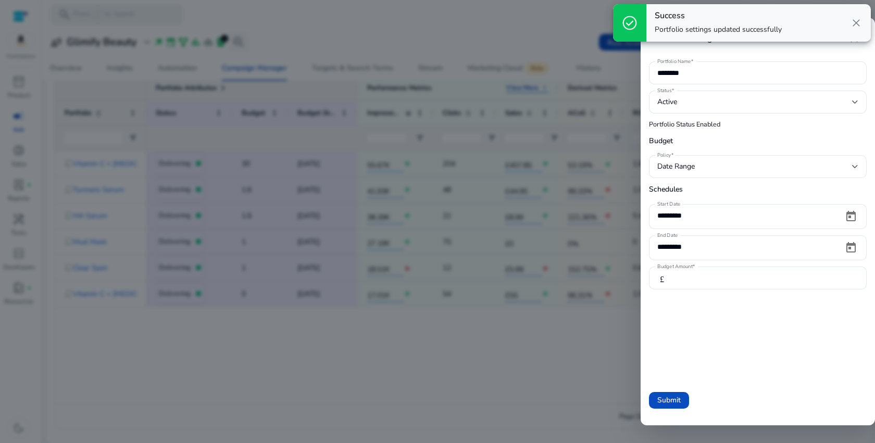
click at [444, 356] on div at bounding box center [437, 221] width 875 height 443
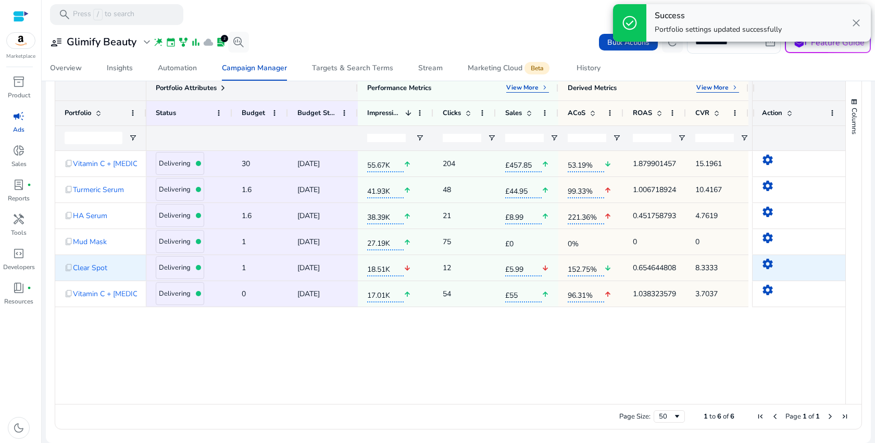
click at [765, 266] on mat-icon "settings" at bounding box center [768, 264] width 13 height 13
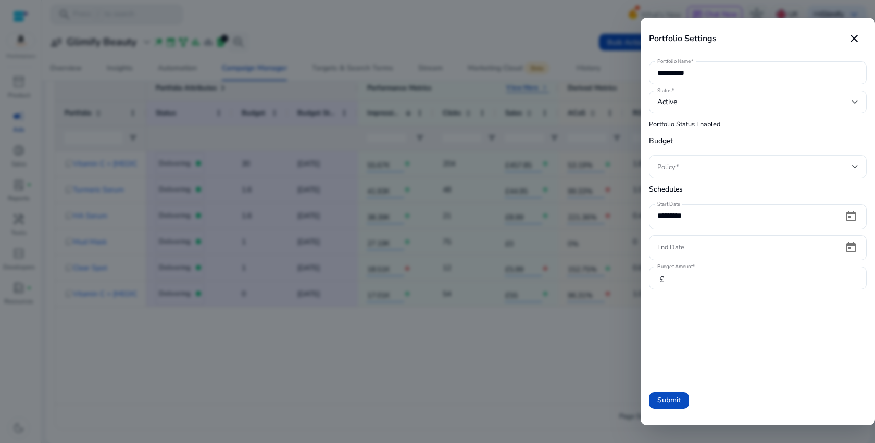
click at [737, 159] on div at bounding box center [757, 166] width 201 height 23
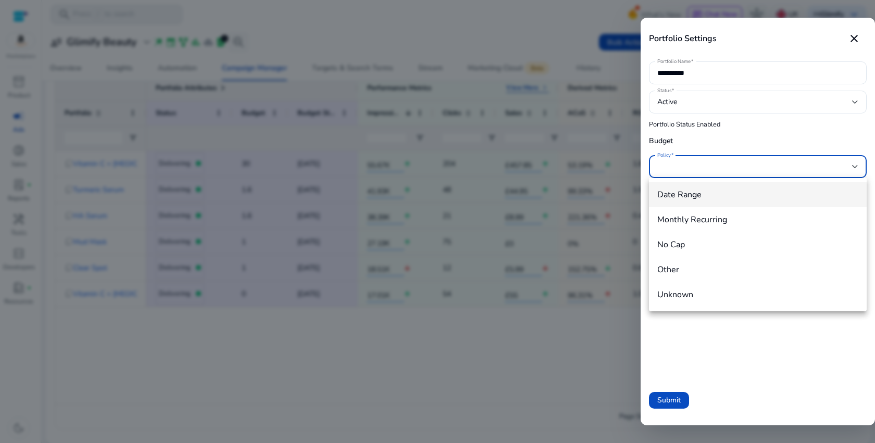
click at [700, 191] on span "Date Range" at bounding box center [757, 194] width 201 height 11
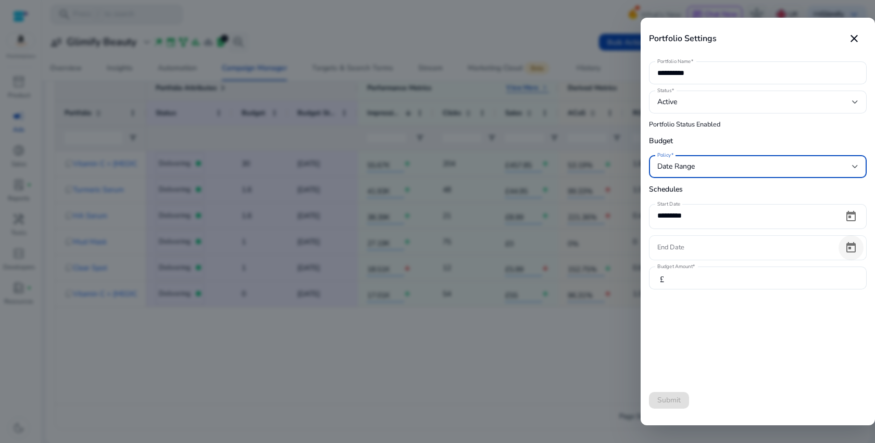
click at [855, 252] on span "Open calendar" at bounding box center [851, 247] width 25 height 25
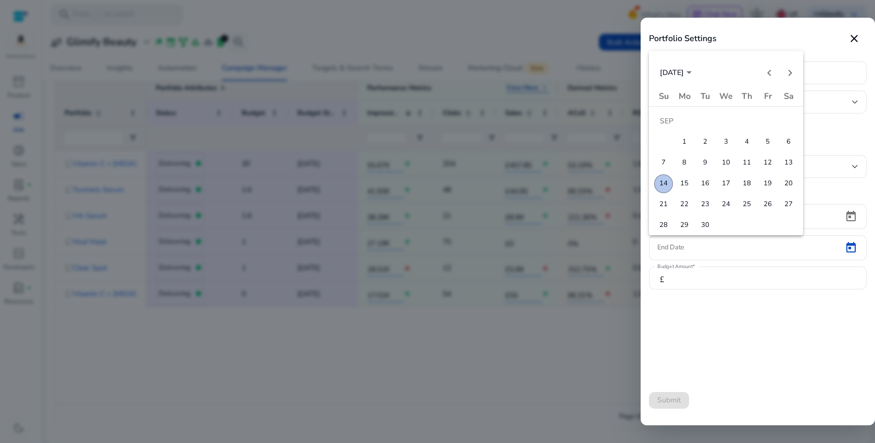
click at [704, 222] on span "30" at bounding box center [705, 225] width 19 height 19
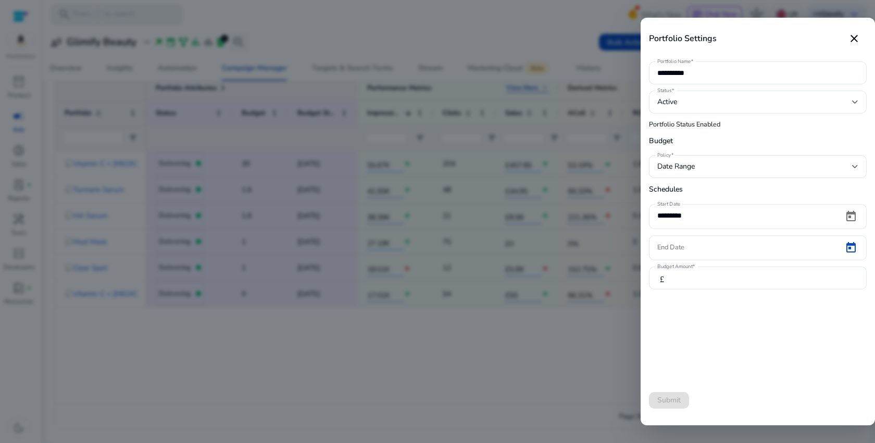
type input "*********"
click at [698, 277] on input "*" at bounding box center [768, 277] width 179 height 11
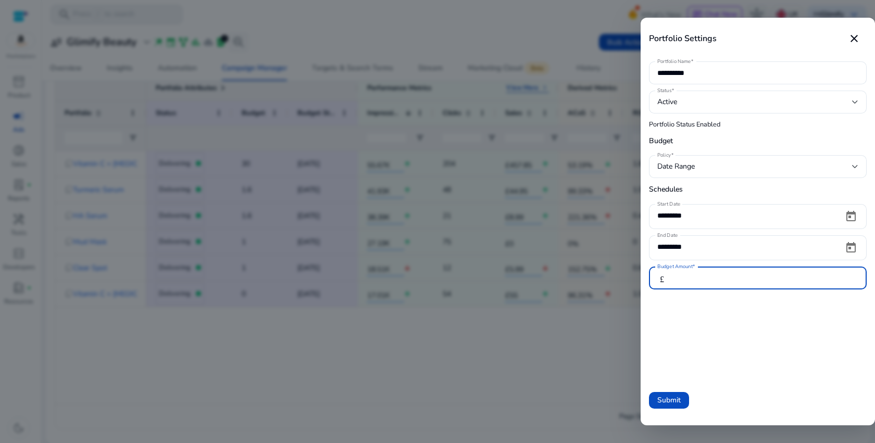
click at [698, 277] on input "*" at bounding box center [768, 277] width 179 height 11
type input "*"
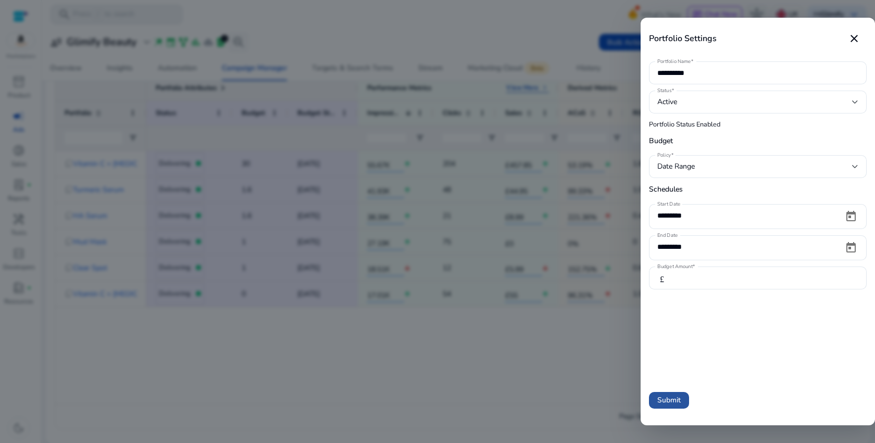
click at [667, 402] on span "Submit" at bounding box center [668, 400] width 23 height 11
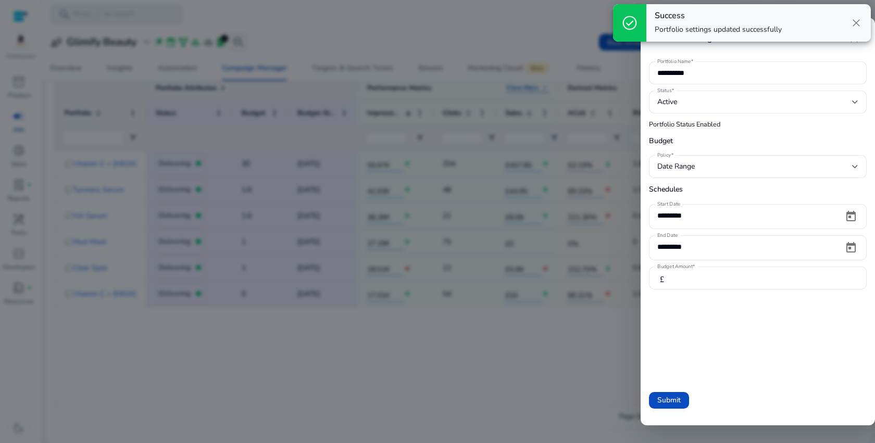
click at [415, 378] on div at bounding box center [437, 221] width 875 height 443
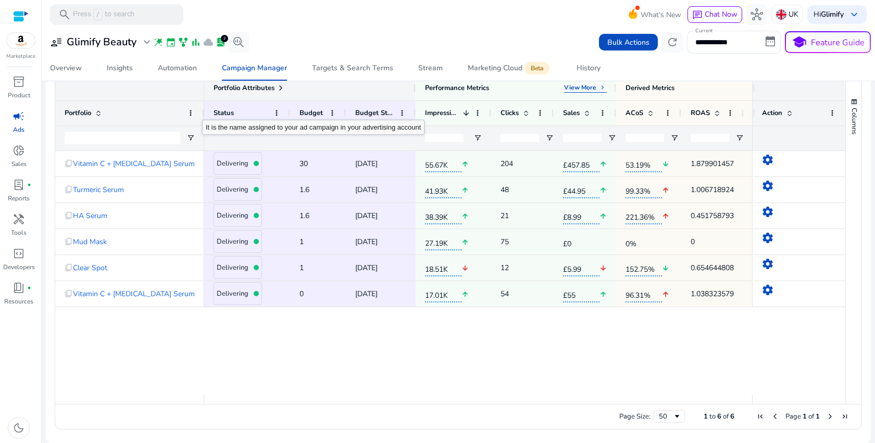
drag, startPoint x: 144, startPoint y: 110, endPoint x: 202, endPoint y: 110, distance: 57.3
click at [202, 110] on div at bounding box center [204, 113] width 4 height 24
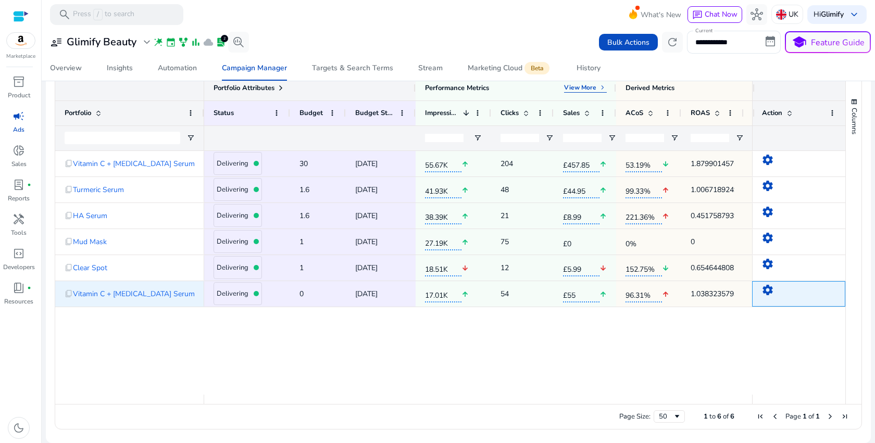
click at [764, 287] on mat-icon "settings" at bounding box center [768, 290] width 13 height 13
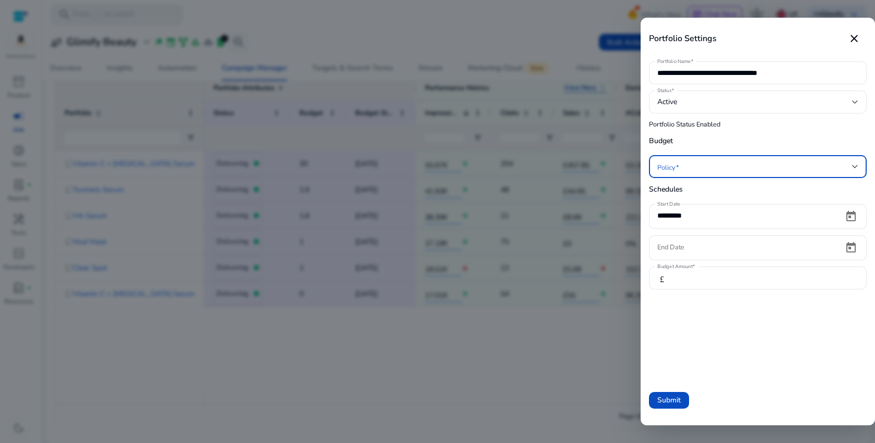
click at [710, 169] on span at bounding box center [754, 166] width 195 height 11
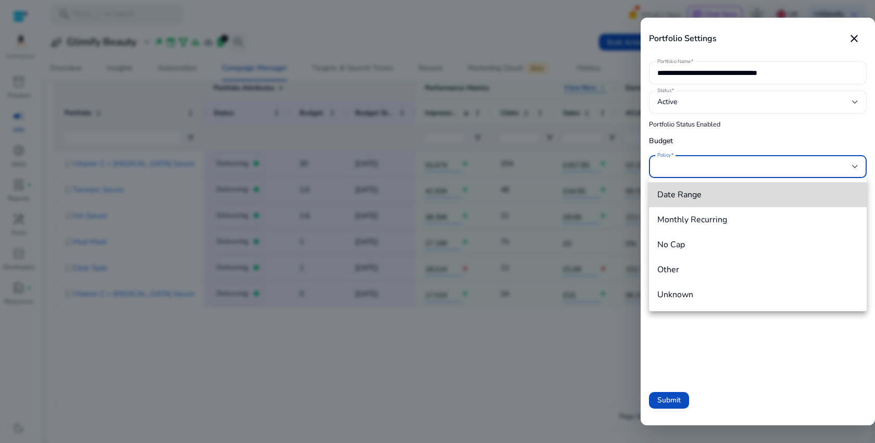
click at [709, 198] on span "Date Range" at bounding box center [757, 194] width 201 height 11
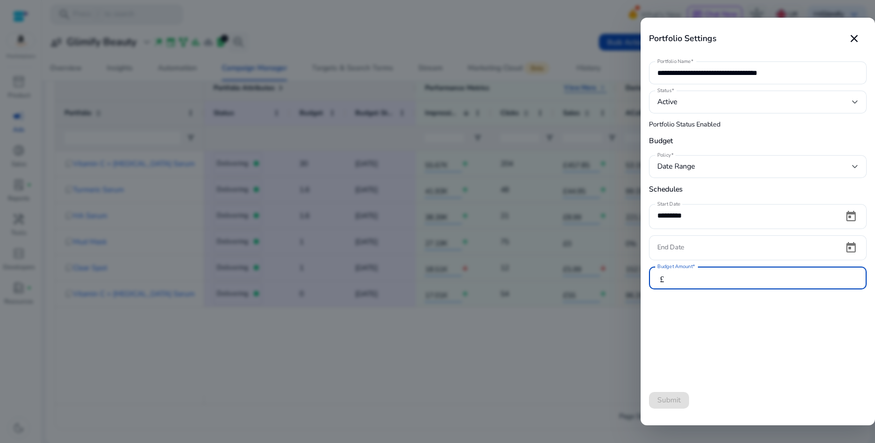
click at [699, 274] on input "*" at bounding box center [768, 277] width 179 height 11
type input "*"
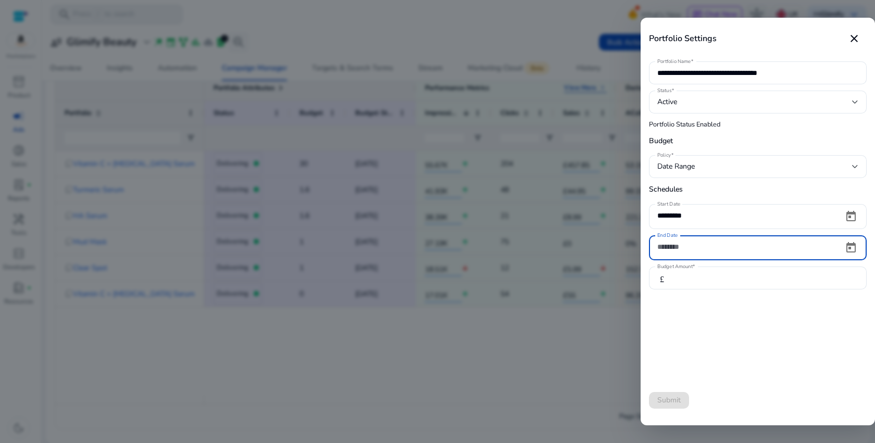
click at [700, 248] on input "End Date" at bounding box center [746, 246] width 178 height 11
click at [856, 248] on span "Open calendar" at bounding box center [851, 247] width 25 height 25
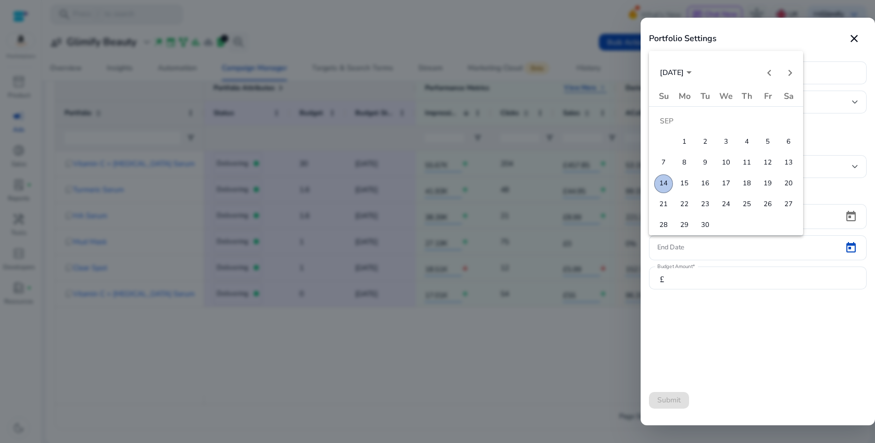
click at [701, 222] on span "30" at bounding box center [705, 225] width 19 height 19
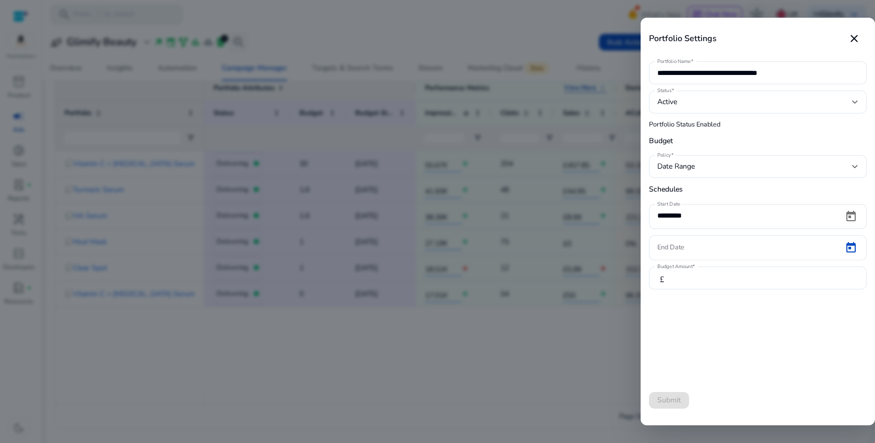
type input "*********"
click at [672, 403] on span "Submit" at bounding box center [668, 400] width 23 height 11
click at [853, 41] on mat-icon "close" at bounding box center [854, 38] width 13 height 13
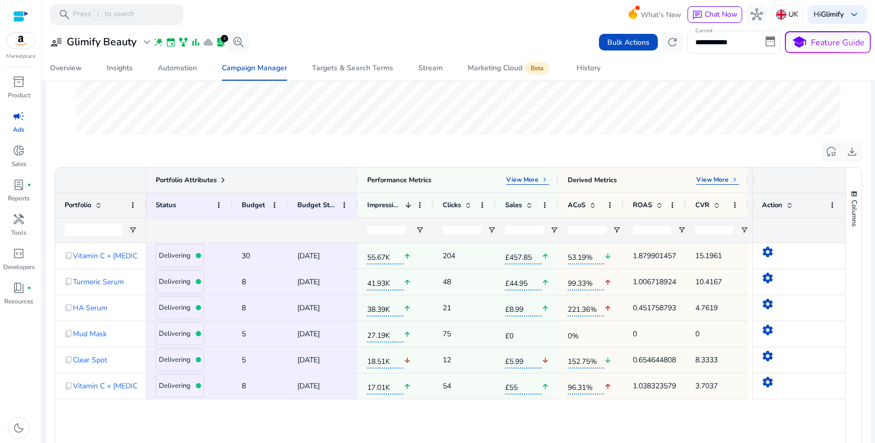
scroll to position [260, 0]
click at [363, 146] on div "reset_settings download" at bounding box center [458, 152] width 809 height 21
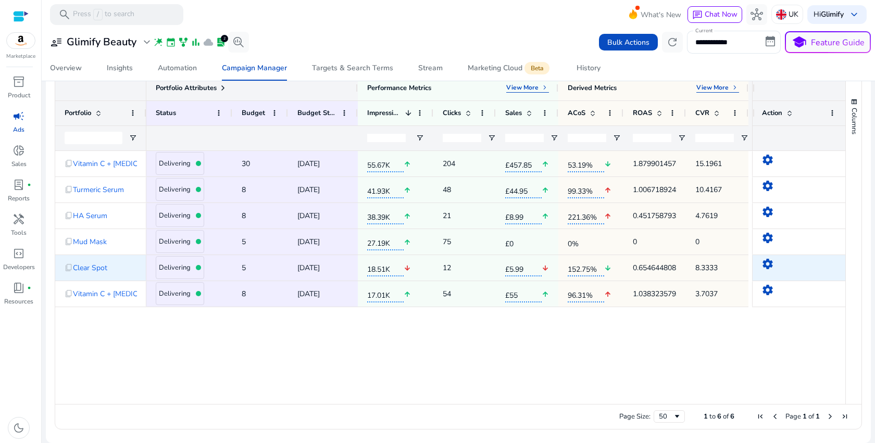
scroll to position [0, 0]
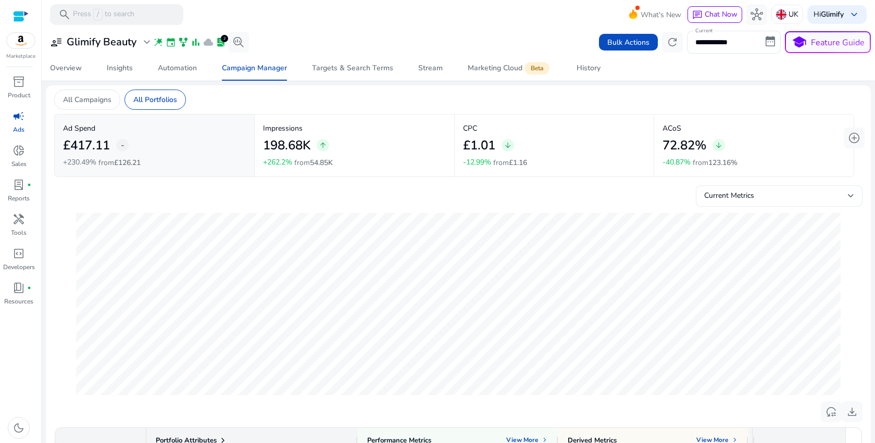
click at [765, 203] on div "Current Metrics" at bounding box center [779, 201] width 150 height 23
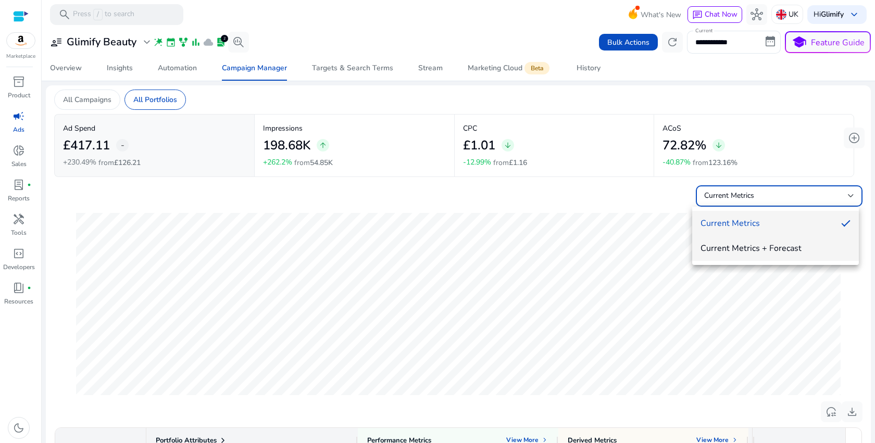
click at [750, 248] on span "Current Metrics + Forecast" at bounding box center [776, 248] width 150 height 11
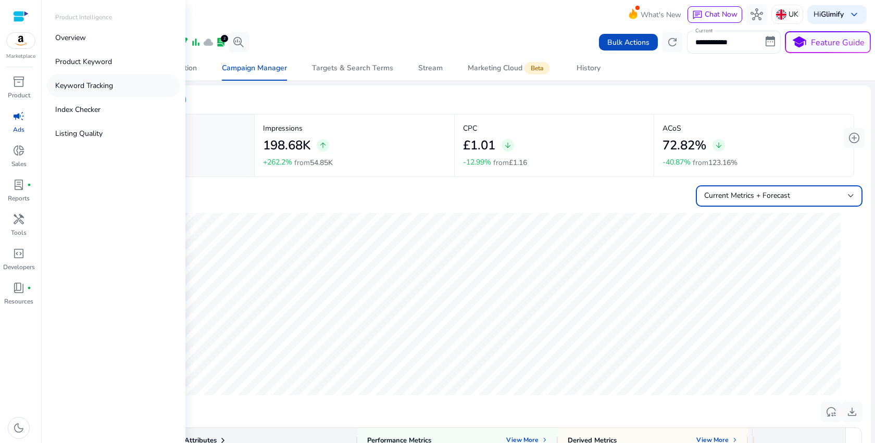
click at [84, 87] on p "Keyword Tracking" at bounding box center [84, 85] width 58 height 11
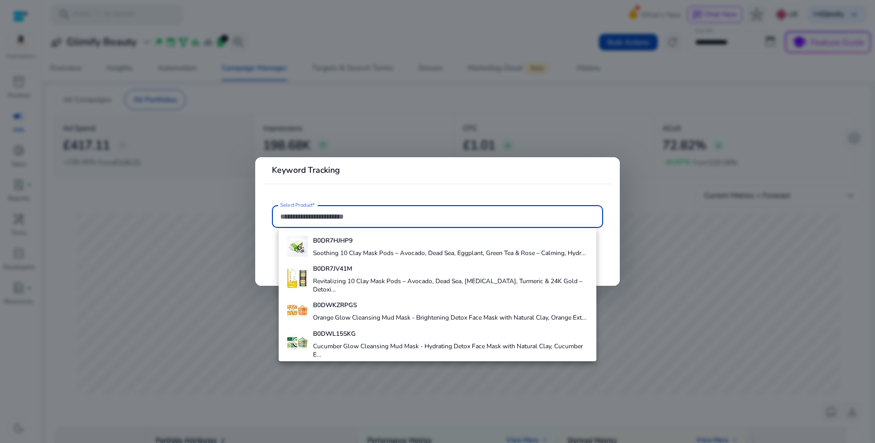
scroll to position [192, 0]
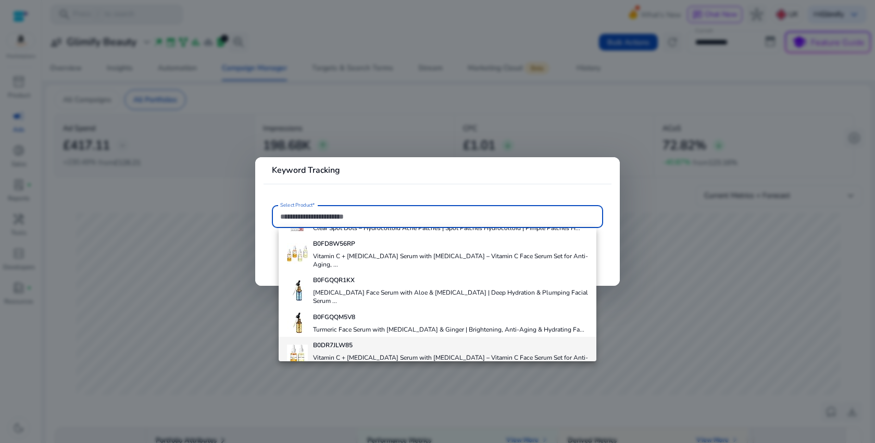
click at [351, 354] on h4 "Vitamin C + [MEDICAL_DATA] Serum with [MEDICAL_DATA] – Vitamin C Face Serum Set…" at bounding box center [451, 362] width 276 height 17
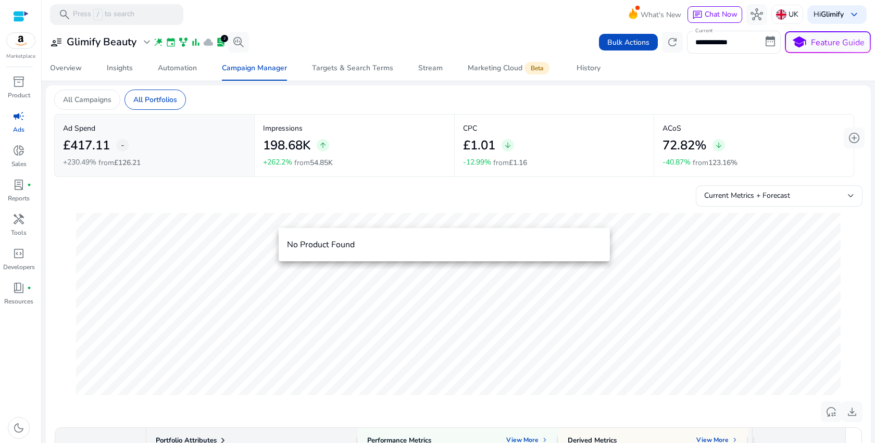
scroll to position [0, 0]
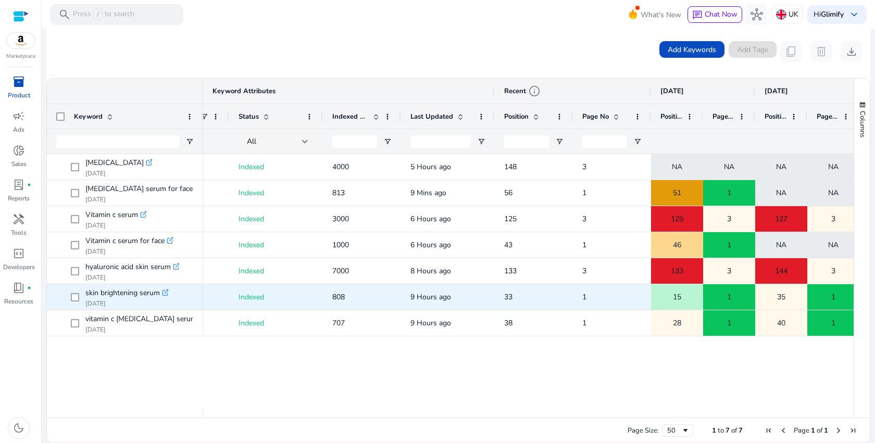
scroll to position [0, 125]
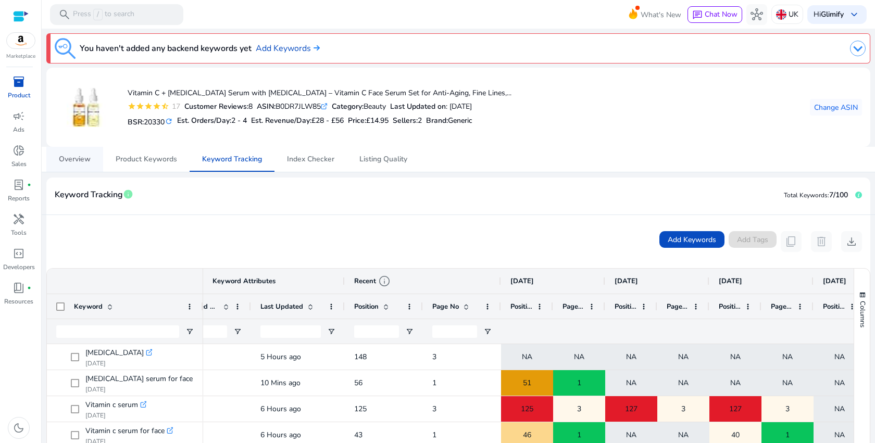
click at [87, 158] on span "Overview" at bounding box center [75, 159] width 32 height 7
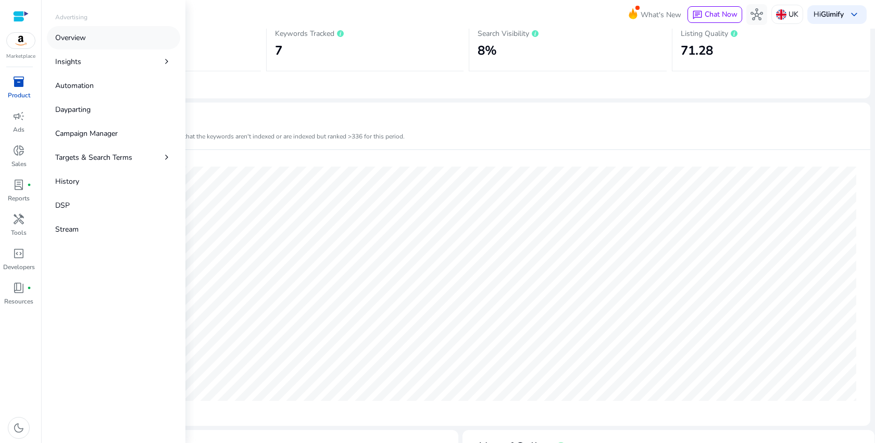
click at [113, 42] on link "Overview" at bounding box center [113, 37] width 133 height 23
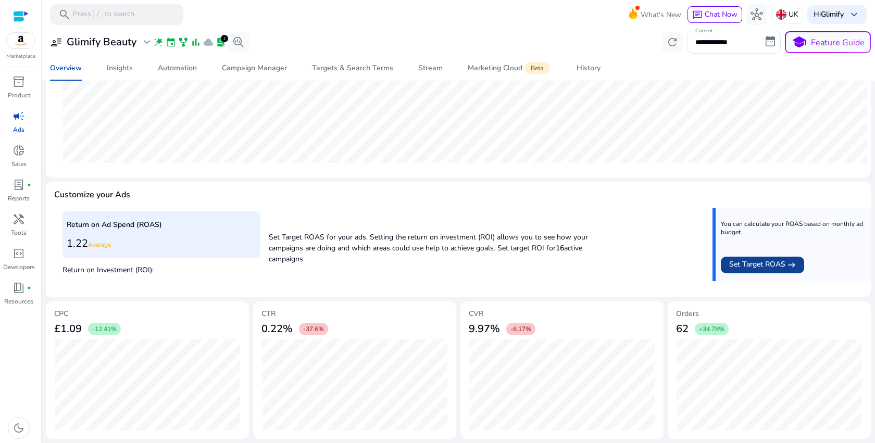
click at [770, 268] on span "Set Target ROAS" at bounding box center [757, 265] width 56 height 13
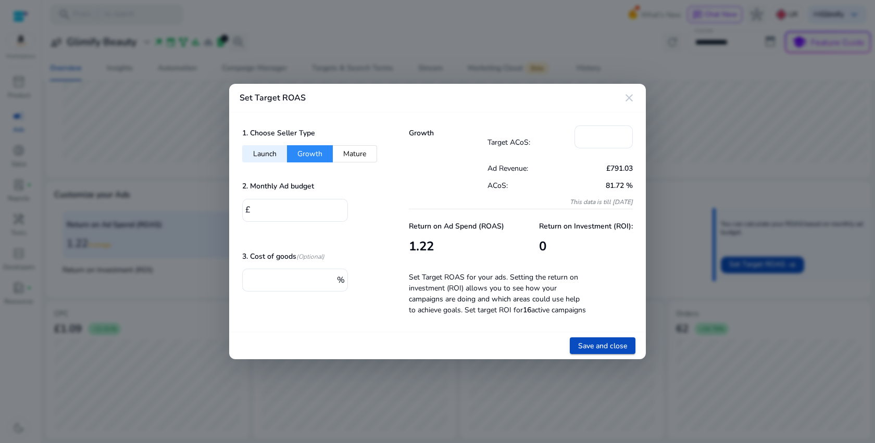
click at [313, 148] on button "Growth" at bounding box center [310, 153] width 46 height 17
click at [354, 150] on button "Mature" at bounding box center [355, 153] width 44 height 17
type input "**"
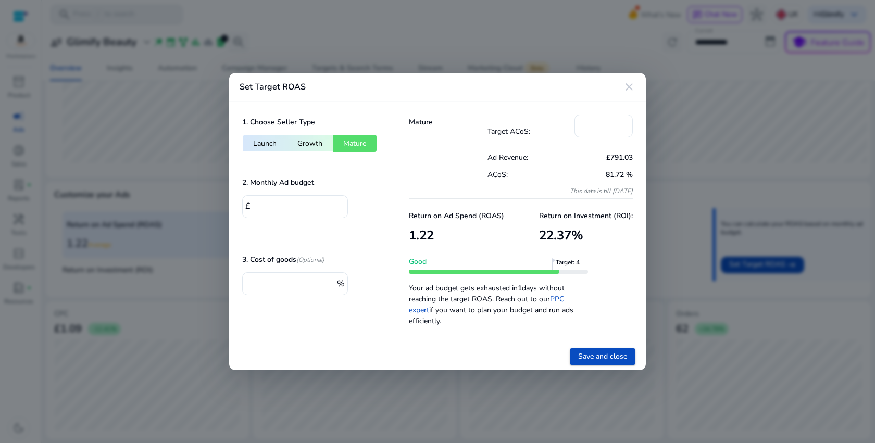
click at [689, 260] on div at bounding box center [437, 221] width 875 height 443
click at [631, 93] on mat-icon "close" at bounding box center [629, 87] width 13 height 13
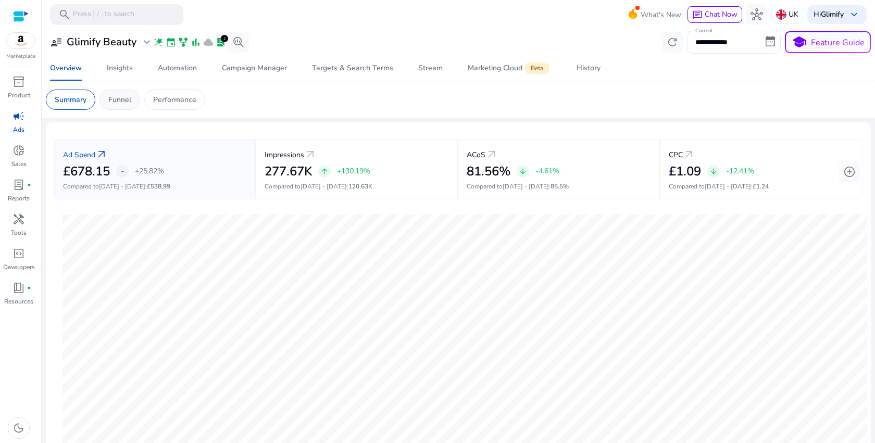
click at [122, 100] on p "Funnel" at bounding box center [119, 99] width 23 height 11
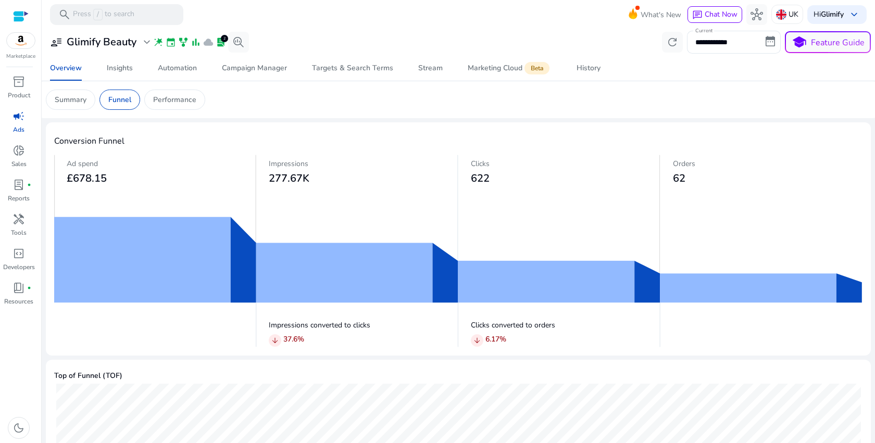
click at [344, 267] on img at bounding box center [458, 251] width 809 height 193
click at [509, 292] on img at bounding box center [458, 251] width 809 height 193
drag, startPoint x: 485, startPoint y: 337, endPoint x: 529, endPoint y: 337, distance: 44.3
click at [529, 337] on div "arrow_downward 6.17 %" at bounding box center [566, 341] width 190 height 14
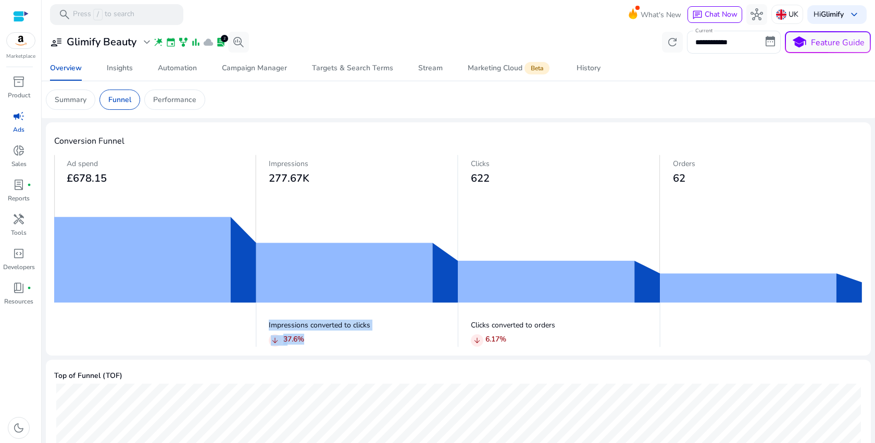
drag, startPoint x: 315, startPoint y: 339, endPoint x: 256, endPoint y: 322, distance: 60.7
click at [256, 322] on div "Impressions converted to clicks arrow_downward 37.6 %" at bounding box center [357, 331] width 202 height 31
click at [336, 323] on p "Impressions converted to clicks" at bounding box center [364, 325] width 190 height 11
click at [170, 106] on div "Performance" at bounding box center [174, 100] width 61 height 20
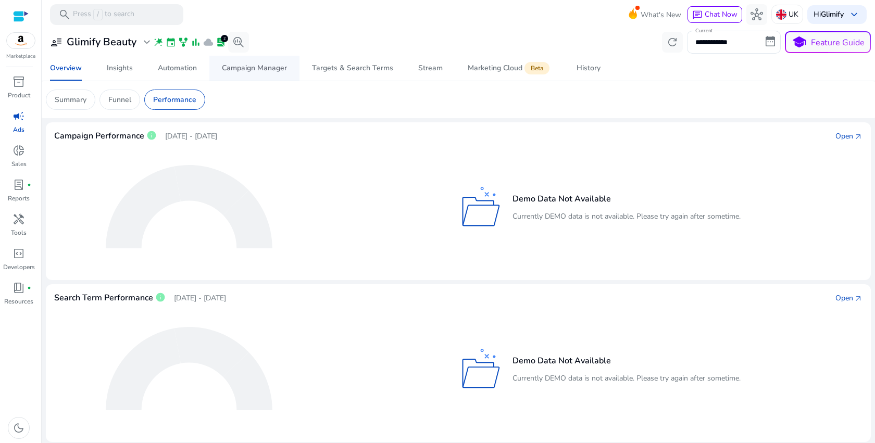
click at [247, 65] on div "Campaign Manager" at bounding box center [254, 68] width 65 height 7
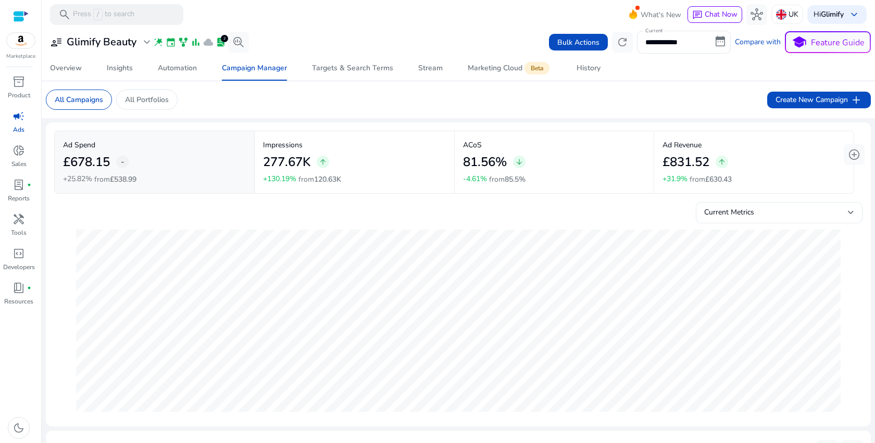
click at [768, 207] on div "Current Metrics" at bounding box center [776, 212] width 144 height 11
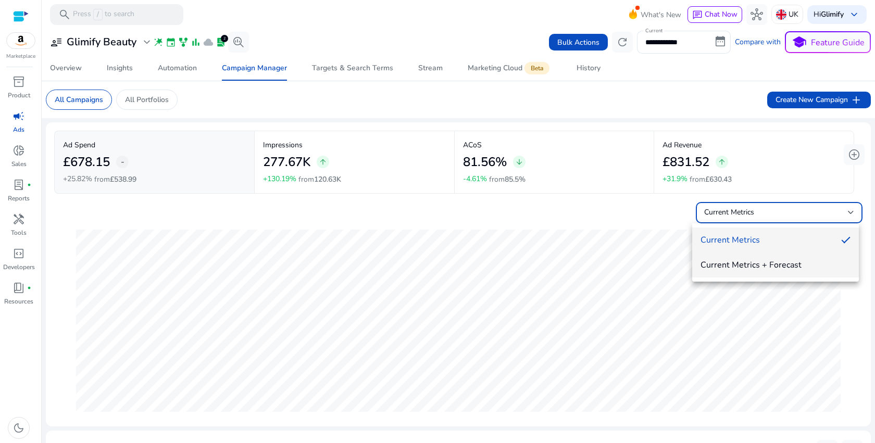
click at [779, 268] on span "Current Metrics + Forecast" at bounding box center [776, 264] width 150 height 11
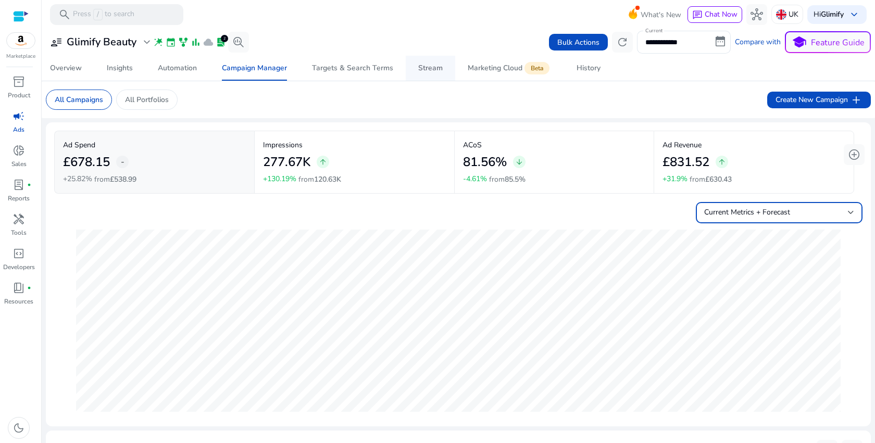
click at [427, 69] on div "Stream" at bounding box center [430, 68] width 24 height 7
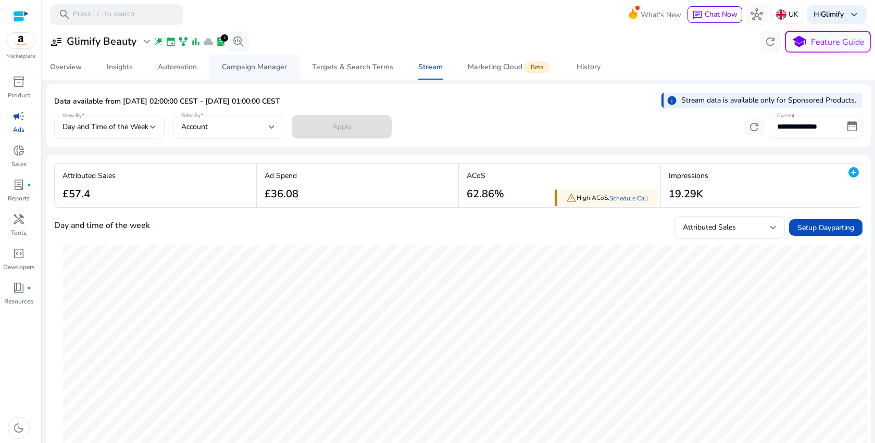
click at [254, 69] on div "Campaign Manager" at bounding box center [254, 67] width 65 height 7
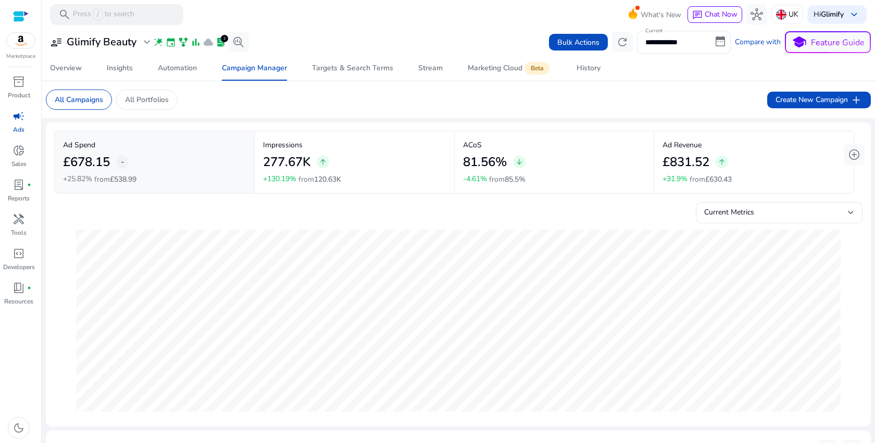
click at [706, 160] on h2 "£831.52" at bounding box center [686, 162] width 47 height 15
click at [520, 150] on p "ACoS" at bounding box center [554, 145] width 183 height 11
click at [772, 218] on div "Current Metrics" at bounding box center [776, 212] width 144 height 11
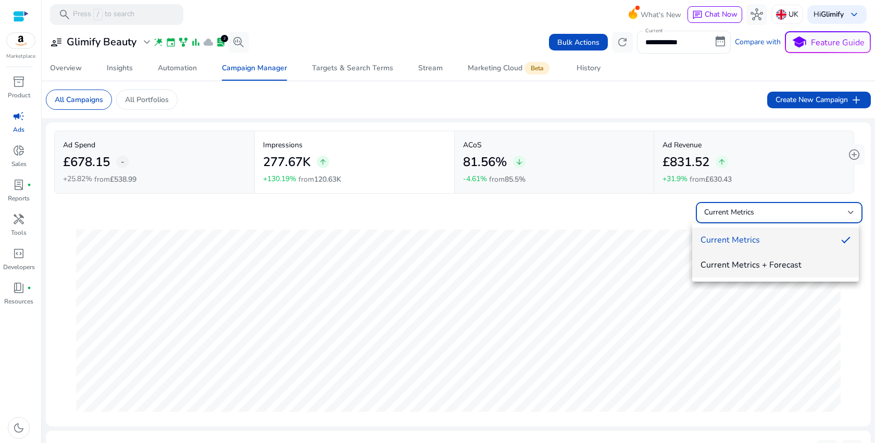
click at [743, 258] on mat-option "Current Metrics + Forecast" at bounding box center [775, 265] width 167 height 25
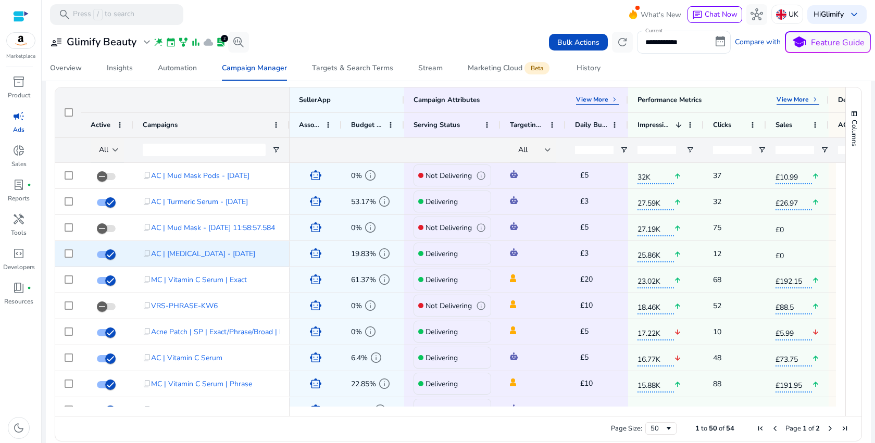
scroll to position [378, 0]
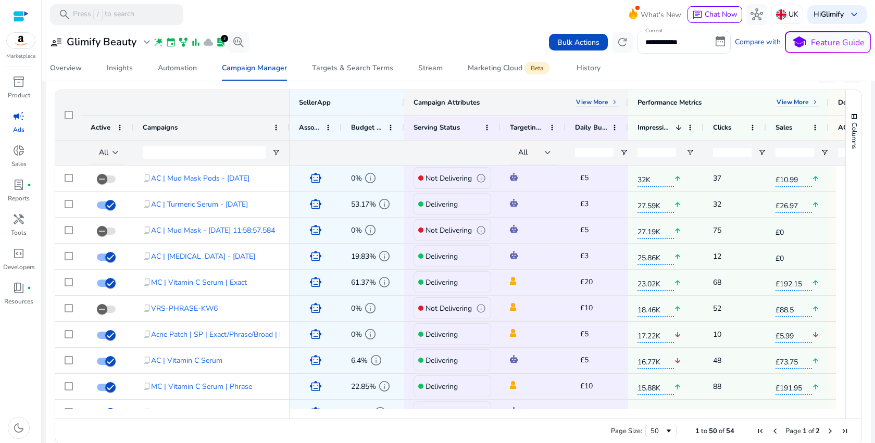
click at [597, 108] on div "Campaign Attributes View More keyboard_arrow_right" at bounding box center [516, 102] width 224 height 25
click at [598, 104] on p "View More" at bounding box center [592, 102] width 32 height 8
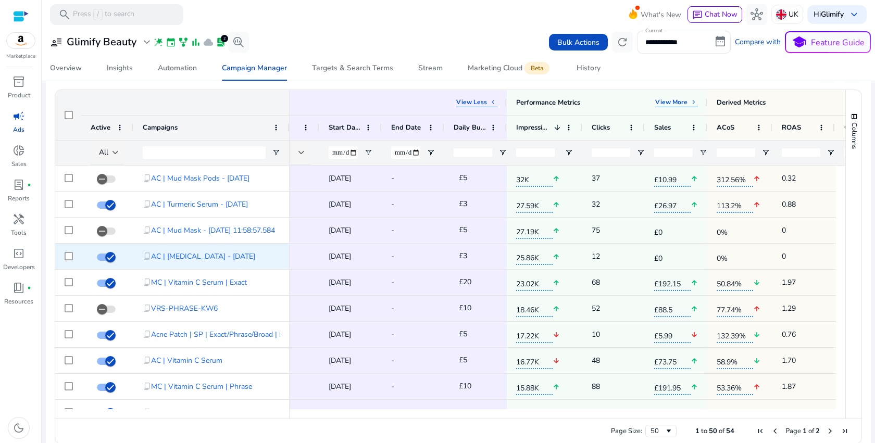
scroll to position [0, 437]
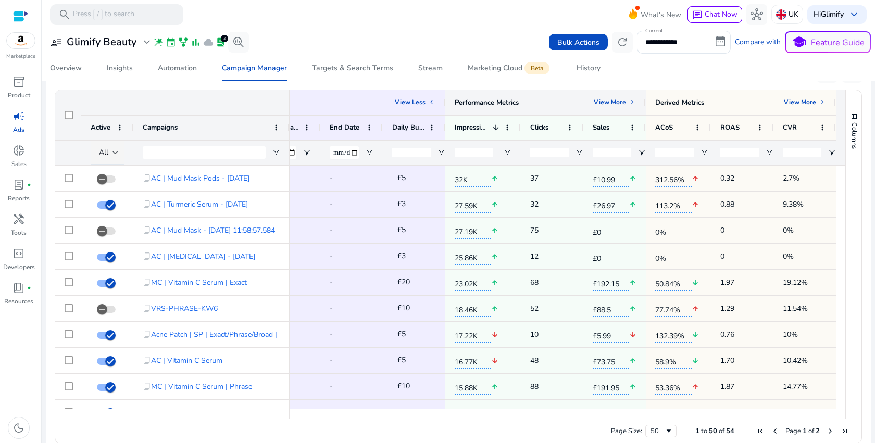
click at [610, 98] on p "View More" at bounding box center [610, 102] width 32 height 8
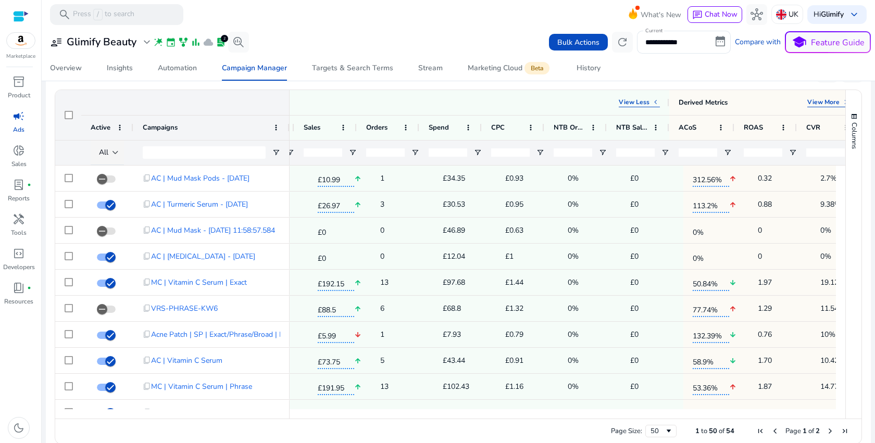
scroll to position [0, 722]
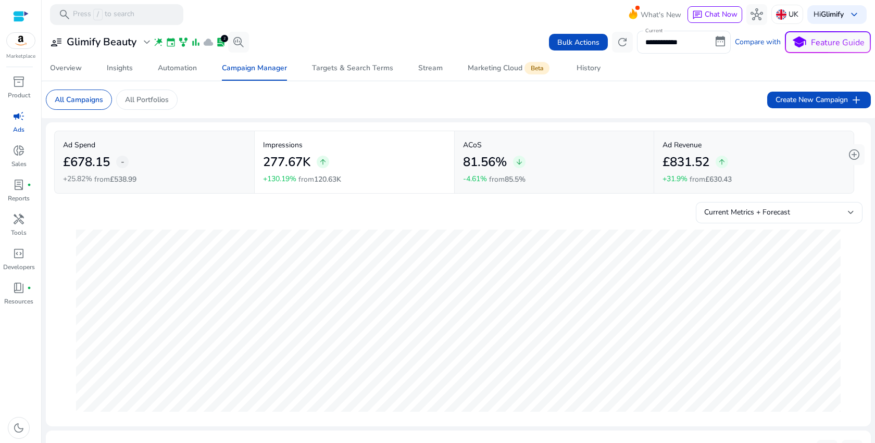
scroll to position [0, 724]
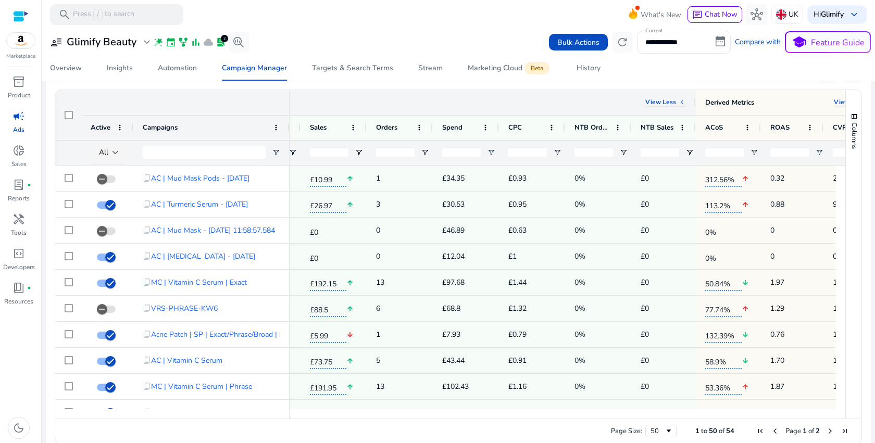
drag, startPoint x: 667, startPoint y: 101, endPoint x: 695, endPoint y: 101, distance: 28.1
click at [695, 101] on div at bounding box center [695, 102] width 4 height 25
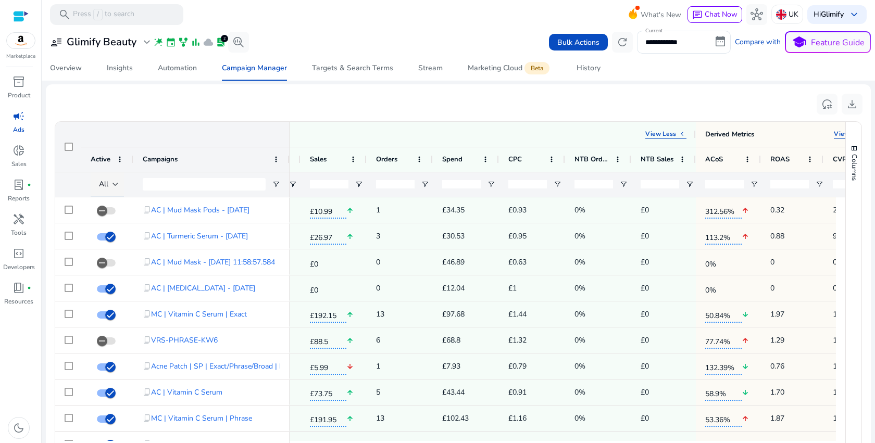
scroll to position [0, 0]
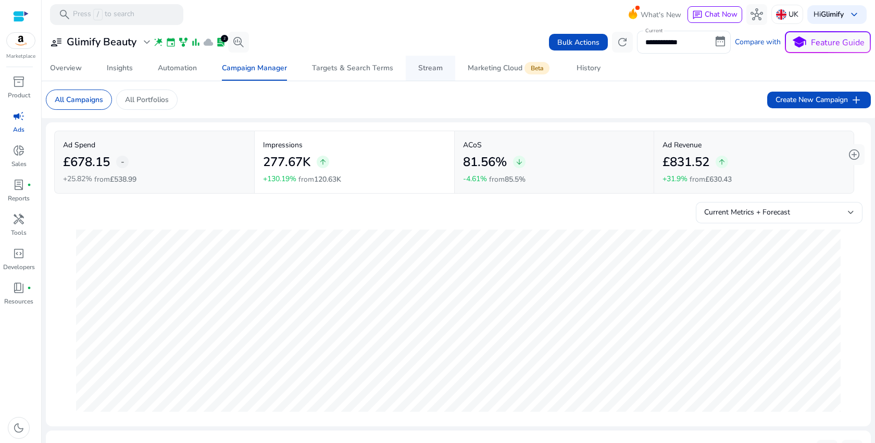
click at [427, 62] on span "Stream" at bounding box center [430, 68] width 24 height 25
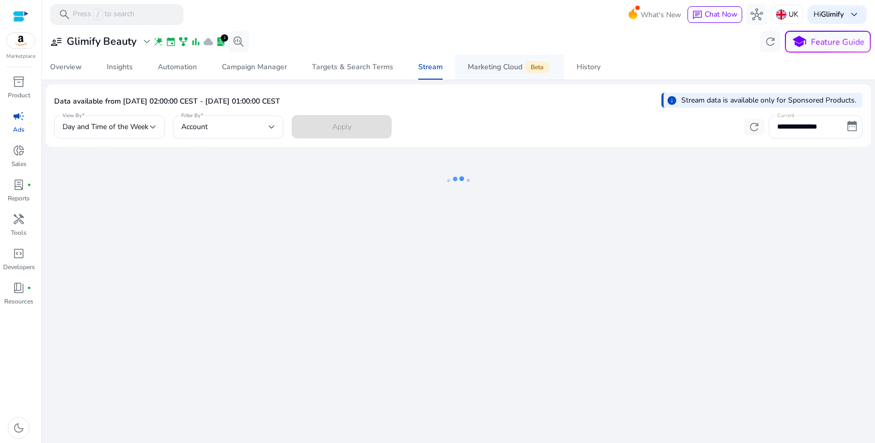
click at [489, 73] on span "Marketing Cloud Beta" at bounding box center [510, 67] width 84 height 25
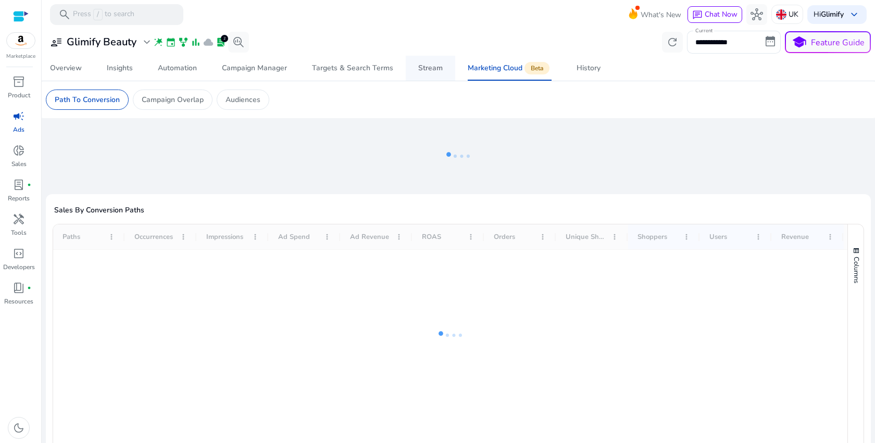
click at [411, 66] on link "Stream" at bounding box center [430, 68] width 49 height 25
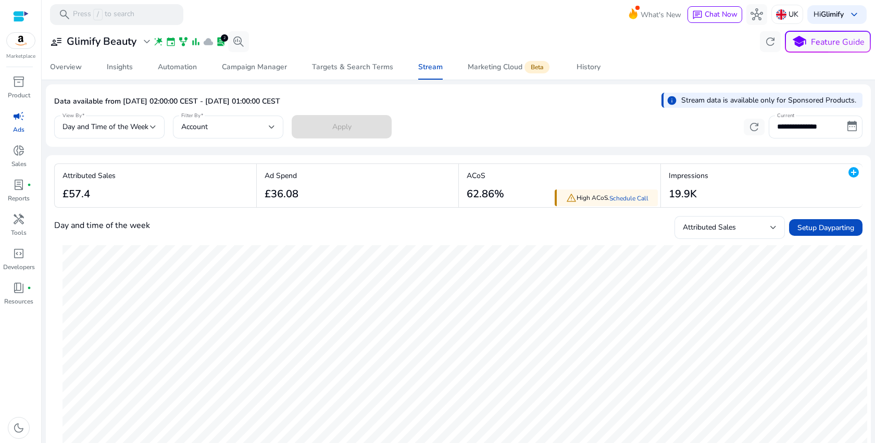
click at [746, 102] on p "Stream data is available only for Sponsored Products." at bounding box center [768, 100] width 175 height 11
click at [594, 69] on div "History" at bounding box center [589, 67] width 24 height 7
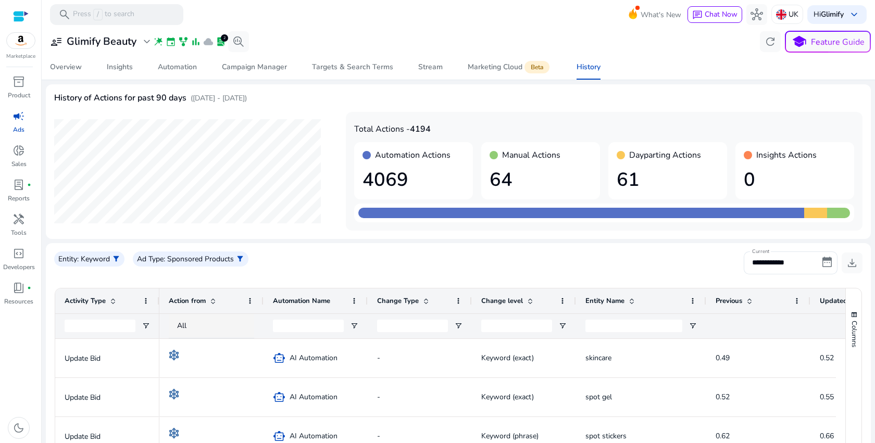
click at [780, 154] on h4 "Insights Actions" at bounding box center [786, 156] width 60 height 10
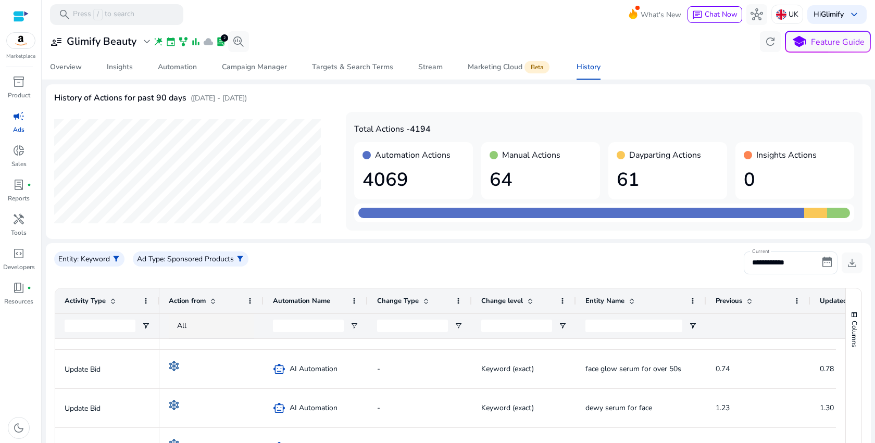
scroll to position [213, 0]
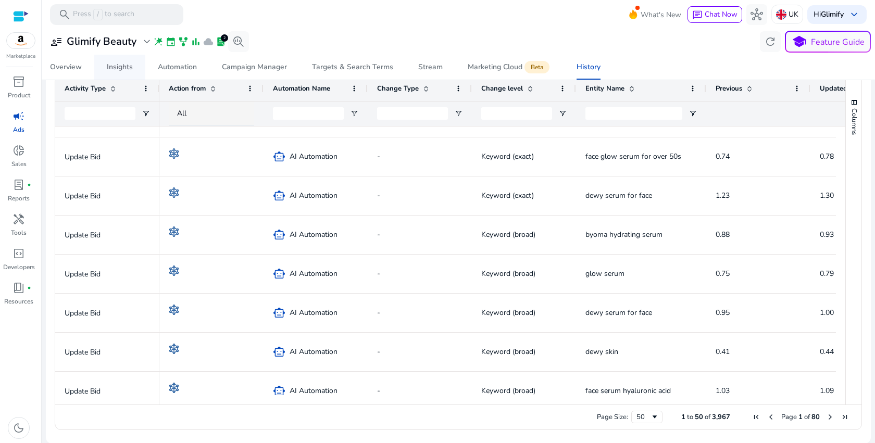
click at [130, 74] on span "Insights" at bounding box center [120, 67] width 26 height 25
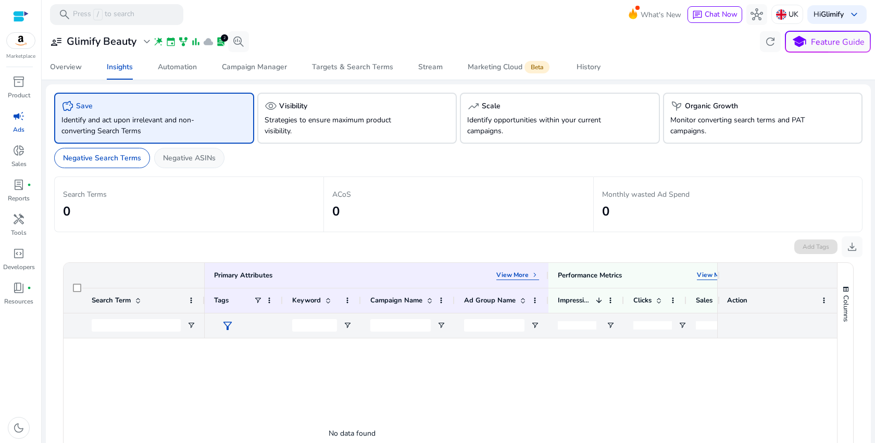
click at [187, 155] on p "Negative ASINs" at bounding box center [189, 158] width 53 height 11
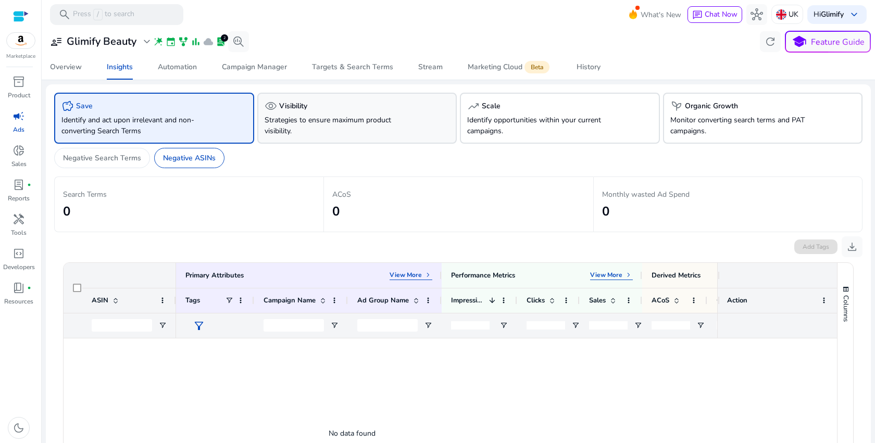
click at [322, 119] on p "Strategies to ensure maximum product visibility." at bounding box center [342, 126] width 154 height 22
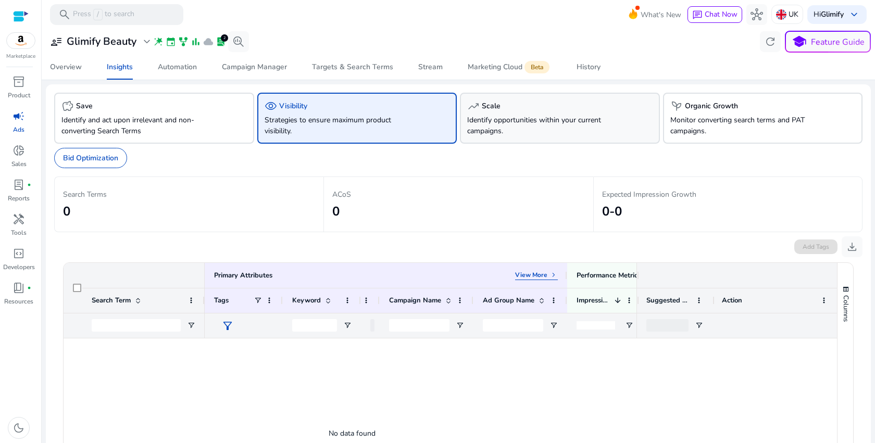
click at [535, 116] on p "Identify opportunities within your current campaigns." at bounding box center [544, 126] width 154 height 22
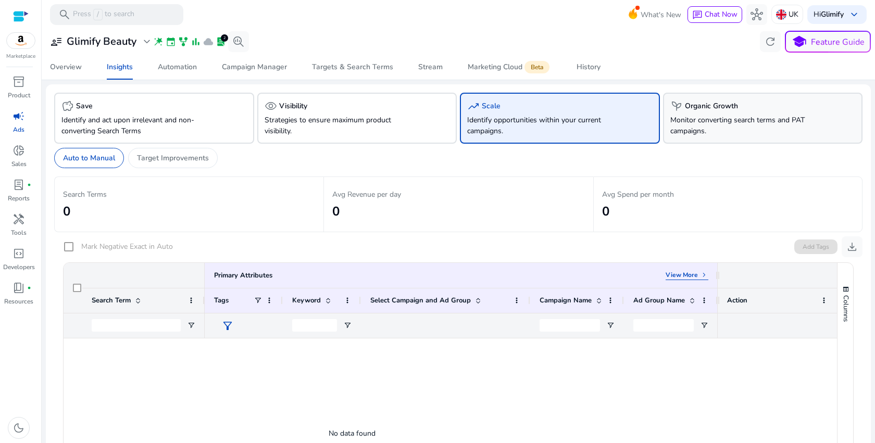
click at [670, 114] on div "psychiatry Organic Growth Monitor converting search terms and PAT campaigns." at bounding box center [763, 118] width 200 height 51
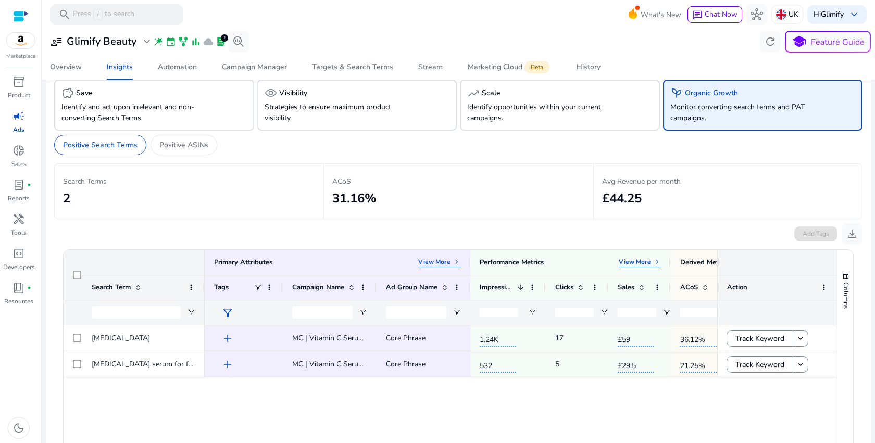
scroll to position [7, 0]
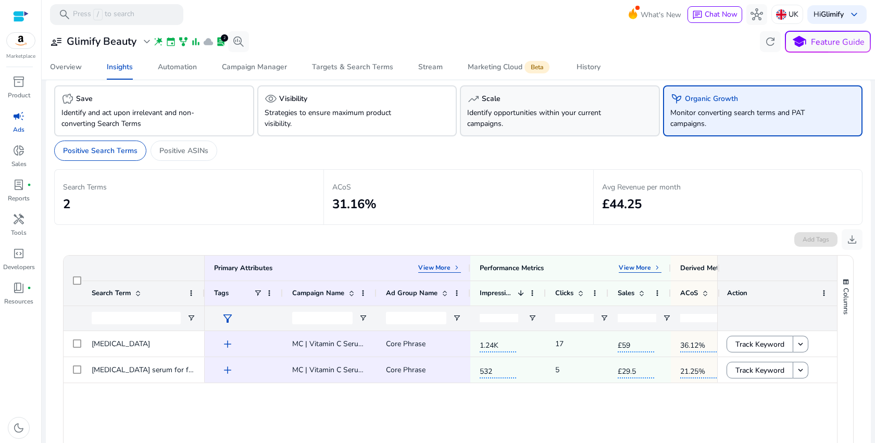
click at [538, 109] on p "Identify opportunities within your current campaigns." at bounding box center [544, 118] width 154 height 22
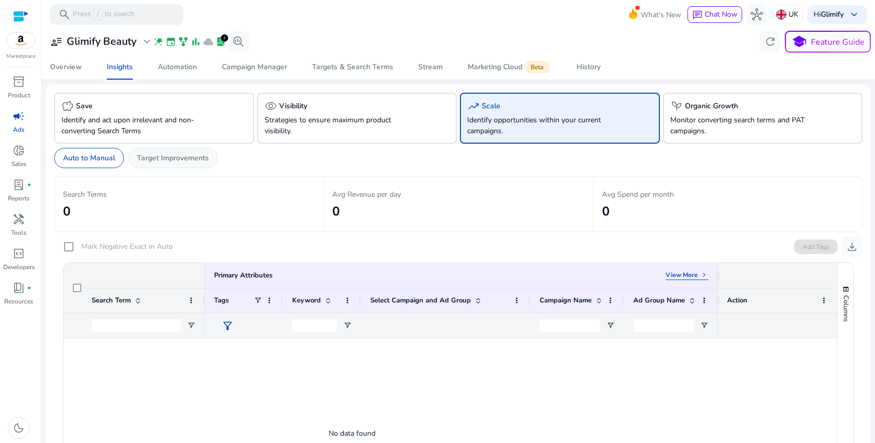
click at [174, 160] on p "Target Improvements" at bounding box center [173, 158] width 72 height 11
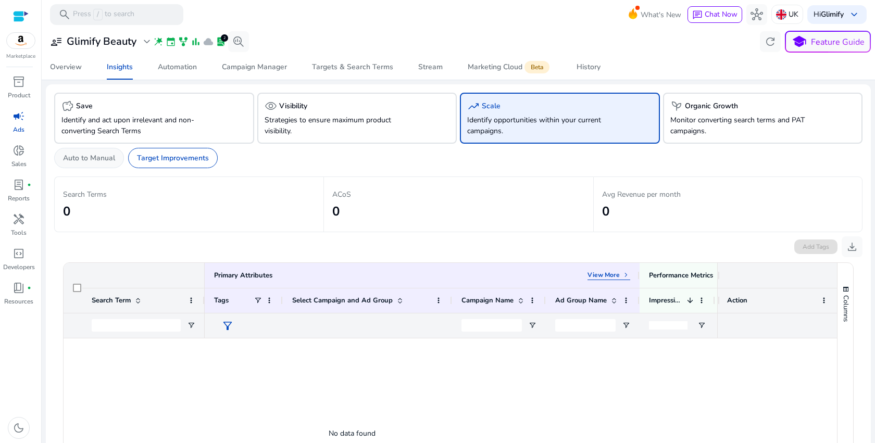
click at [79, 155] on p "Auto to Manual" at bounding box center [89, 158] width 52 height 11
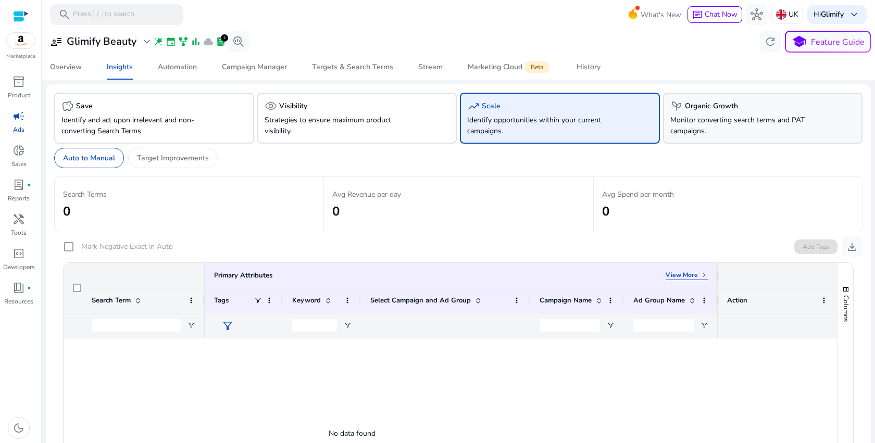
click at [729, 125] on p "Monitor converting search terms and PAT campaigns." at bounding box center [748, 126] width 154 height 22
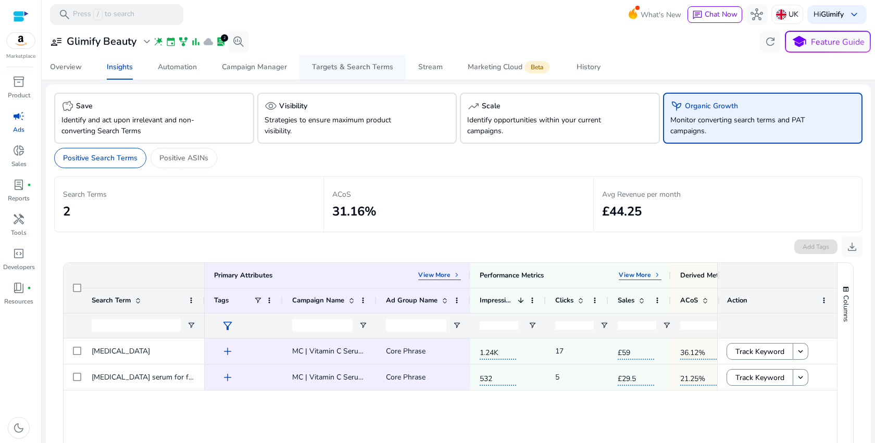
click at [336, 64] on div "Targets & Search Terms" at bounding box center [352, 67] width 81 height 7
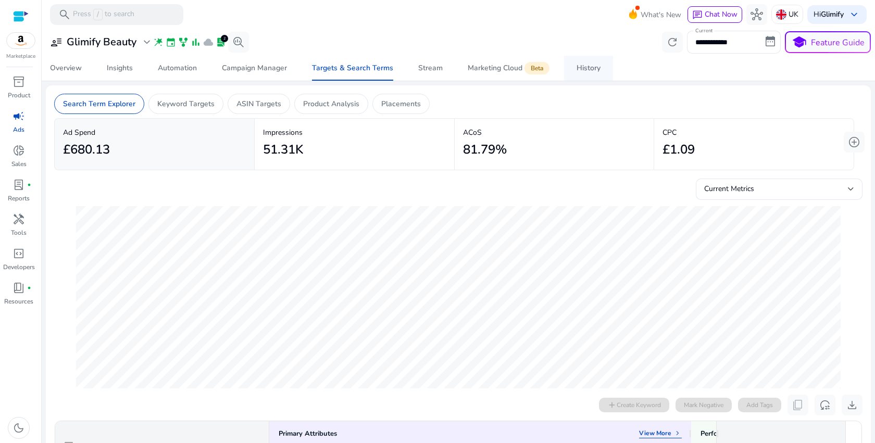
click at [590, 69] on div "History" at bounding box center [589, 68] width 24 height 7
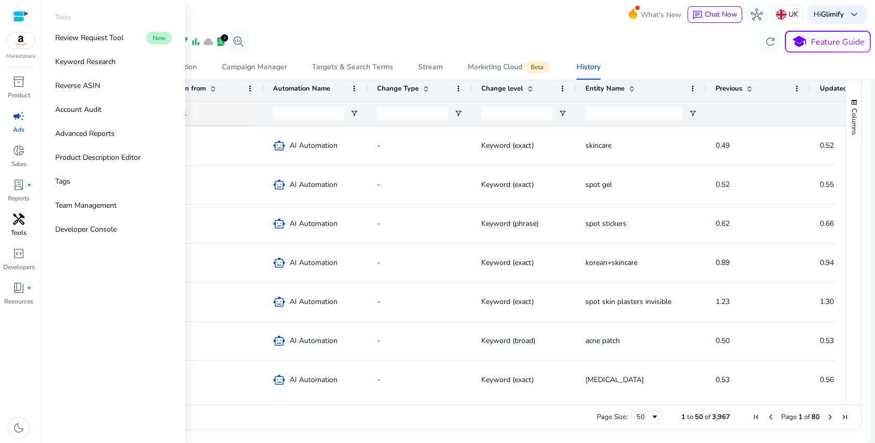
click at [21, 229] on p "Tools" at bounding box center [19, 232] width 16 height 9
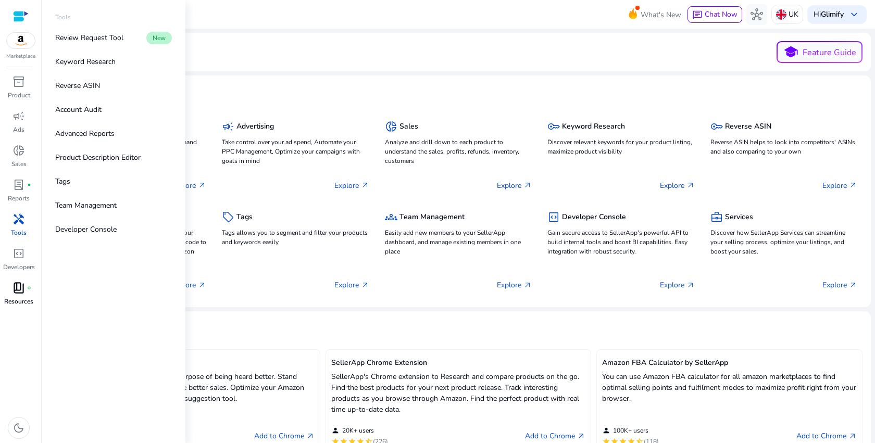
click at [24, 288] on span "book_4" at bounding box center [19, 288] width 13 height 13
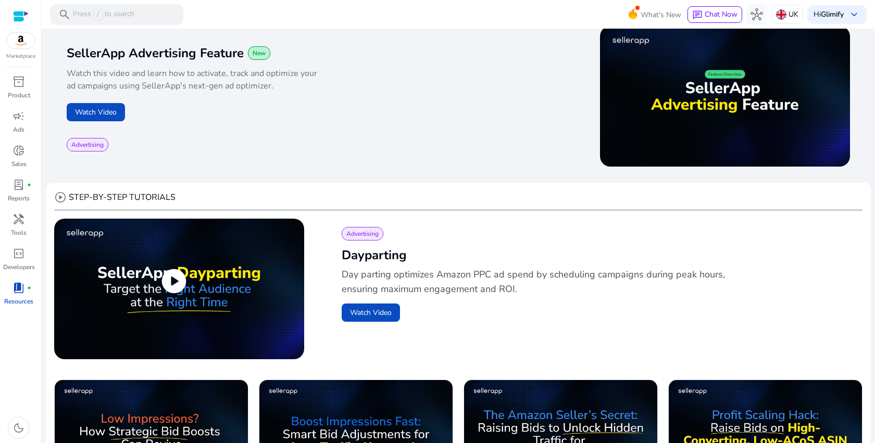
click at [169, 283] on span "play_circle" at bounding box center [173, 281] width 29 height 29
